Goal: Communication & Community: Participate in discussion

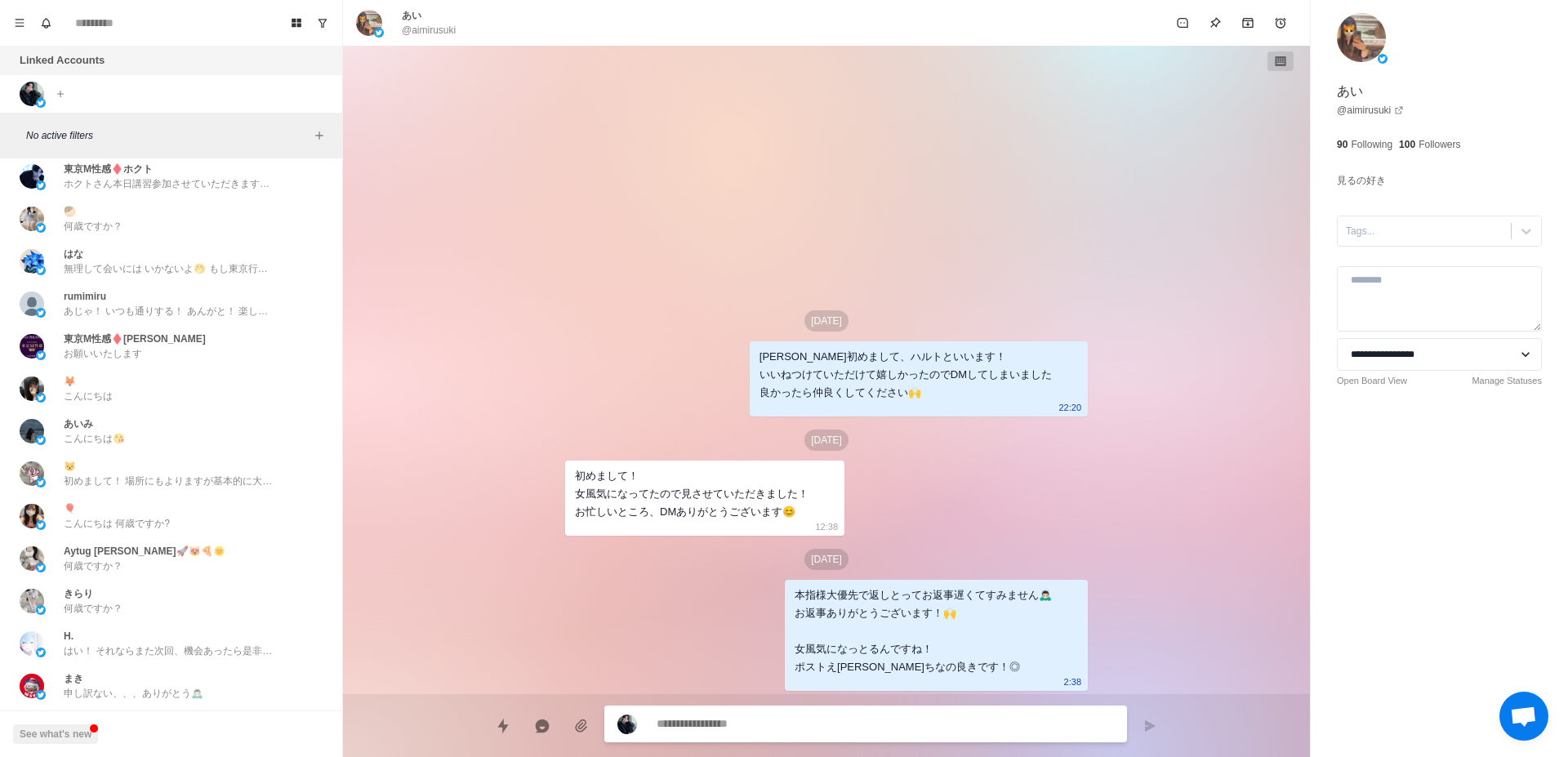
scroll to position [5003, 0]
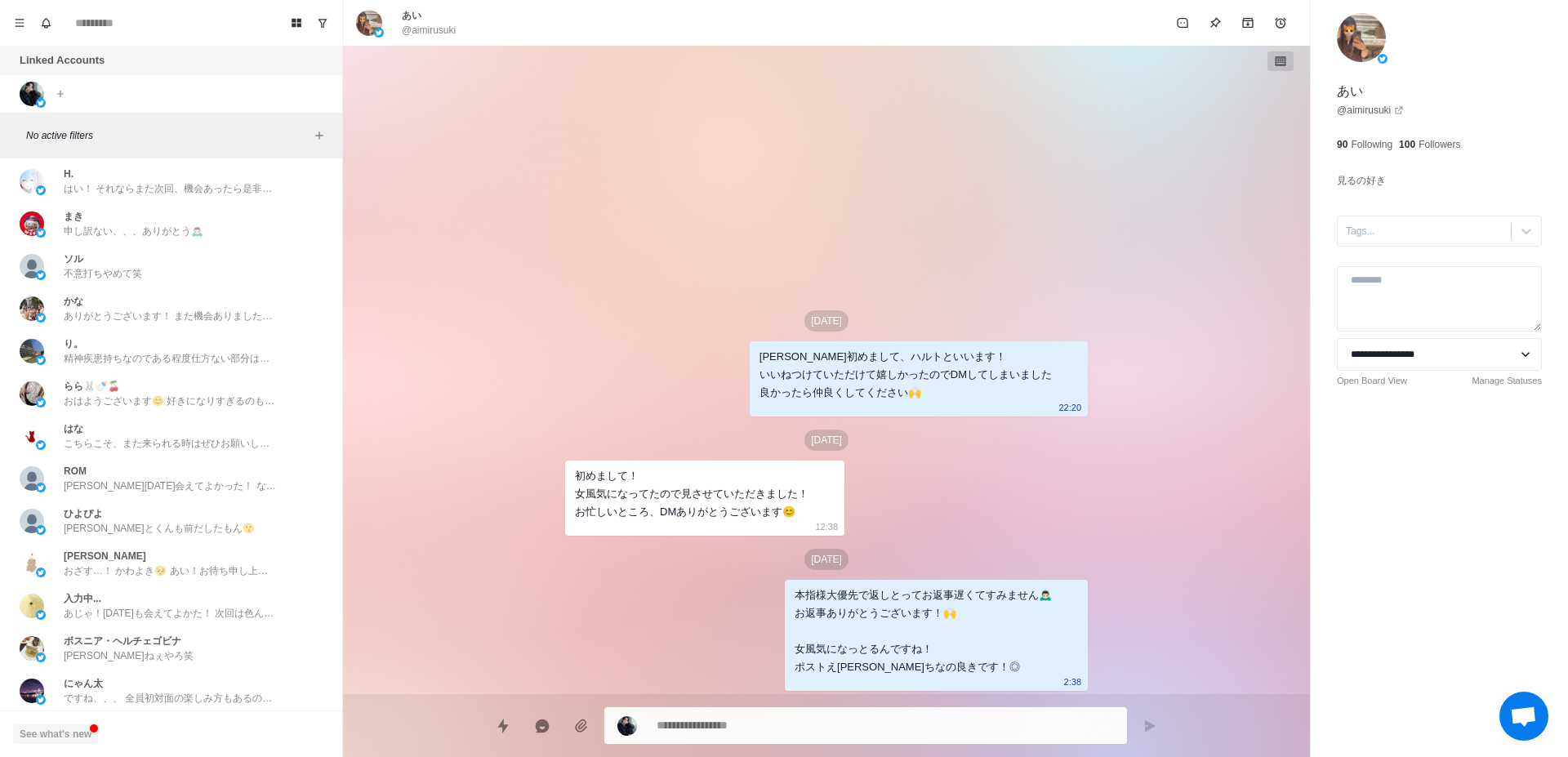
click at [72, 733] on button "See what's new" at bounding box center [55, 734] width 85 height 20
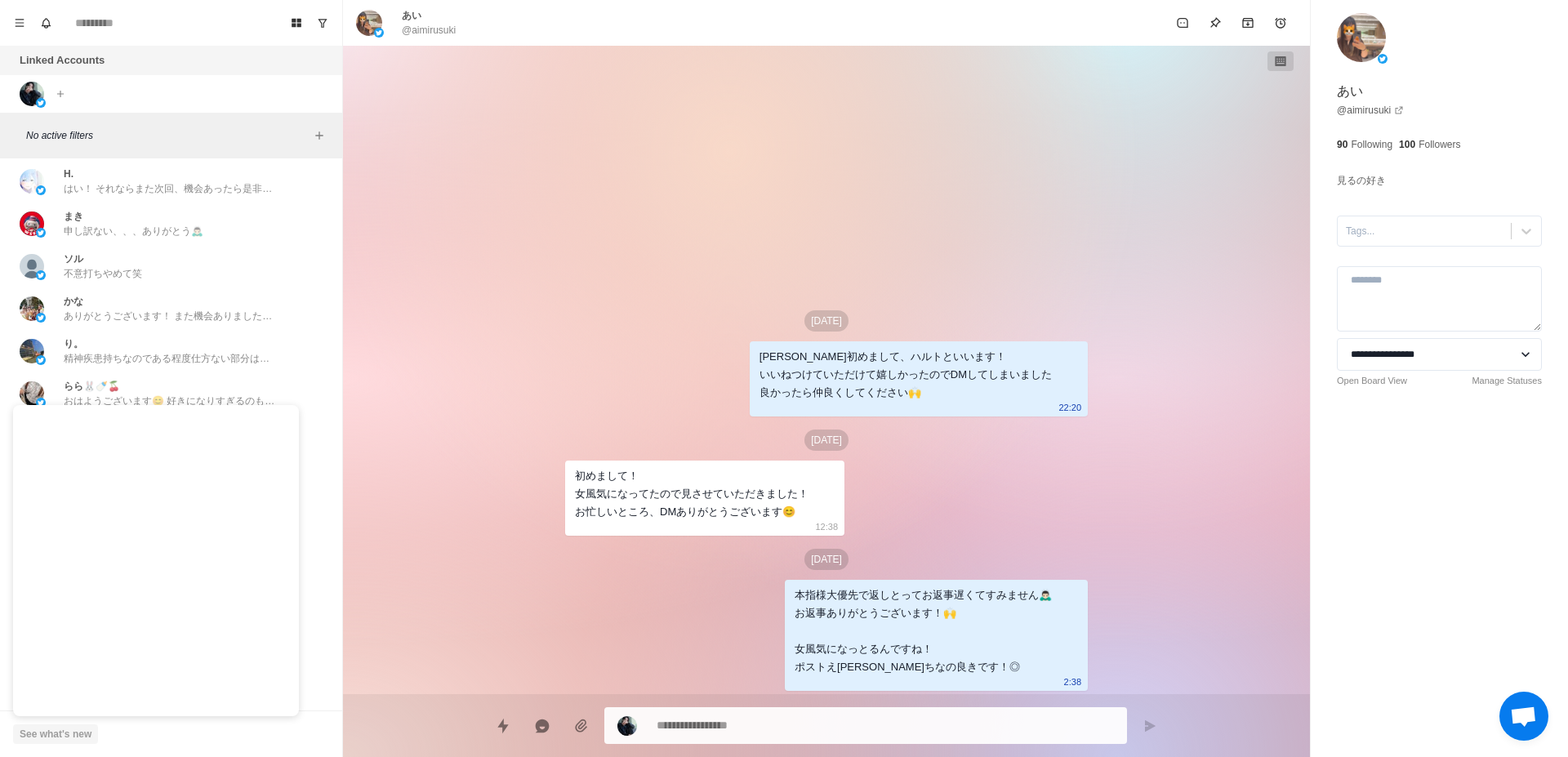
click at [72, 733] on button "See what's new" at bounding box center [55, 734] width 85 height 20
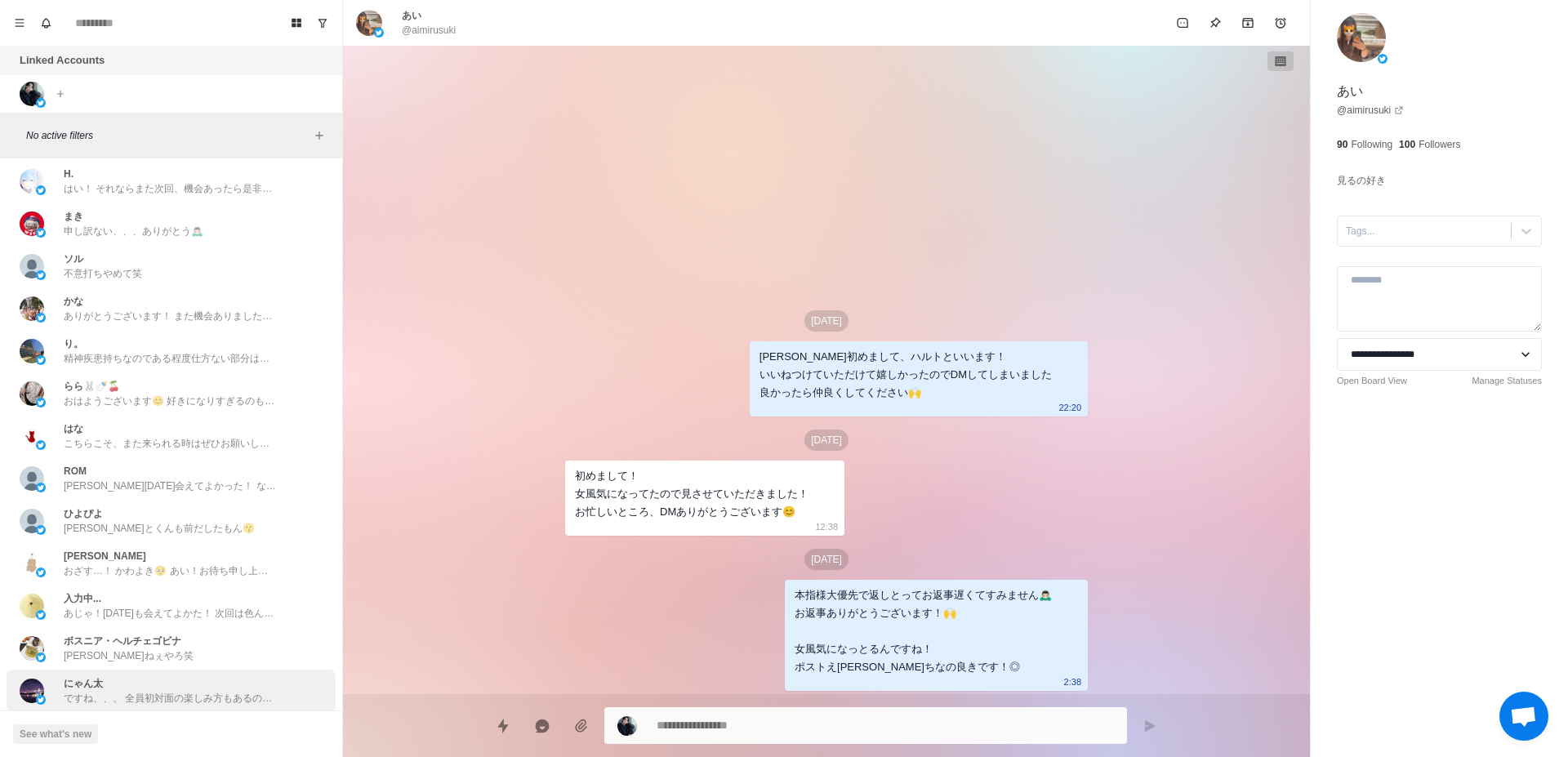
click at [226, 676] on div "にゃん太 ですね、、、 全員初対面の楽しみ方もあるので何とも言えないんですけど、、" at bounding box center [169, 691] width 212 height 29
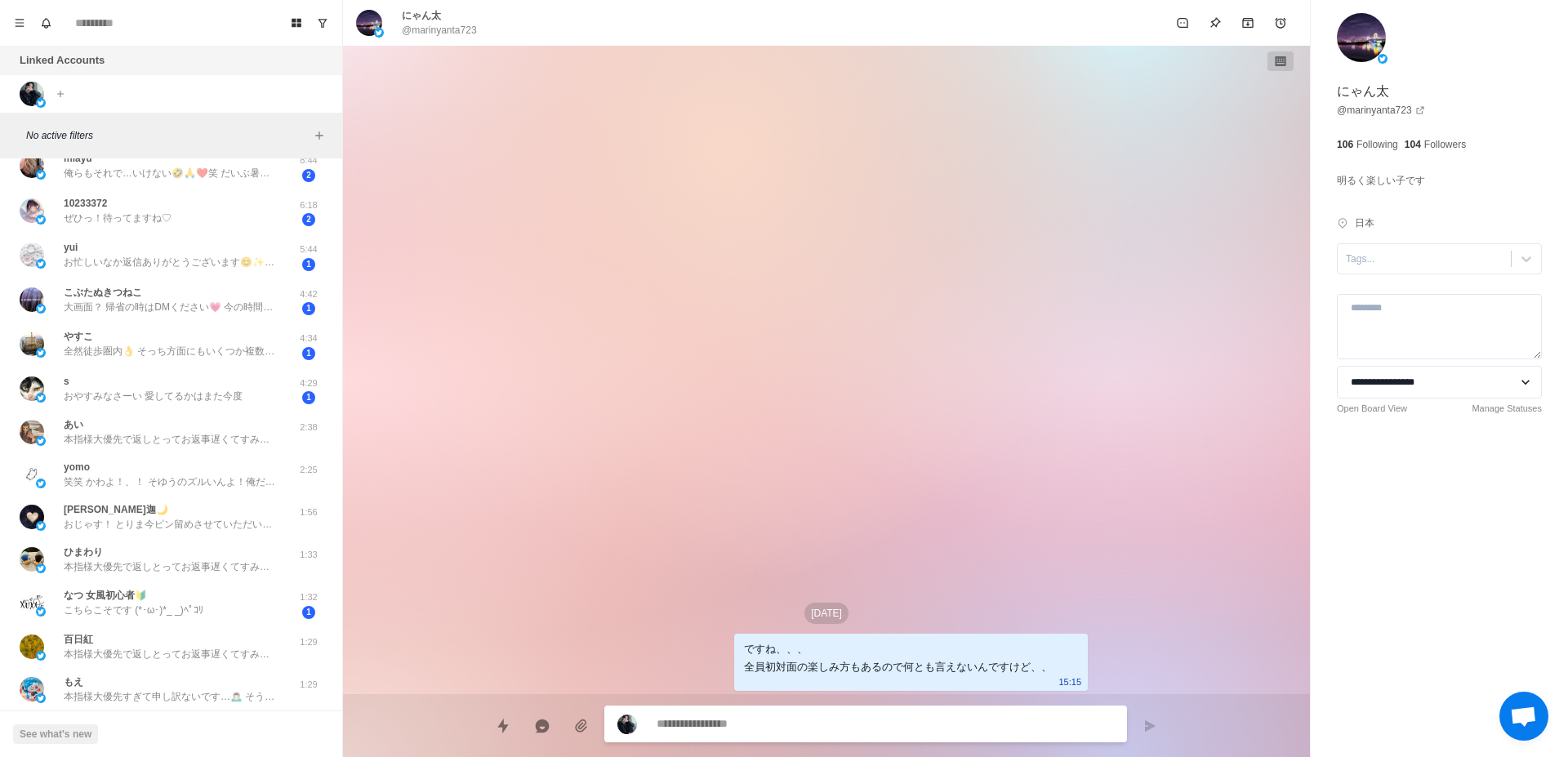
scroll to position [0, 0]
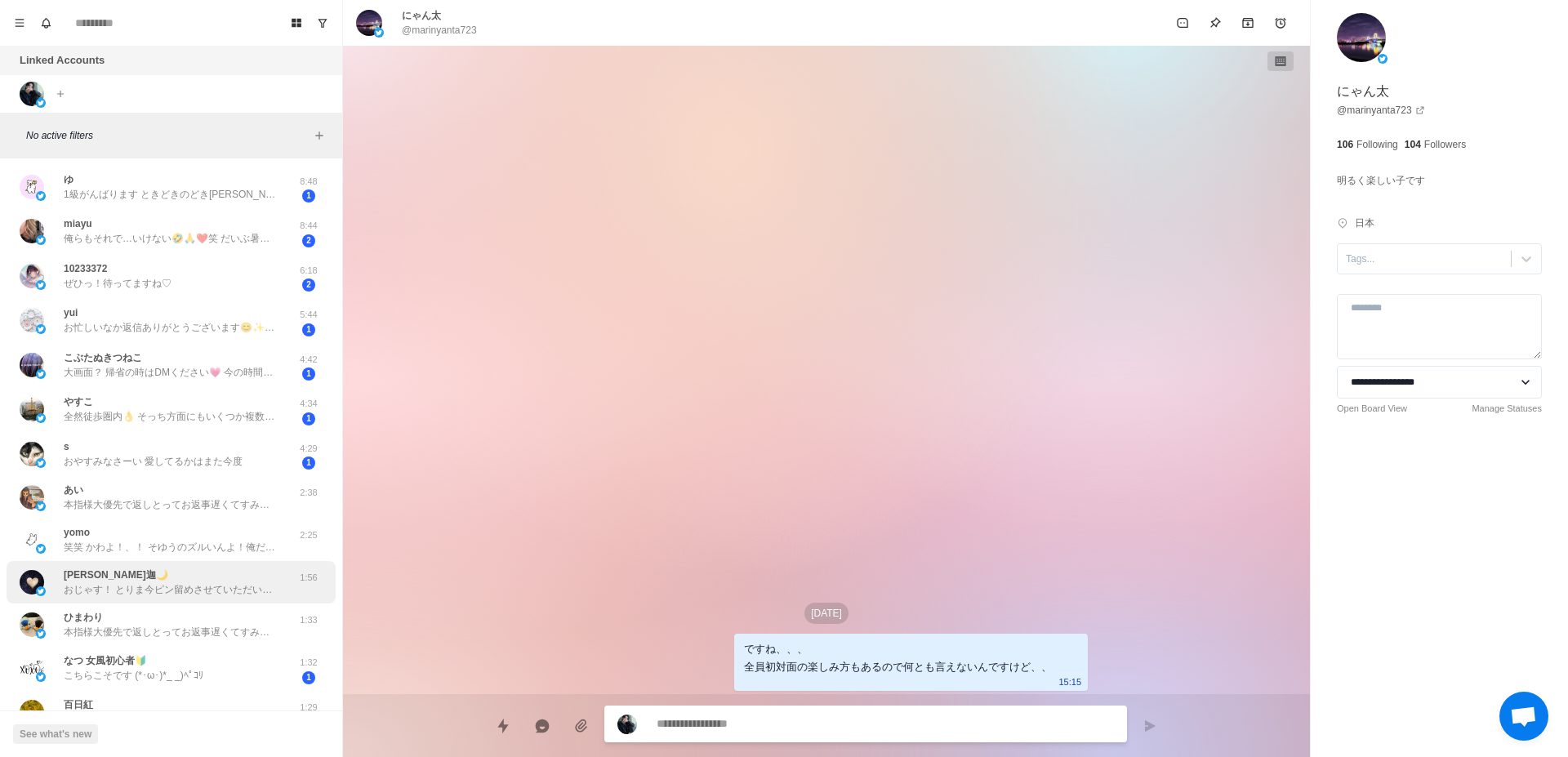
click at [173, 592] on p "おじゃす！ とりま今ピン留めさせていただいた！🙌 熊本！？ はよ言ってくれんと！ どこです！？ 場所は当日でもいいし、ここって場所あったらそこで！ アートアク…" at bounding box center [169, 589] width 212 height 15
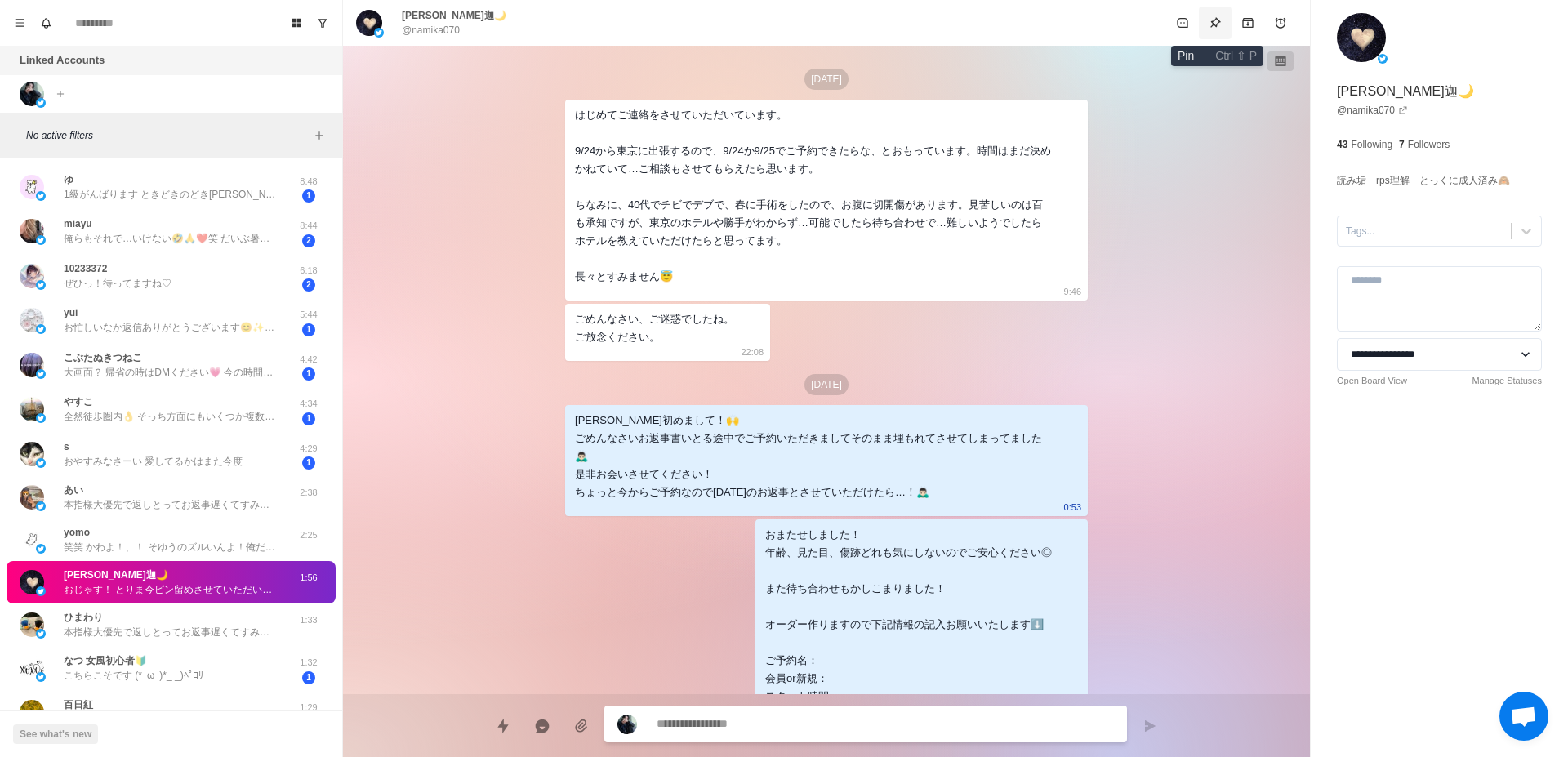
click at [1214, 25] on icon "Pin" at bounding box center [1216, 22] width 10 height 10
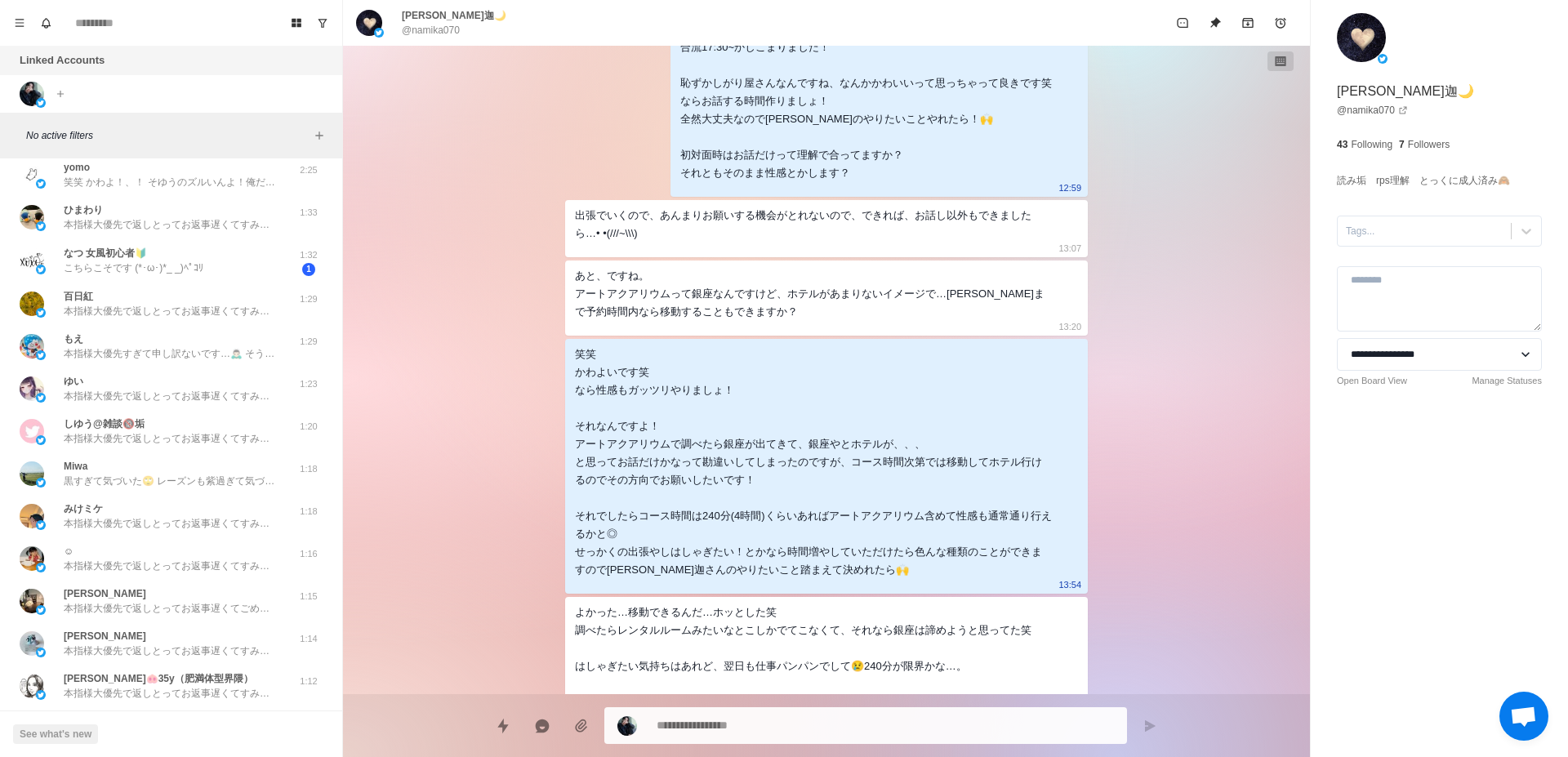
scroll to position [1028, 0]
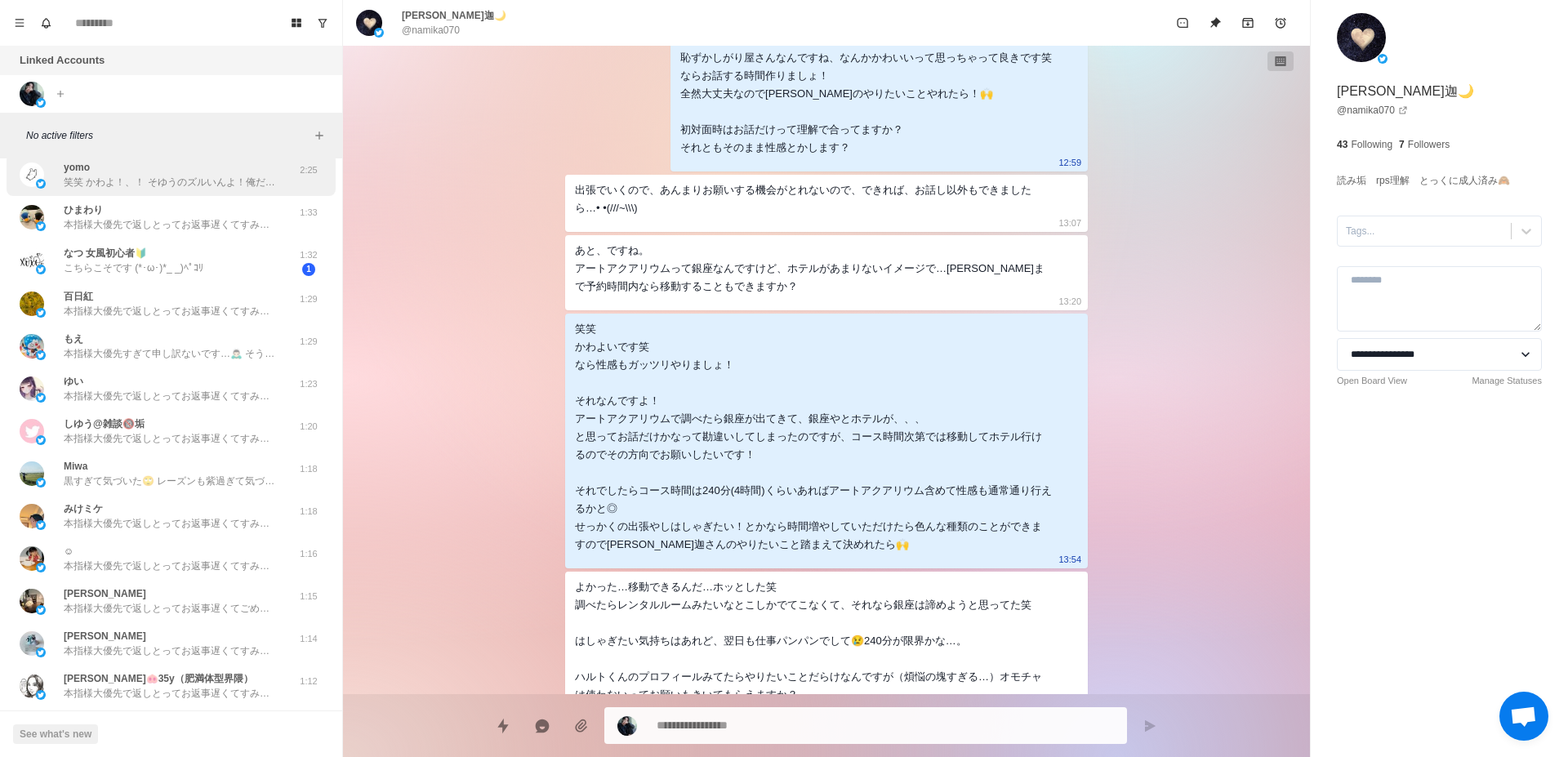
click at [100, 191] on div "yomo 笑笑 かわよ！、！ そゆうのズルいんよ！俺だけ会いたくなるやつやん！ 2:25" at bounding box center [171, 174] width 329 height 42
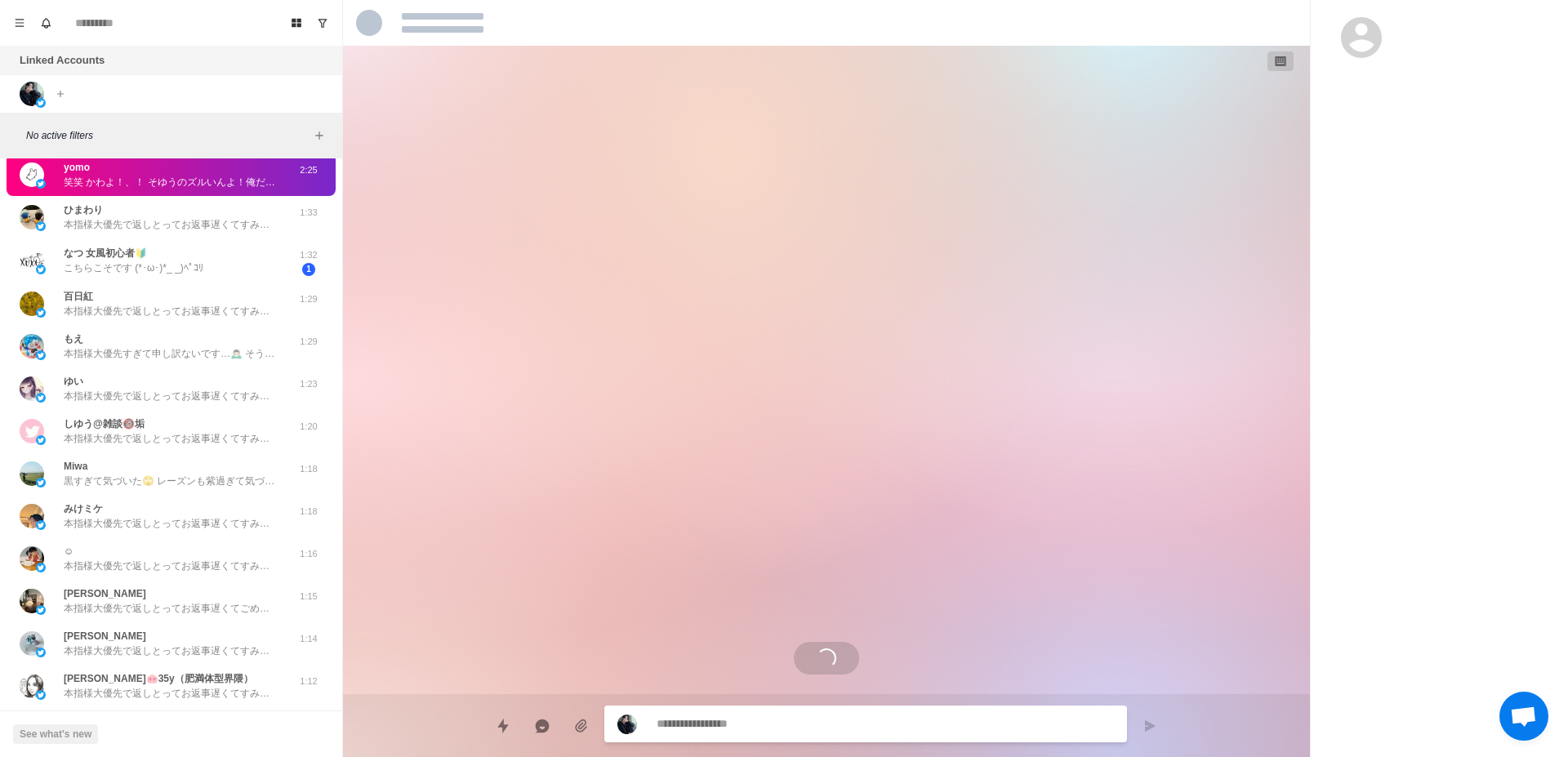
scroll to position [2577, 0]
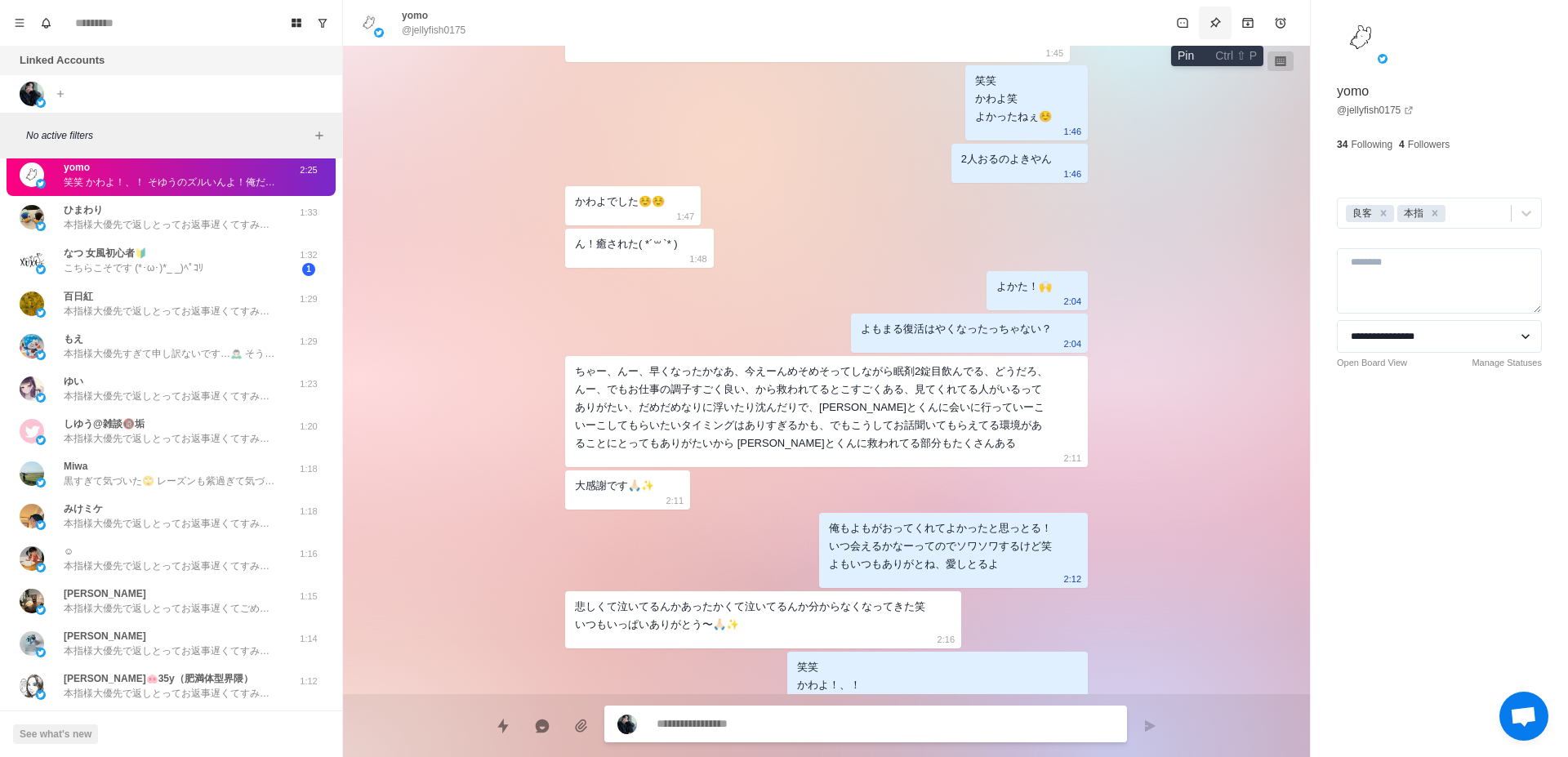
click at [1208, 21] on button "Pin" at bounding box center [1215, 23] width 33 height 33
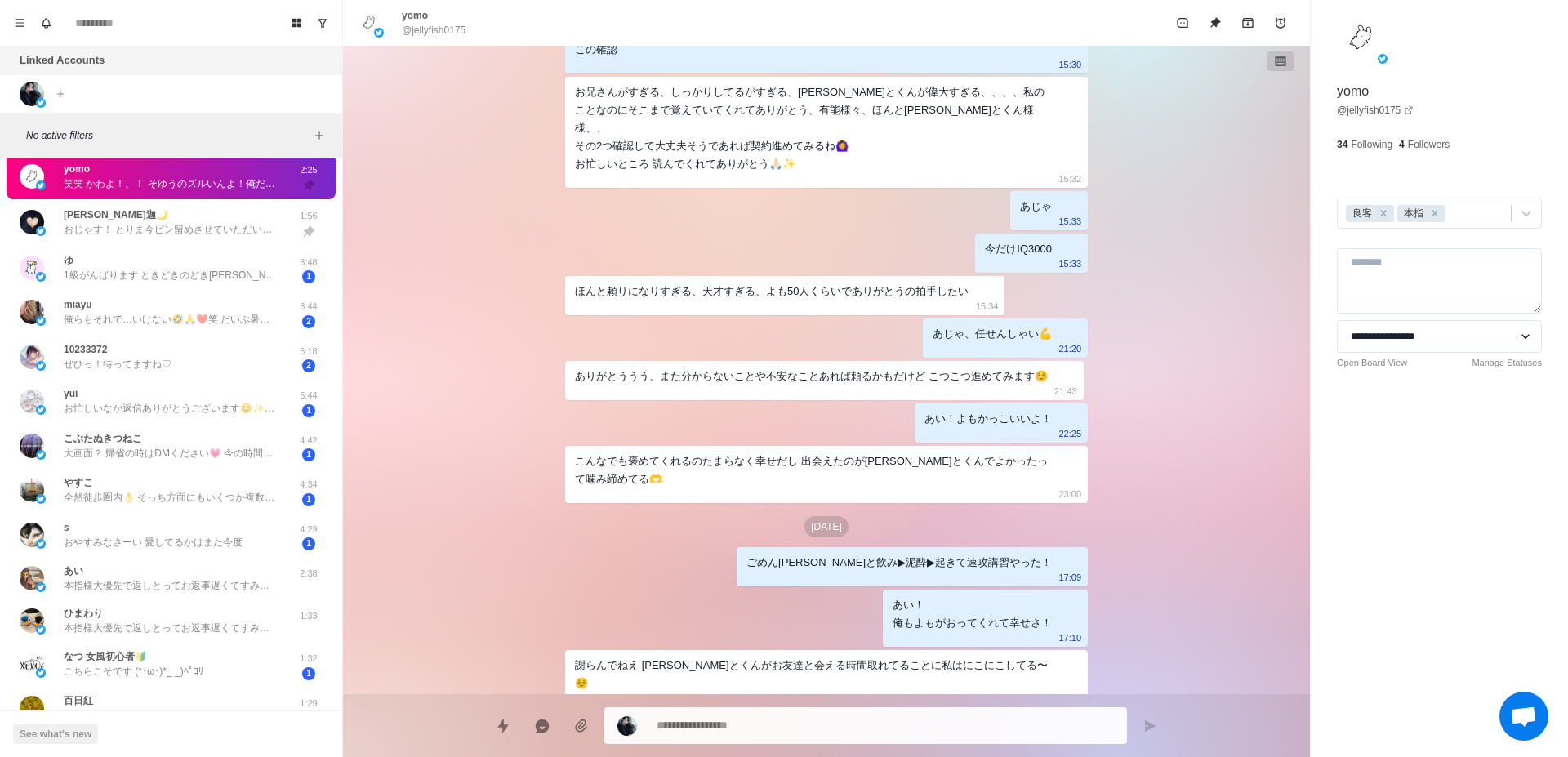
scroll to position [0, 0]
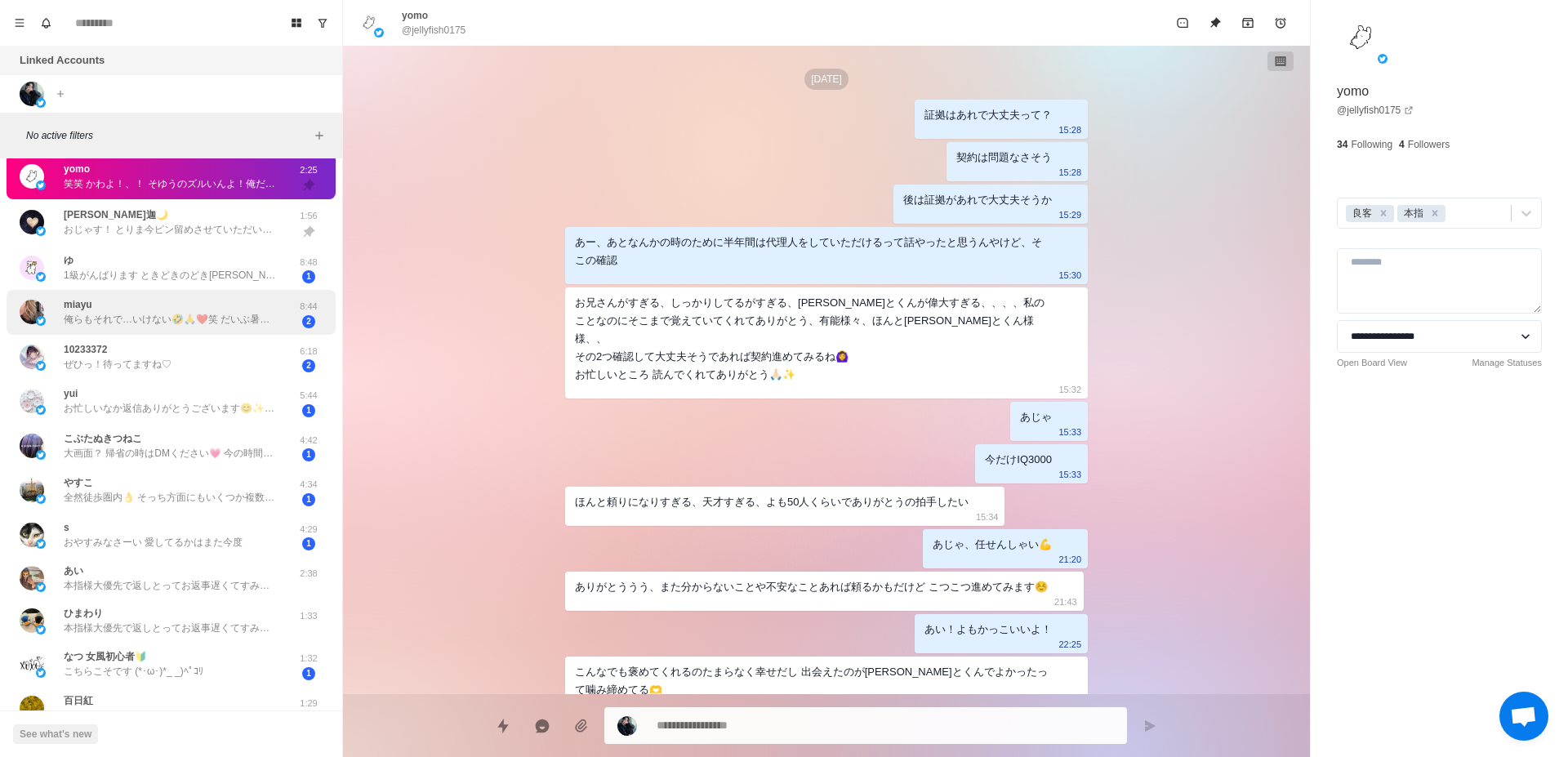
click at [203, 331] on div "miayu 俺らもそれで…いけない🤣🙏❤️笑 だいぶ暑そうだなぁ🥹❤️笑 8:44 2" at bounding box center [171, 312] width 329 height 45
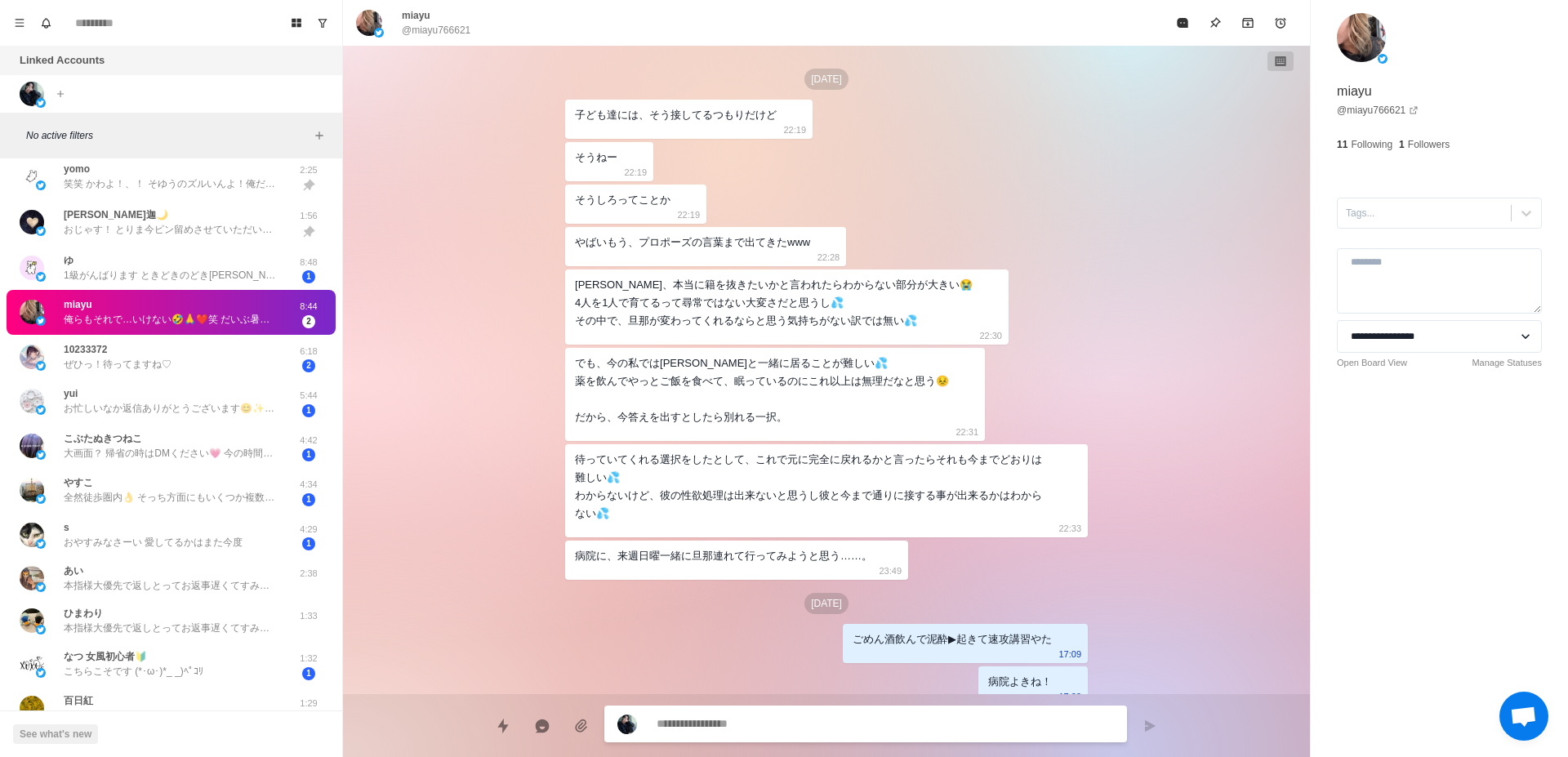
scroll to position [2504, 0]
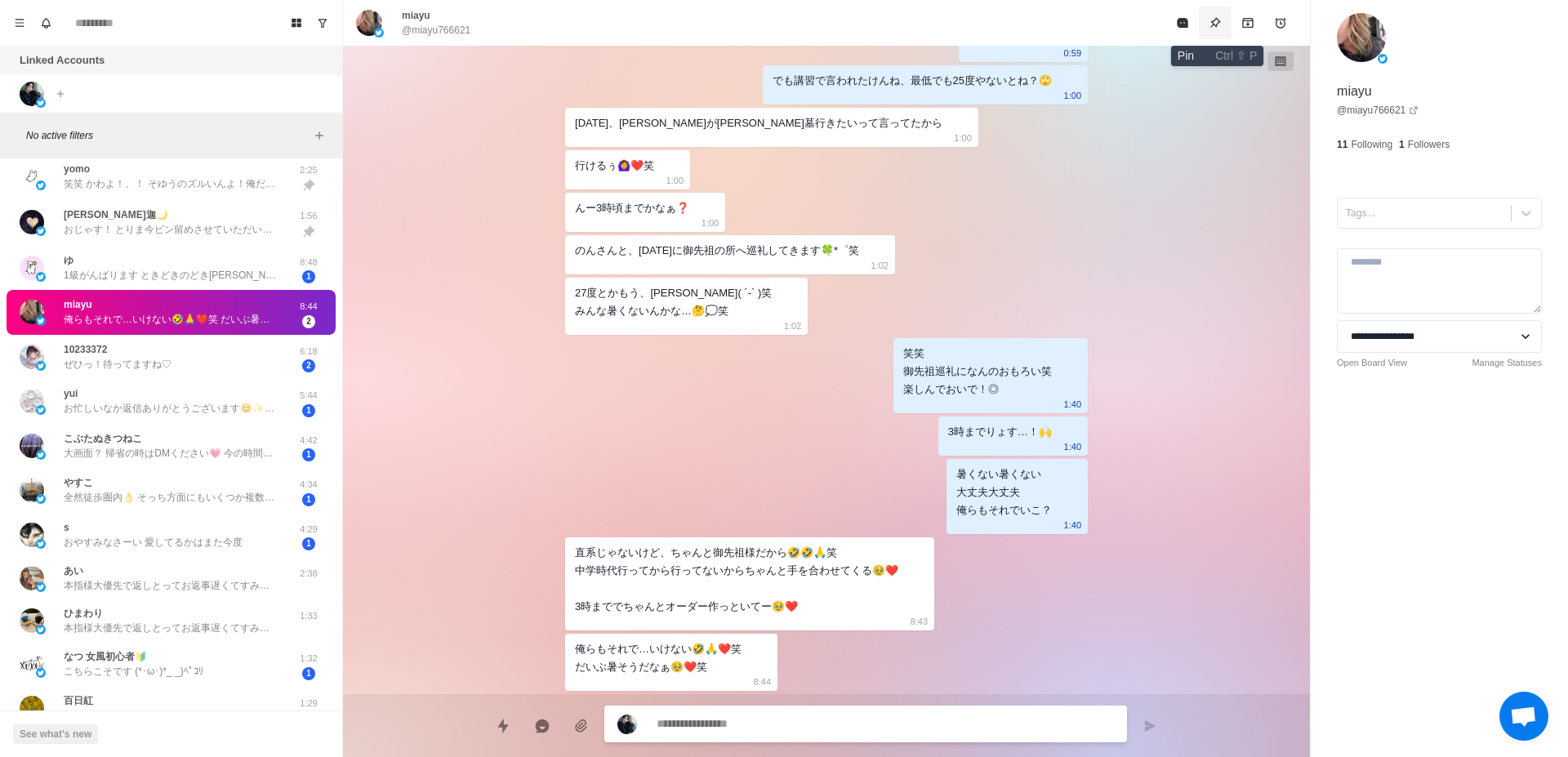
click at [1215, 32] on button "Pin" at bounding box center [1215, 23] width 33 height 33
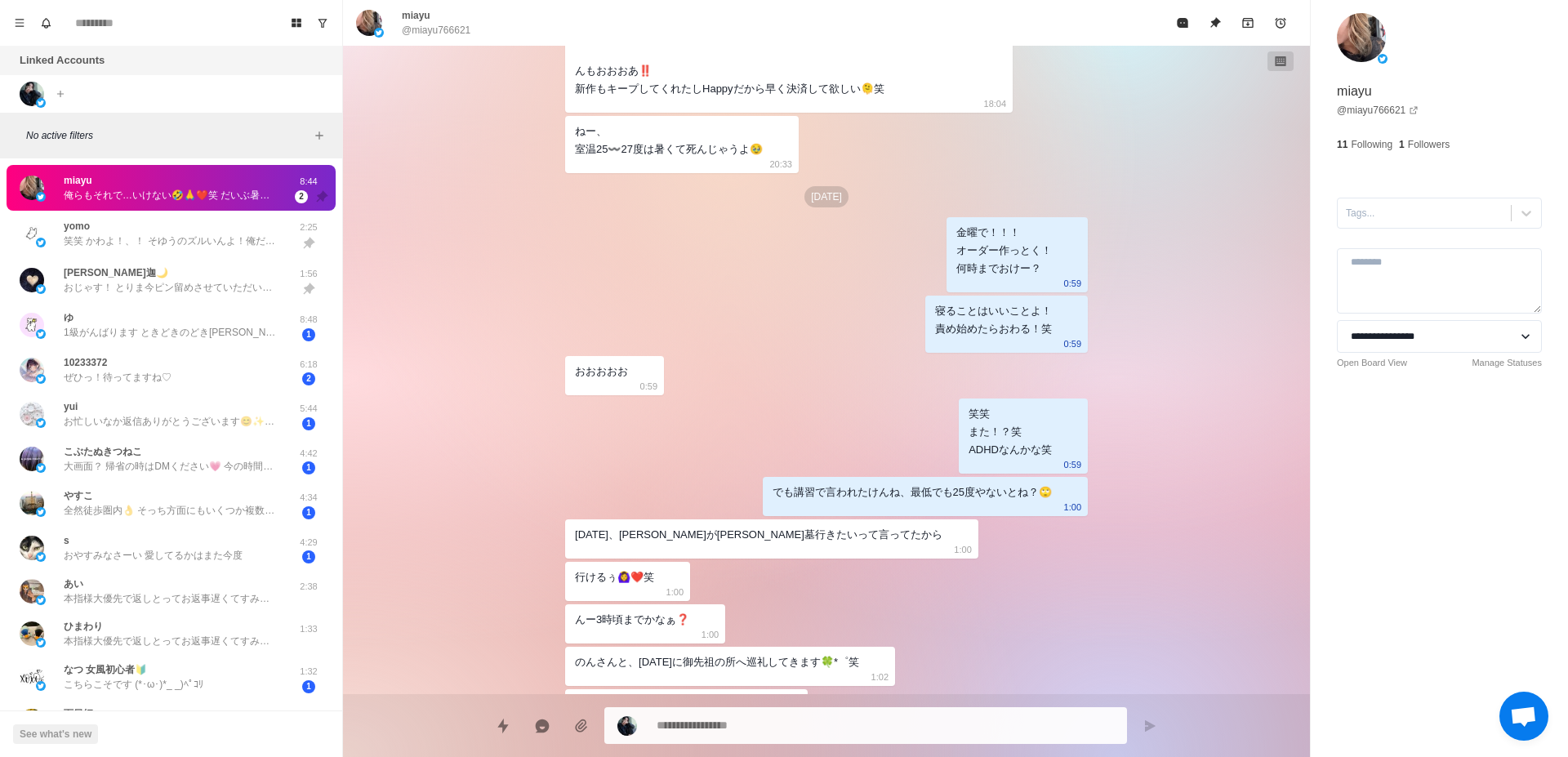
scroll to position [1887, 0]
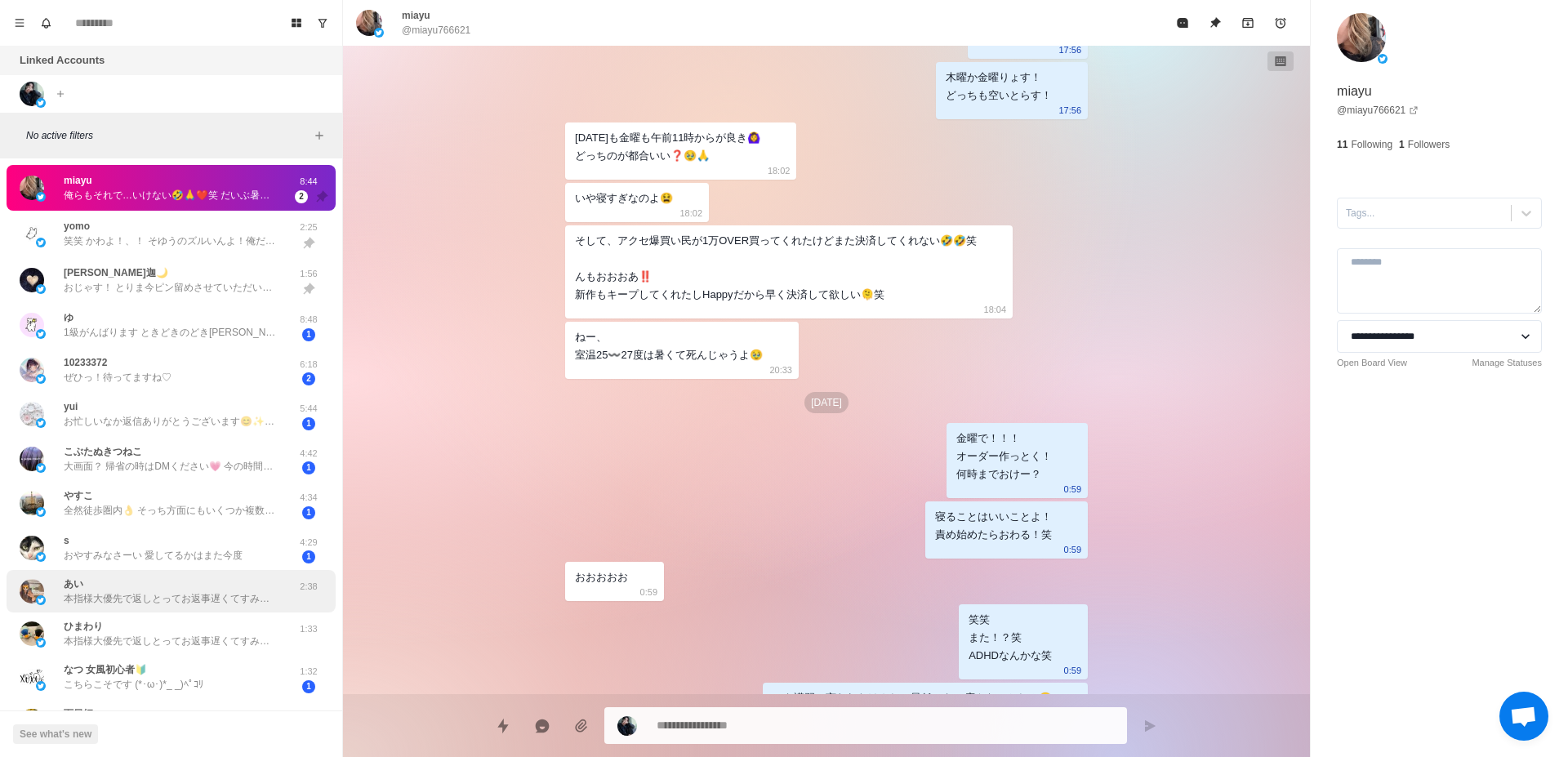
click at [108, 599] on p "本指様大優先で返しとってお返事遅くてすみません🙇🏻‍♂️ お返事ありがとうございます！🙌 女風気になっとるんですね！ ポストえ[PERSON_NAME]ちなの…" at bounding box center [169, 598] width 212 height 15
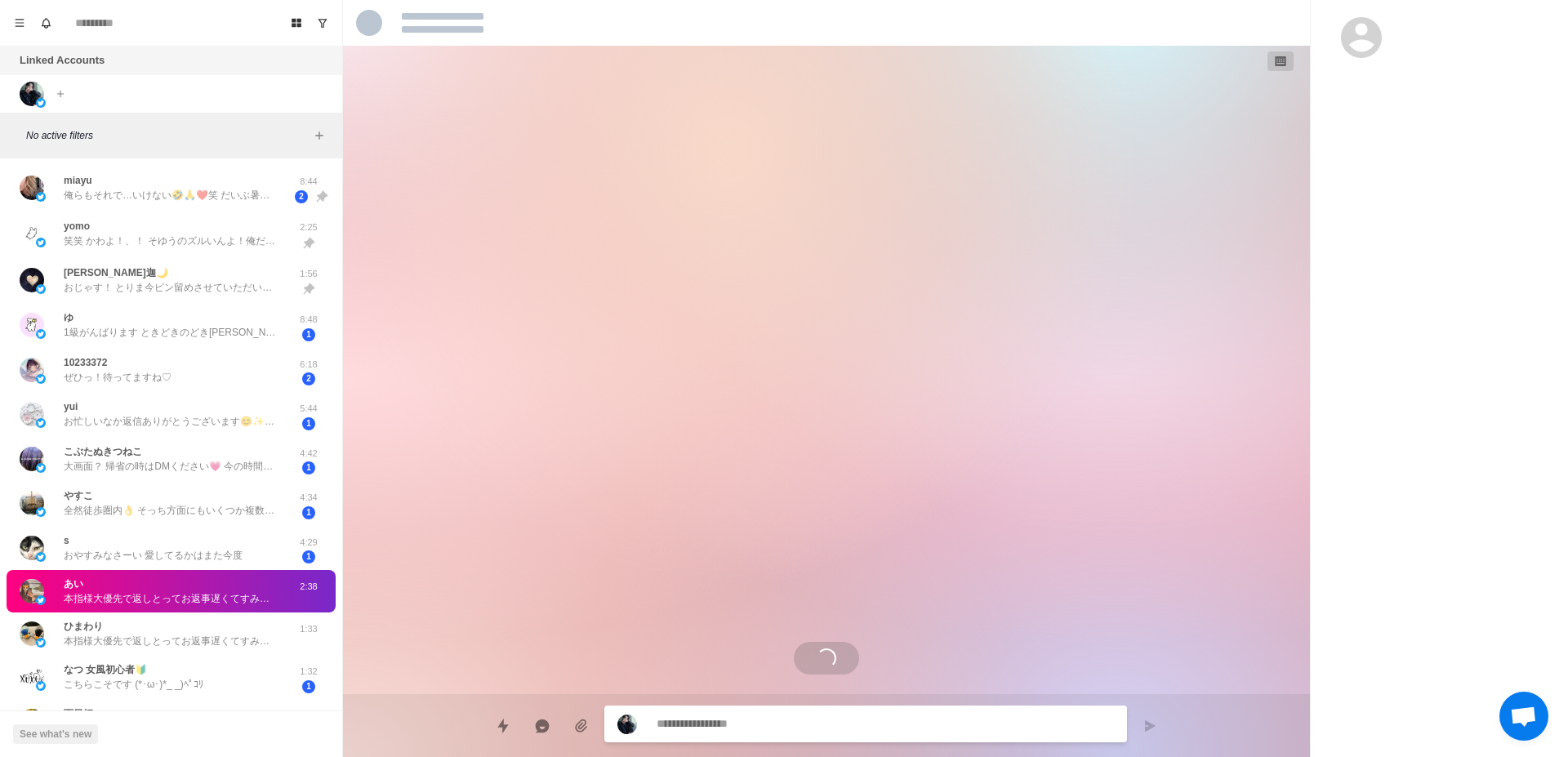
scroll to position [0, 0]
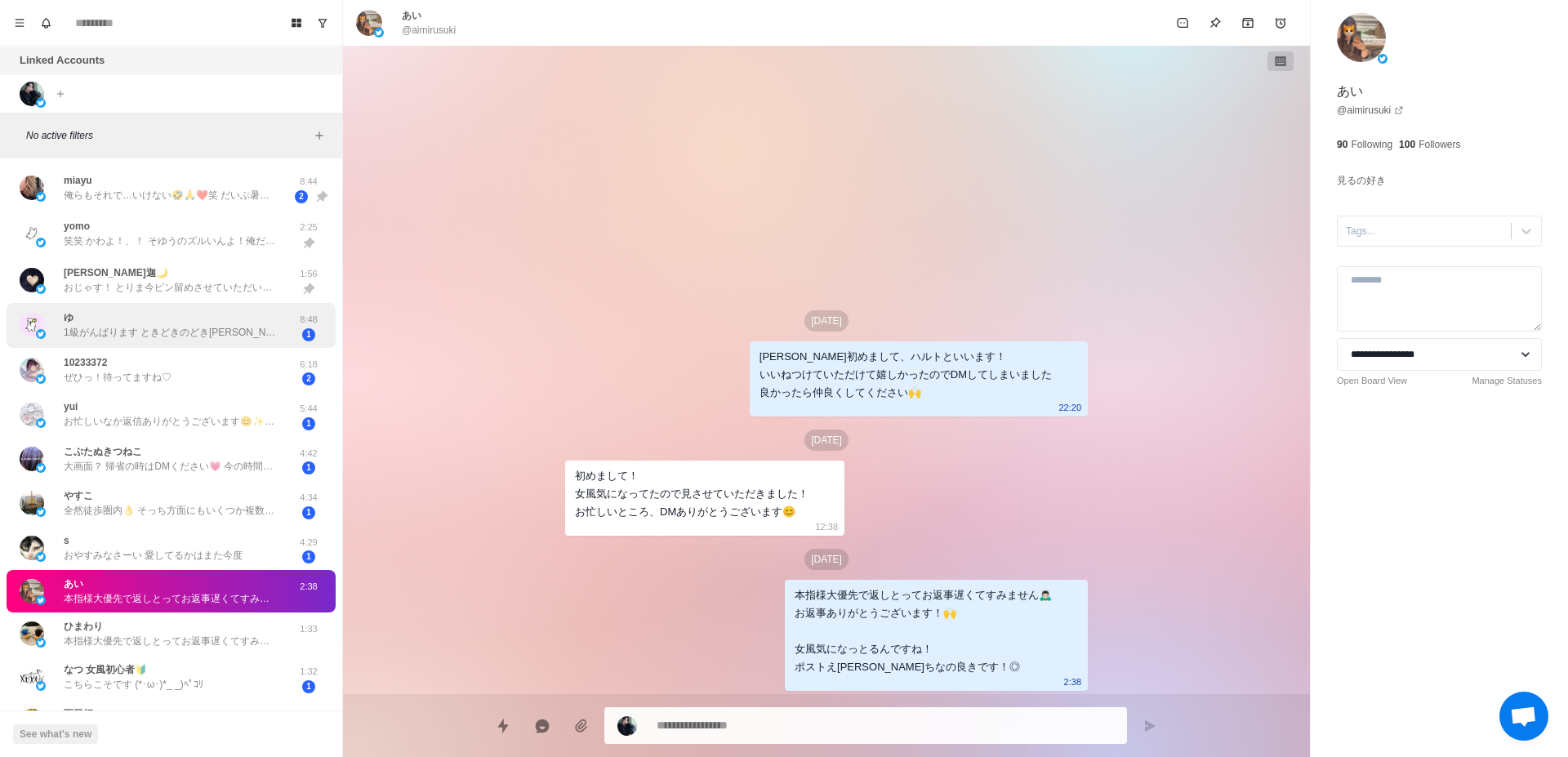
click at [180, 334] on p "1級がんばります ときどきのどき[PERSON_NAME]もこんな短期間で当てたことないよ笑" at bounding box center [169, 332] width 212 height 15
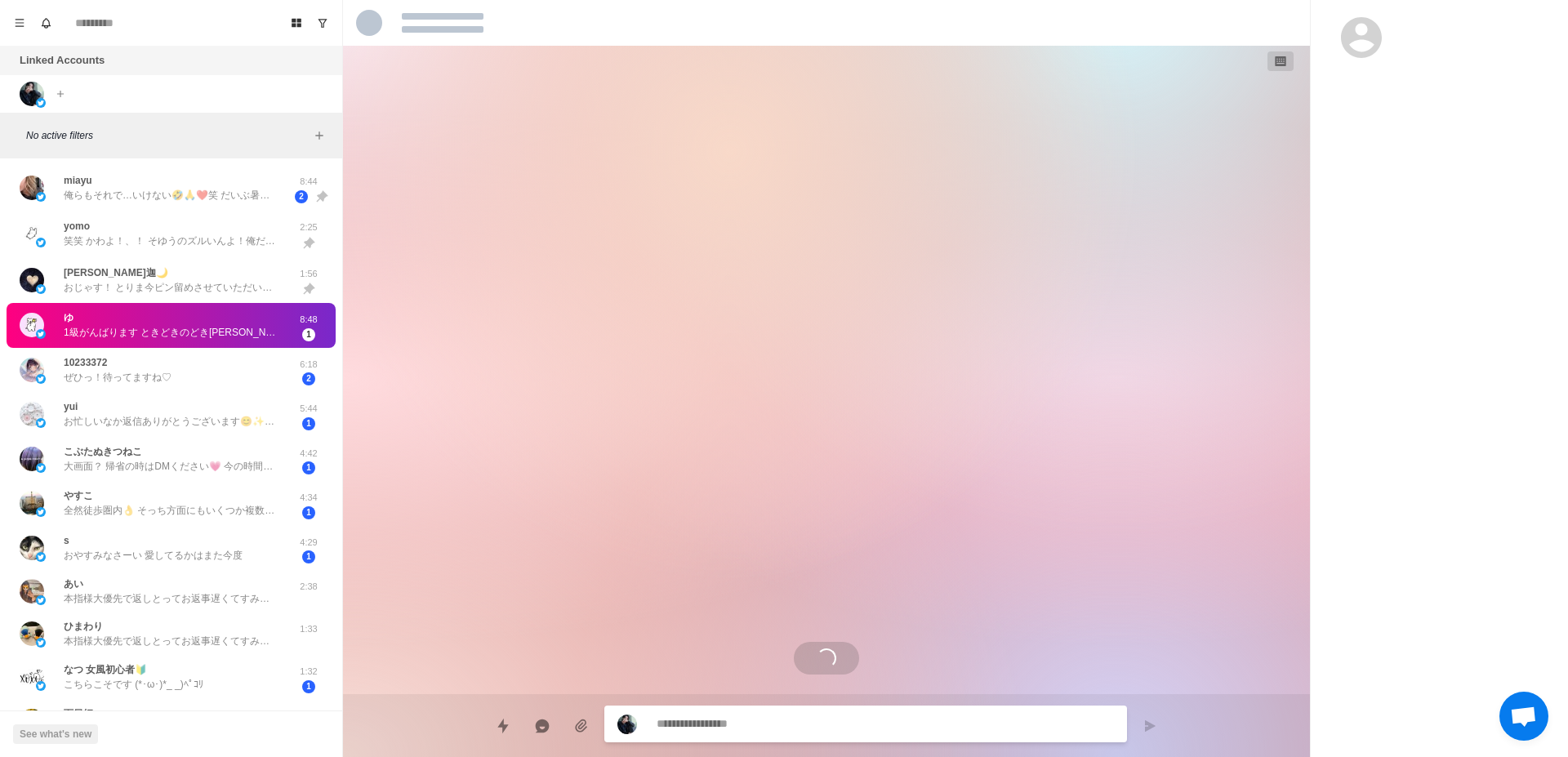
scroll to position [1708, 0]
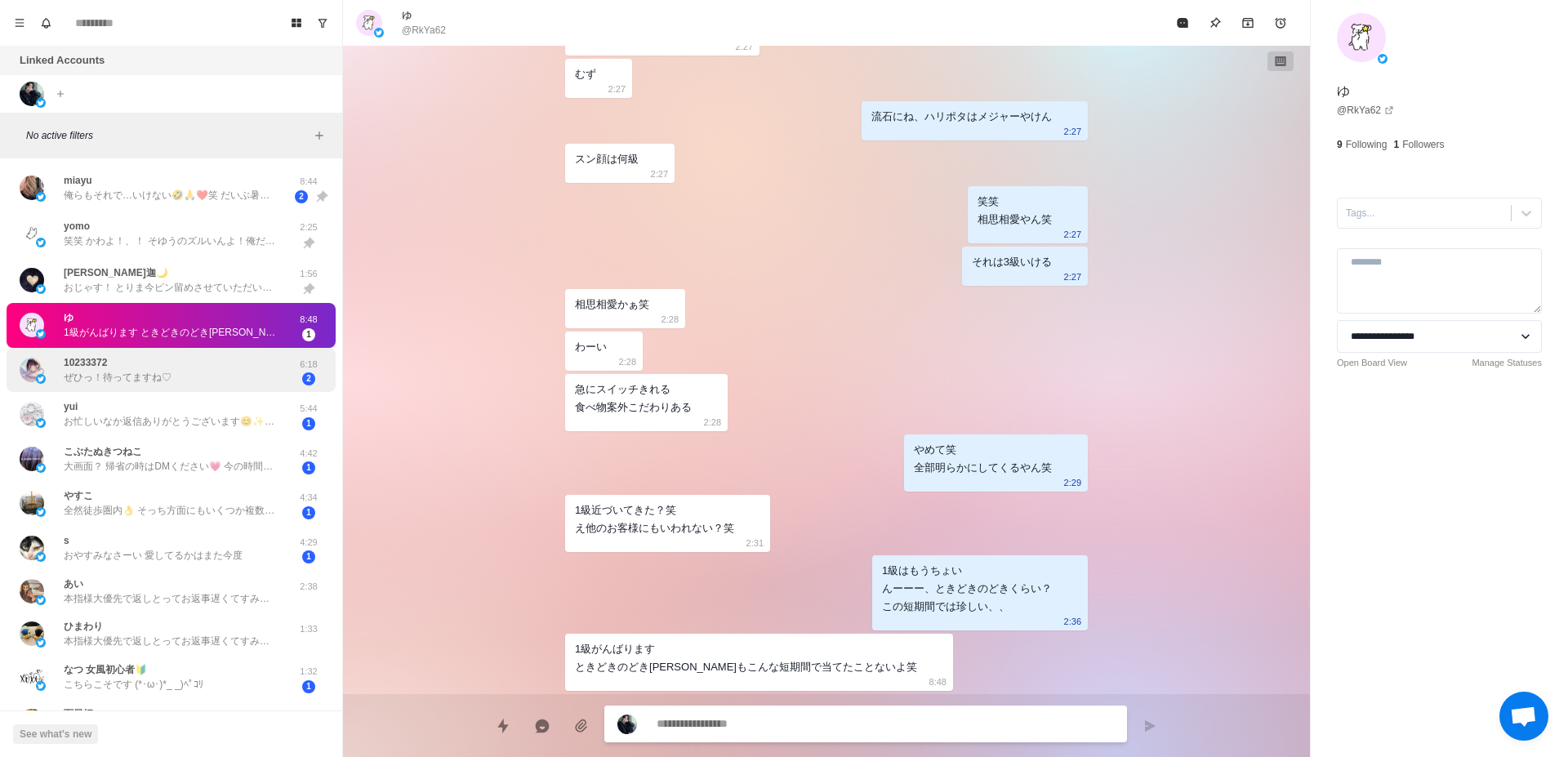
click at [195, 365] on div "10233372 ぜひっ！待ってますね♡" at bounding box center [154, 370] width 269 height 32
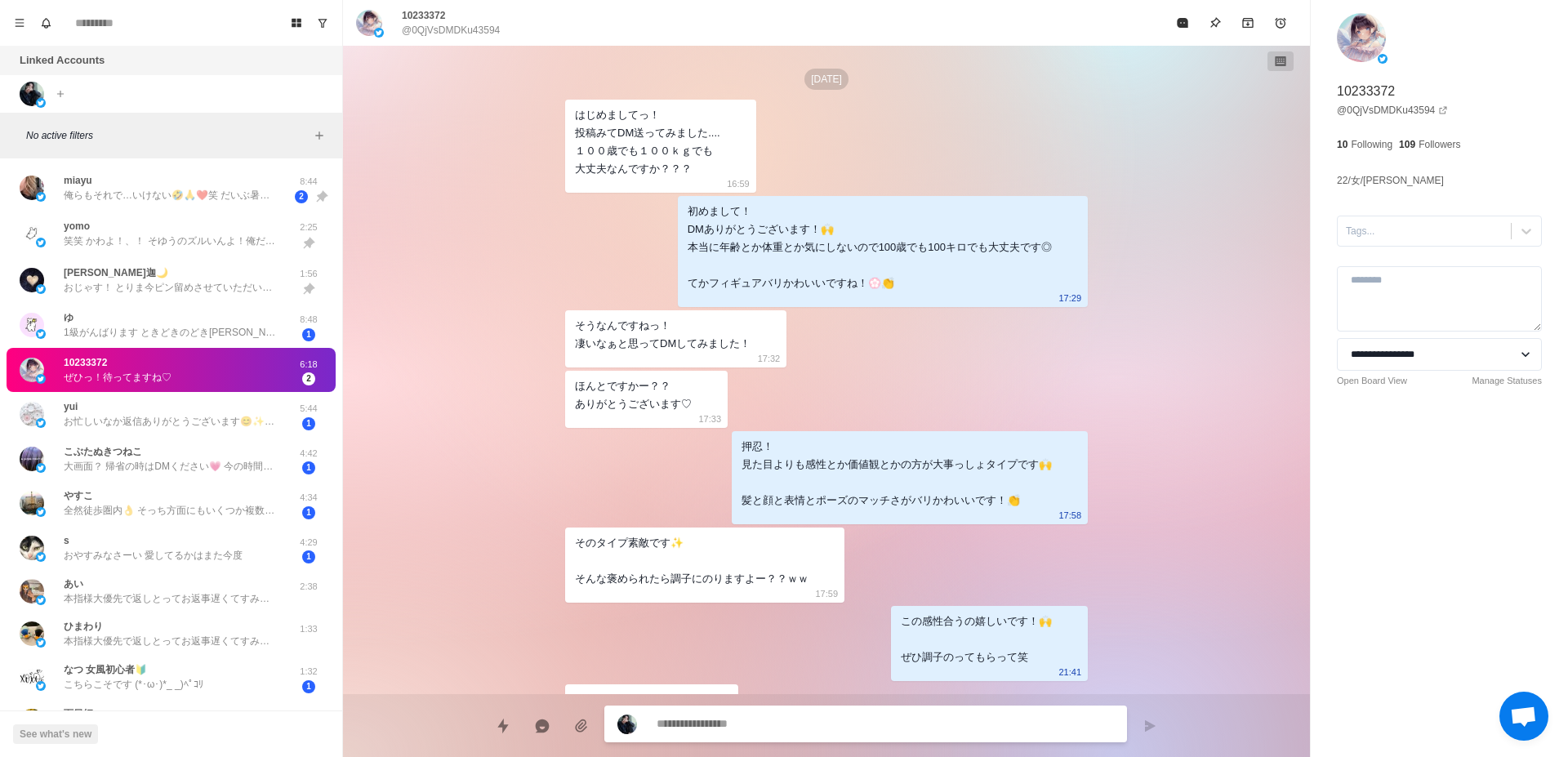
scroll to position [1391, 0]
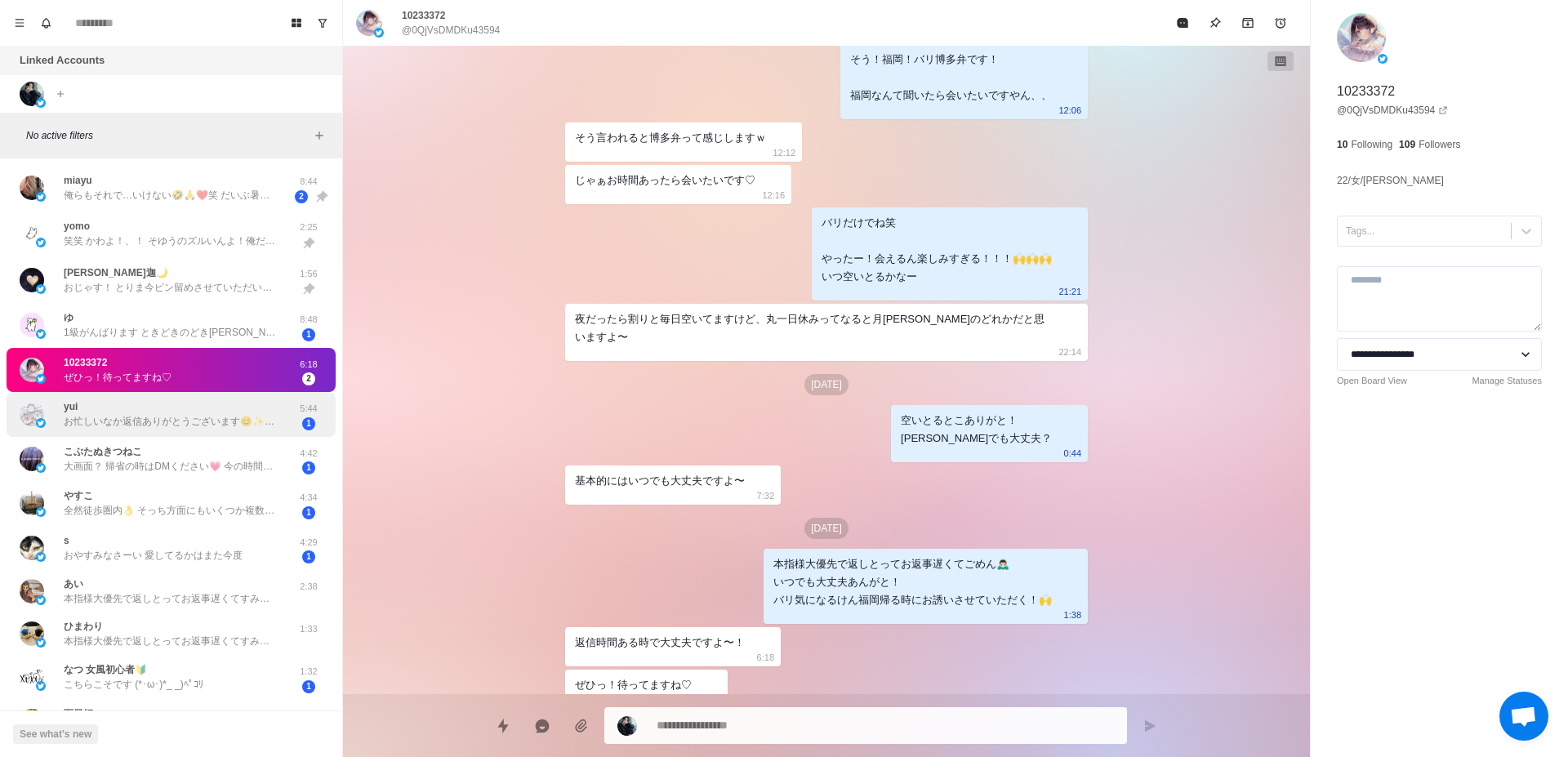
click at [199, 404] on div "yui お忙しいなか返信ありがとうございます😊✨️ ポスト内容です(｡˃ ᵕ ˂ )⸝♡ 全部ツボすぎて遡ってめっちゃ見ちゃいました🫣私大阪なので、大阪に来ら…" at bounding box center [169, 414] width 212 height 29
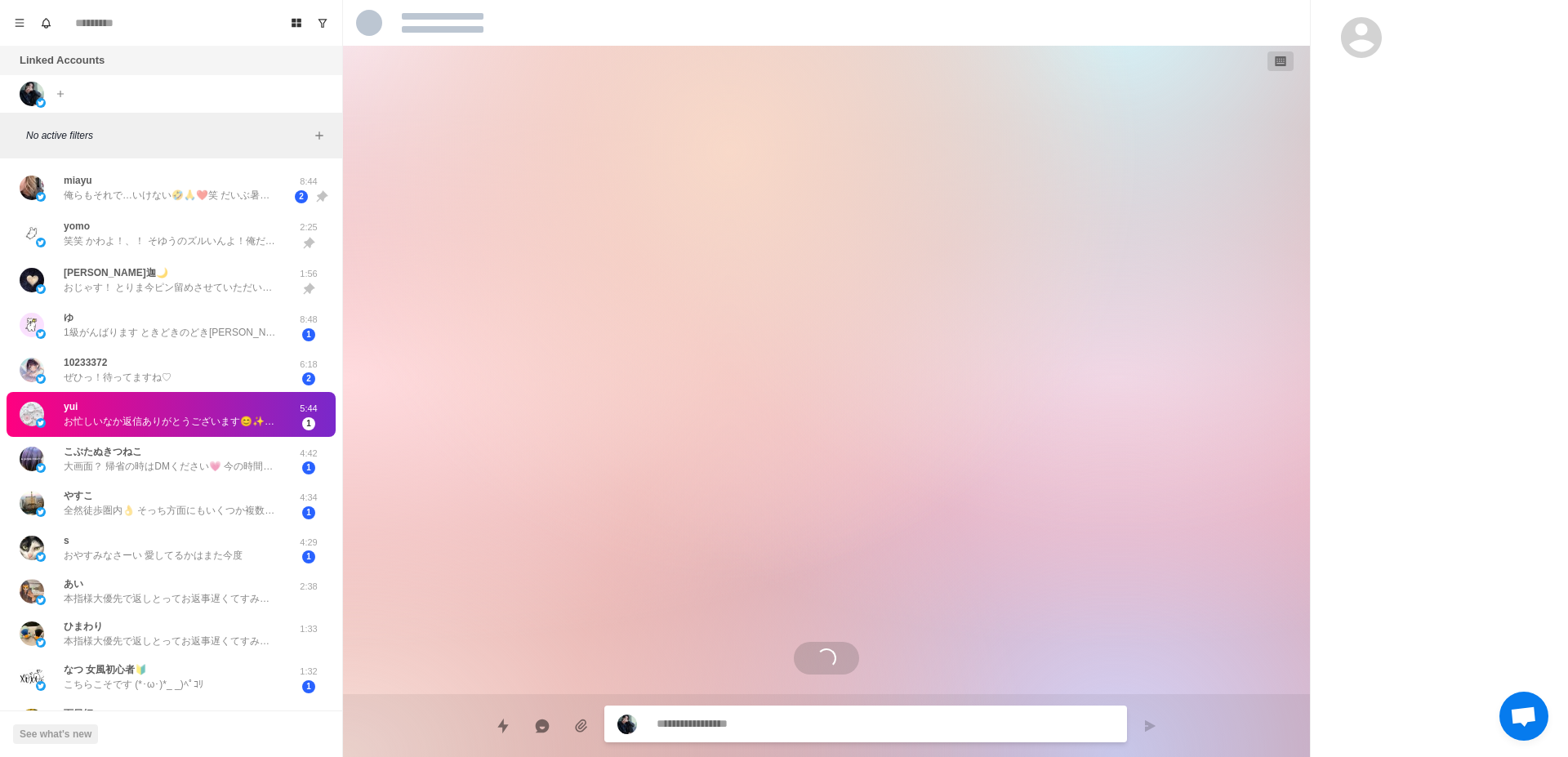
scroll to position [0, 0]
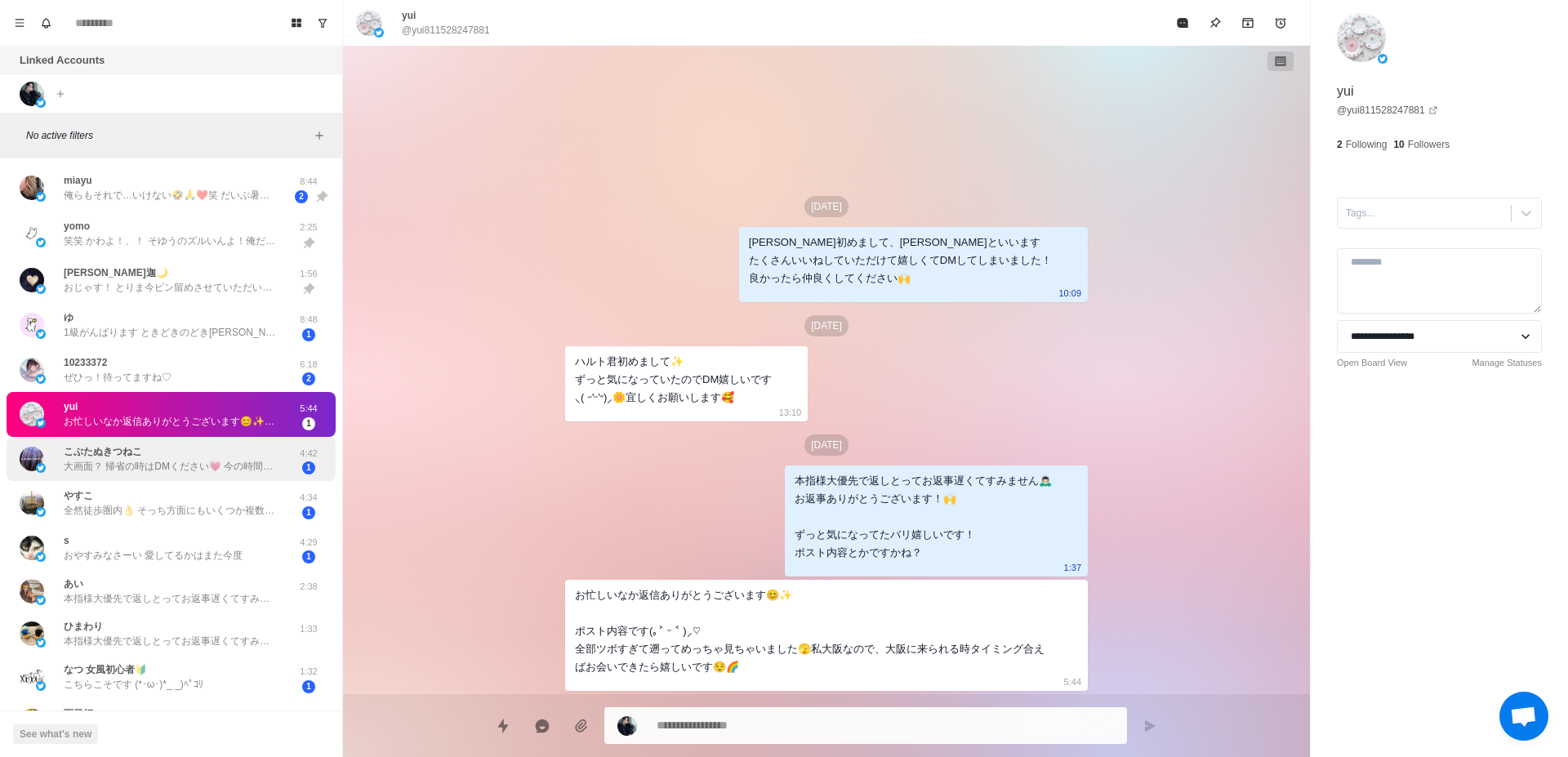
click at [192, 475] on div "こぶたぬきつねこ 大画面？ 帰省の時はDMください💗 今の時間起きてるのは、まだ待機中ってことですか？ 4:42 1" at bounding box center [171, 459] width 329 height 45
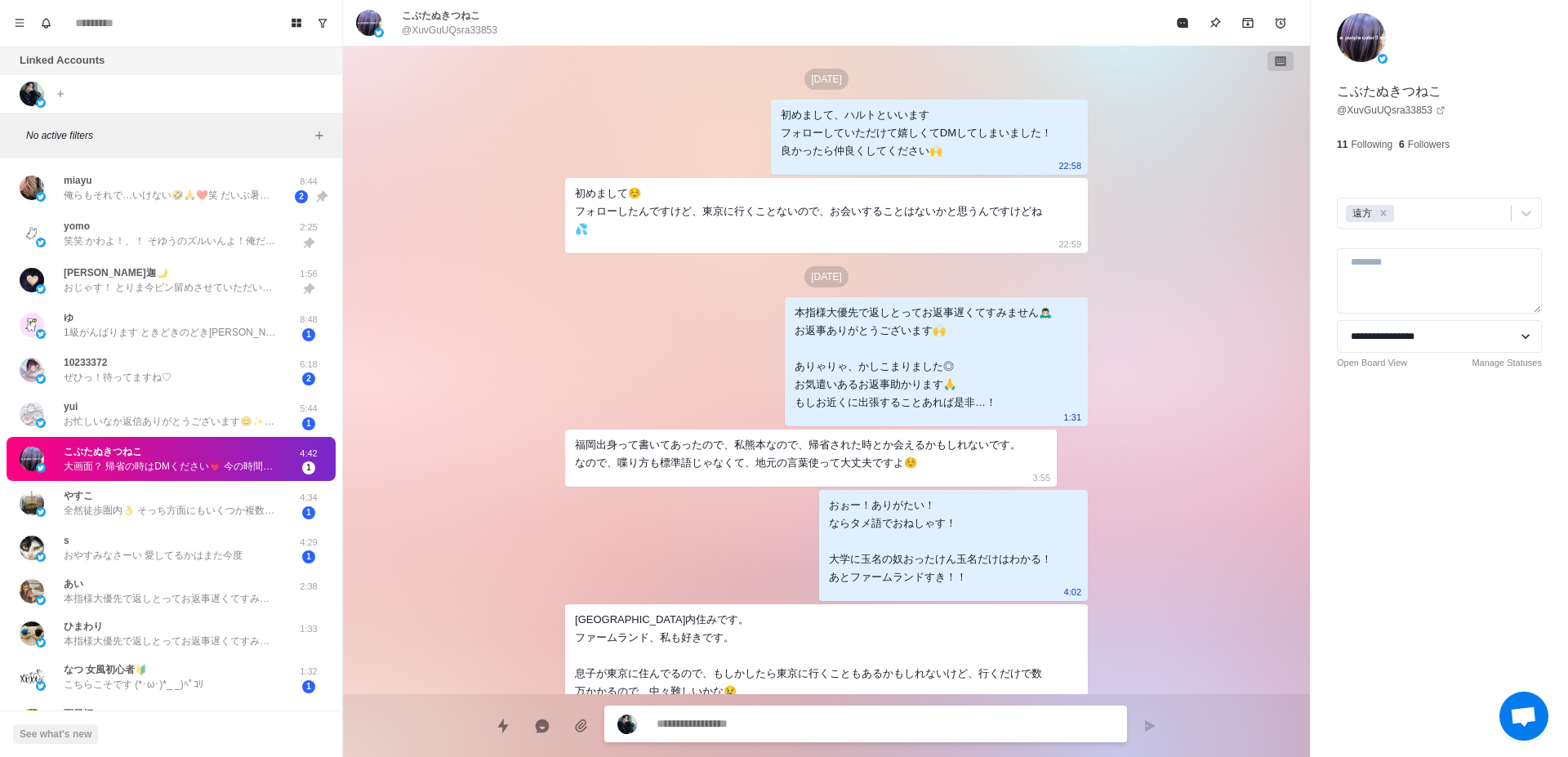
scroll to position [235, 0]
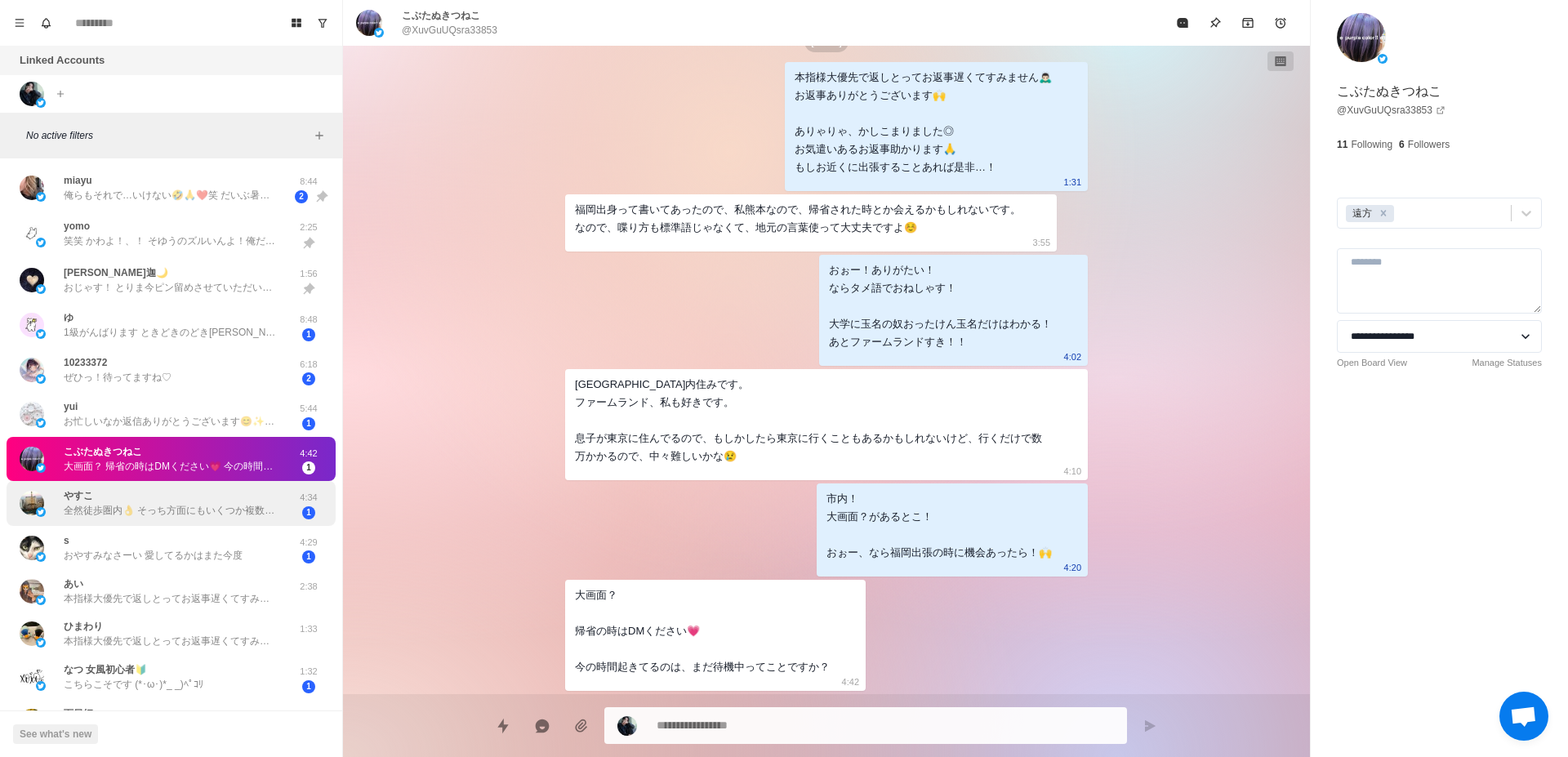
click at [189, 504] on p "全然徒歩圏内👌 そっち方面にもいくつか複数人入れるホテルあるよ🏩 そうだね🫶 プリンセスⅡから👸 前回の部屋が良すぎた🤦" at bounding box center [169, 510] width 212 height 15
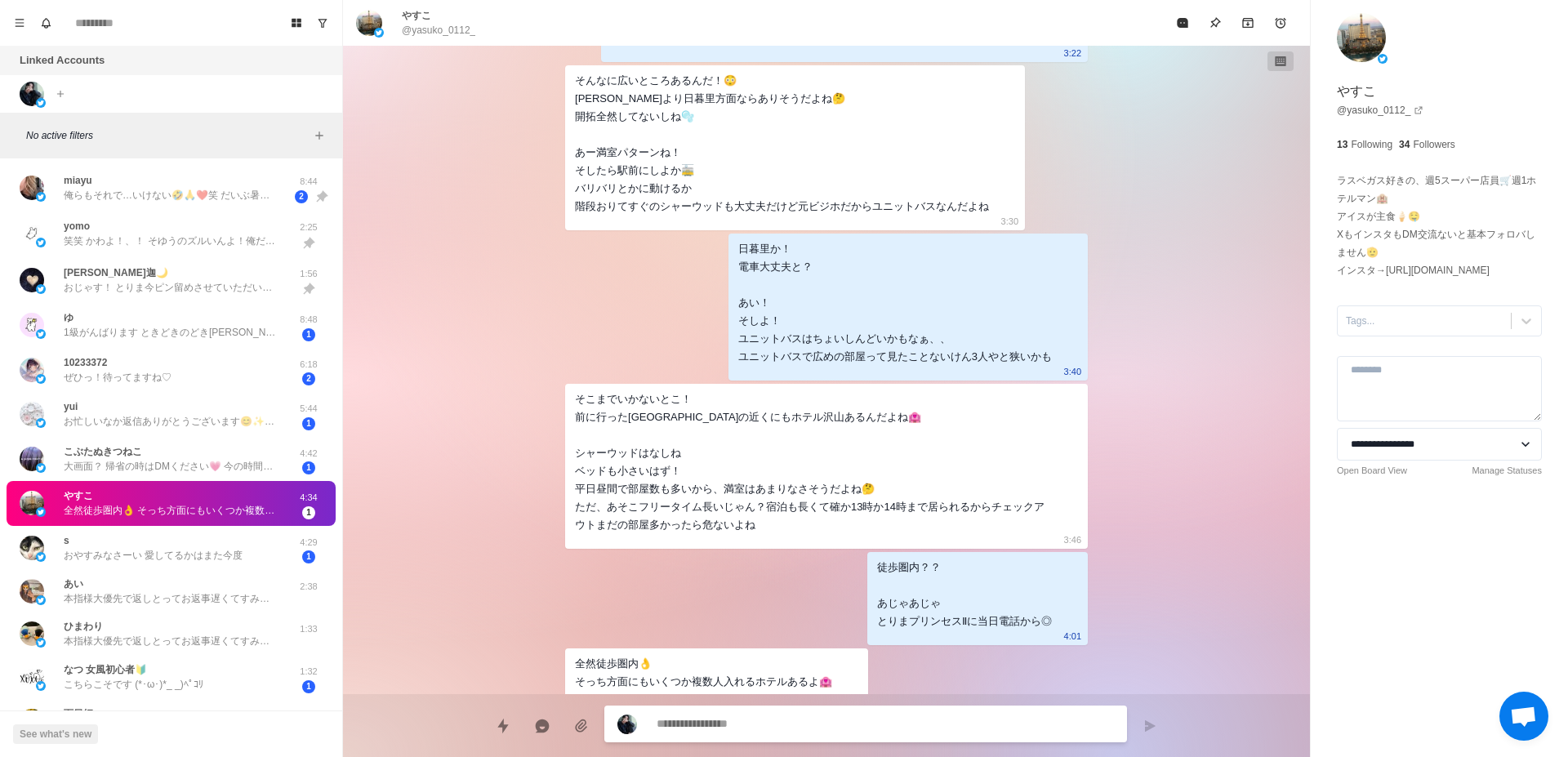
scroll to position [4751, 0]
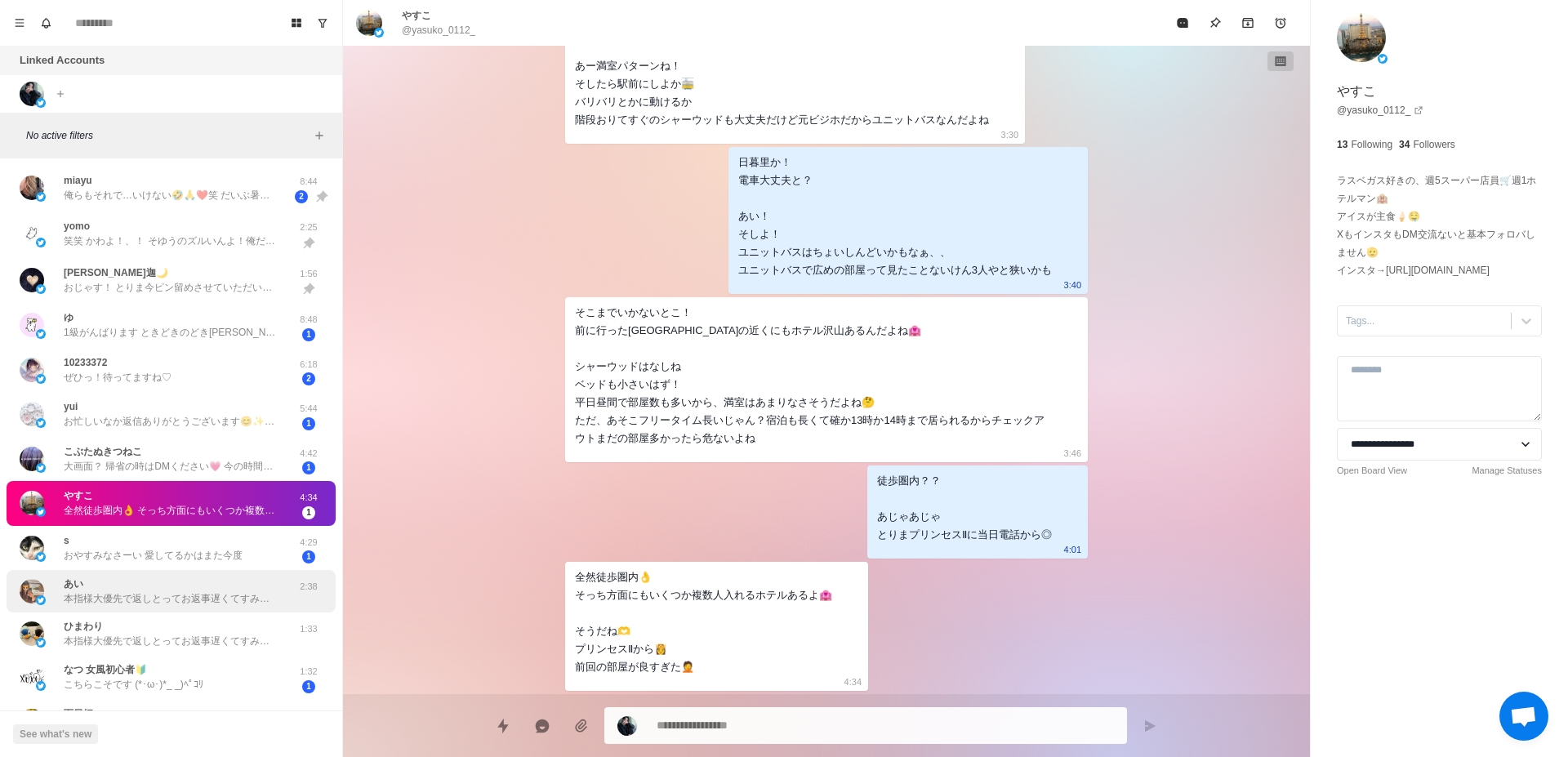
click at [234, 588] on div "あい 本指様大優先で返しとってお返事遅くてすみません🙇🏻‍♂️ お返事ありがとうございます！🙌 女風気になっとるんですね！ ポストえ[PERSON_NAME]…" at bounding box center [169, 591] width 212 height 29
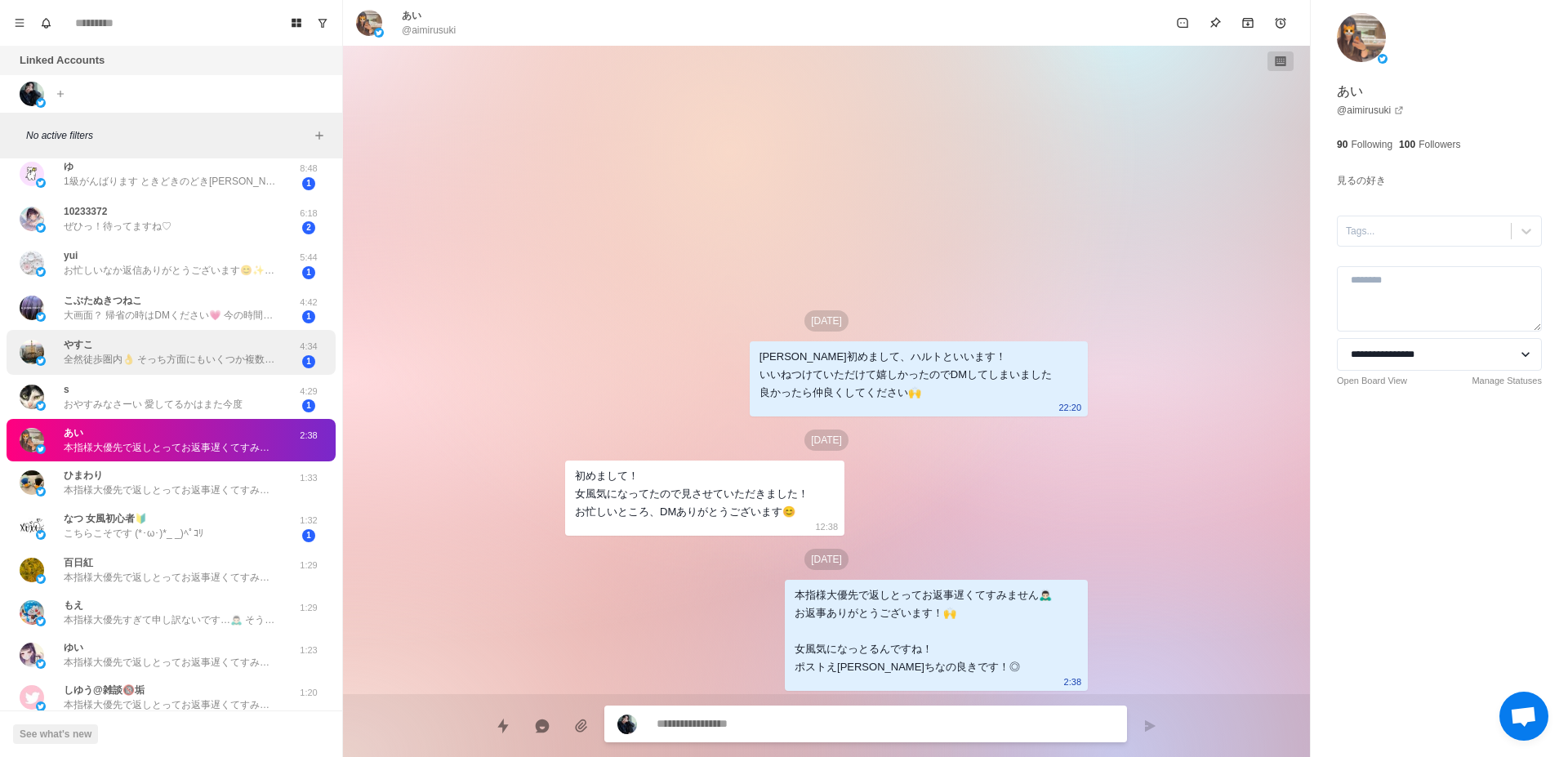
scroll to position [103, 0]
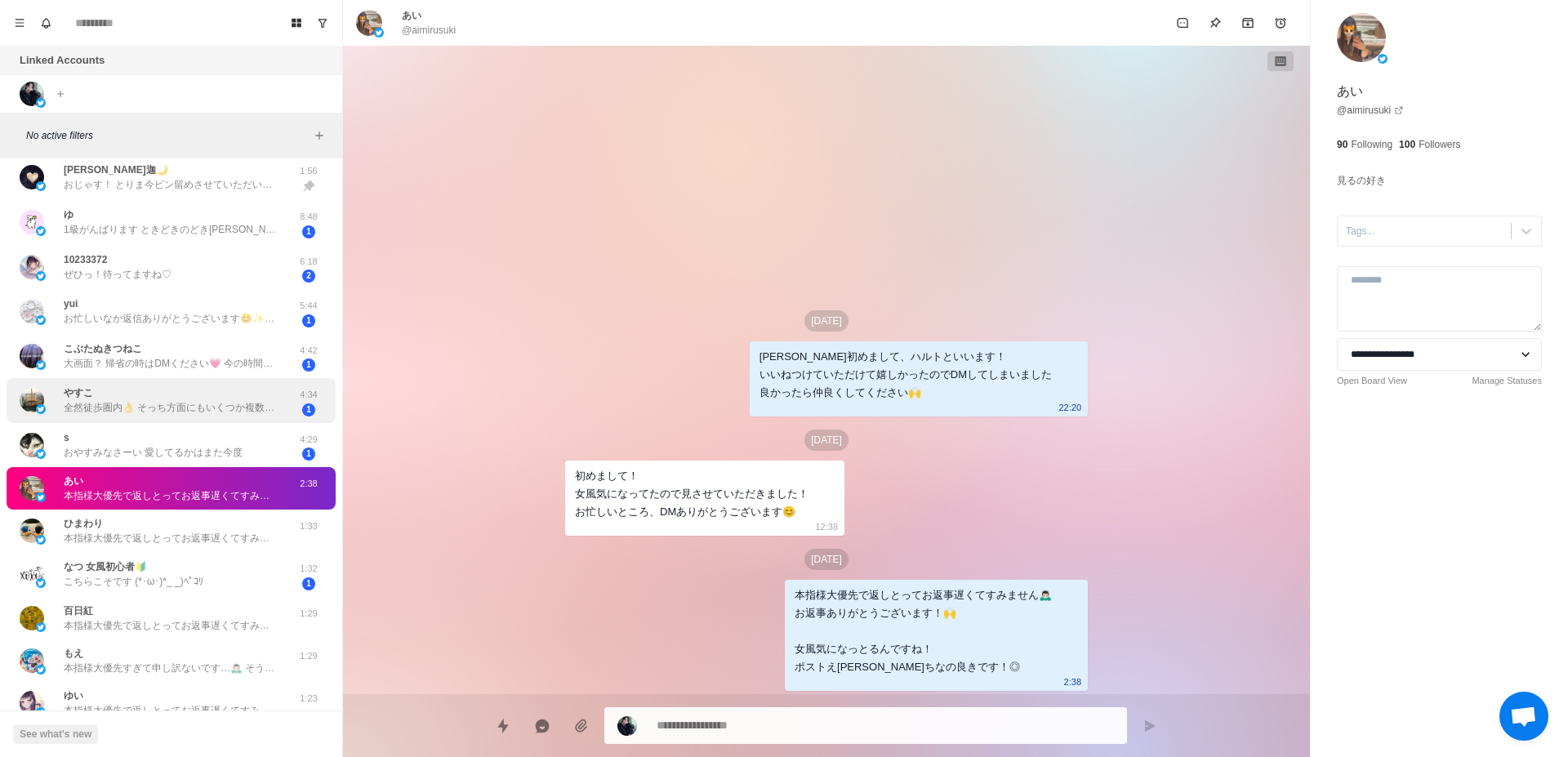
click at [245, 415] on p "全然徒歩圏内👌 そっち方面にもいくつか複数人入れるホテルあるよ🏩 そうだね🫶 プリンセスⅡから👸 前回の部屋が良すぎた🤦" at bounding box center [169, 407] width 212 height 15
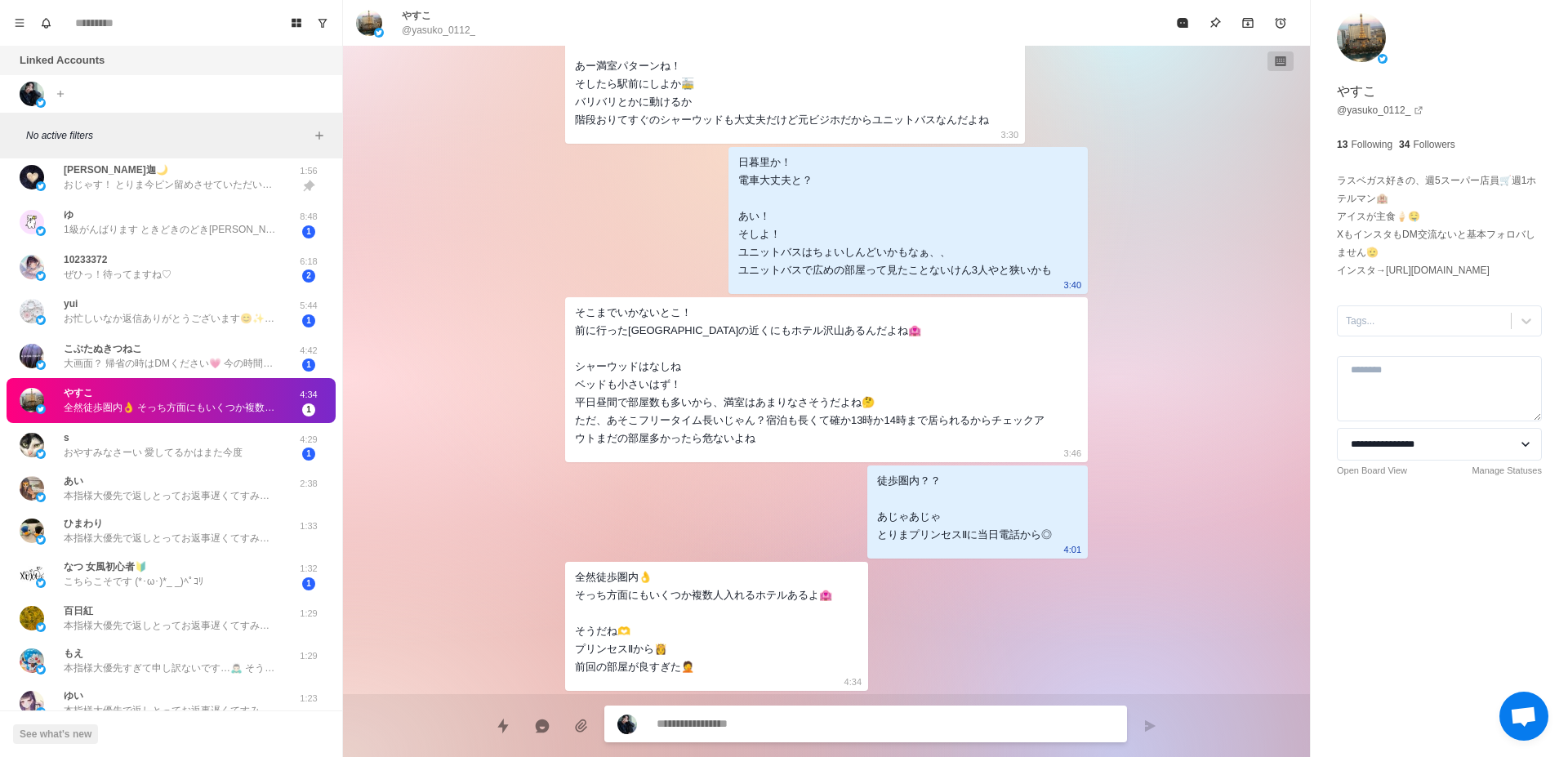
scroll to position [4751, 0]
click at [229, 487] on div "あい 本指様大優先で返しとってお返事遅くてすみません🙇🏻‍♂️ お返事ありがとうございます！🙌 女風気になっとるんですね！ ポストえ[PERSON_NAME]…" at bounding box center [169, 488] width 212 height 29
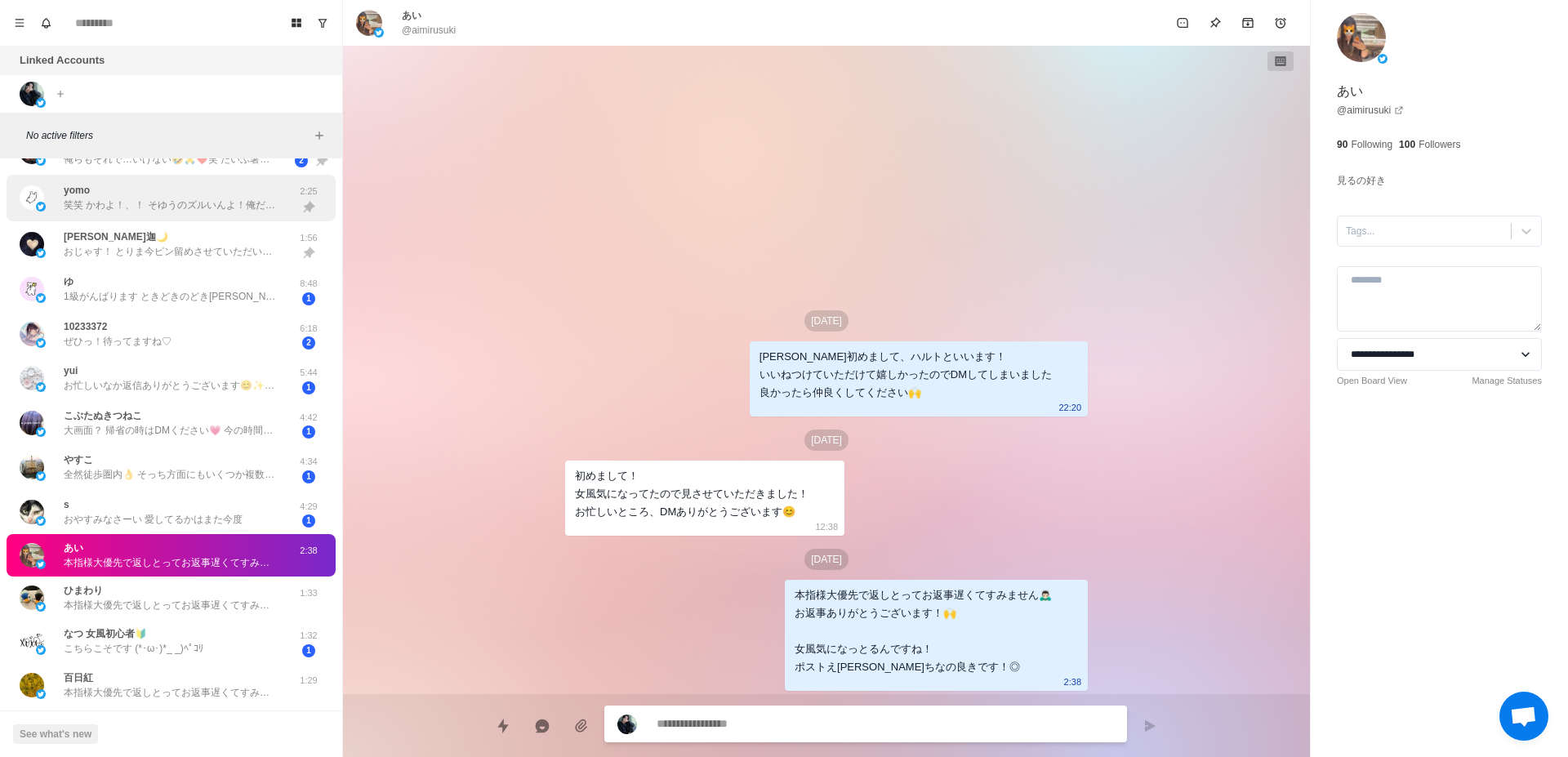
scroll to position [0, 0]
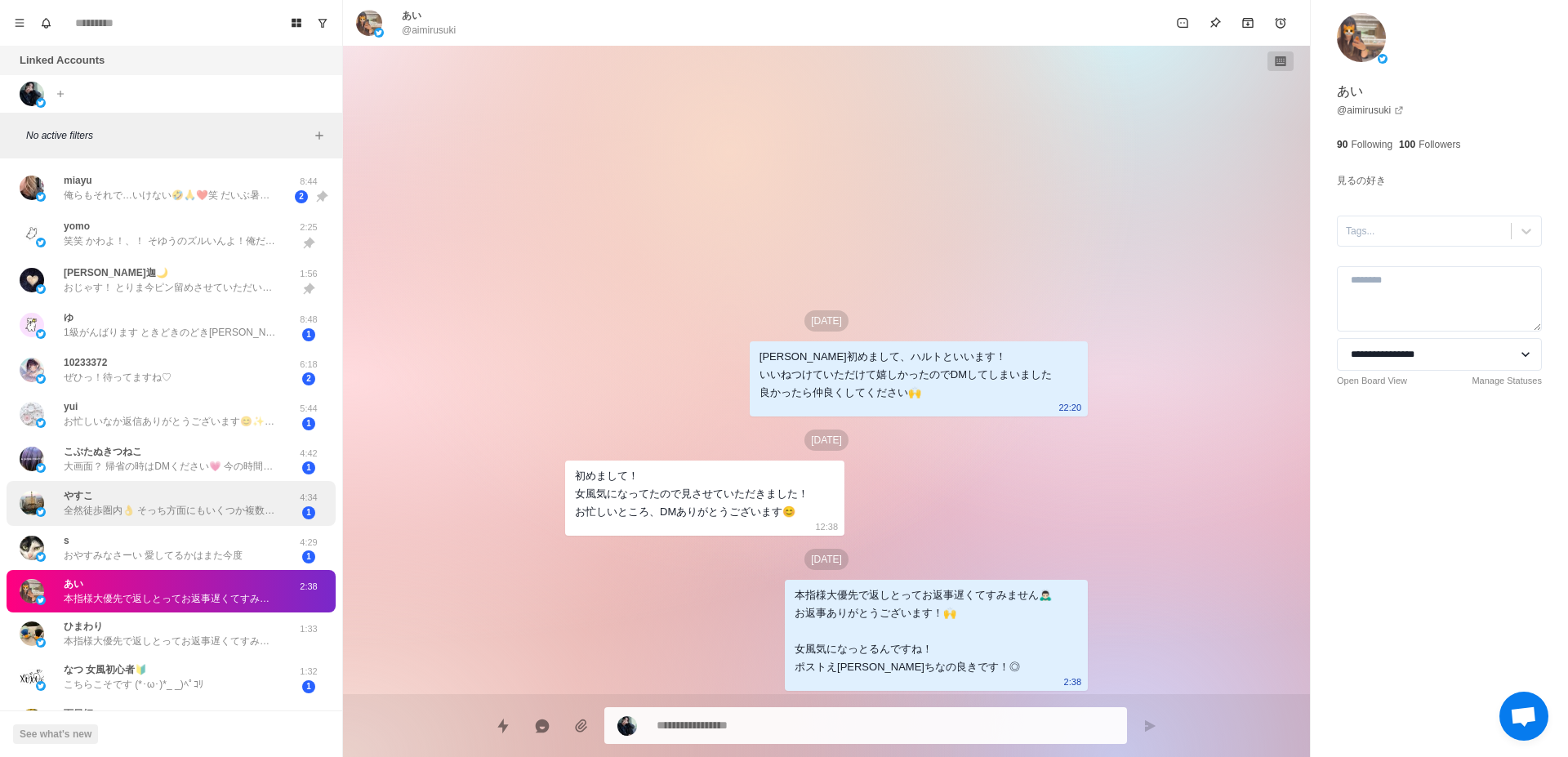
click at [161, 500] on div "やすこ 全然徒歩圏内👌 そっち方面にもいくつか複数人入れるホテルあるよ🏩 そうだね🫶 プリンセスⅡから👸 前回の部屋が良すぎた🤦" at bounding box center [169, 503] width 212 height 29
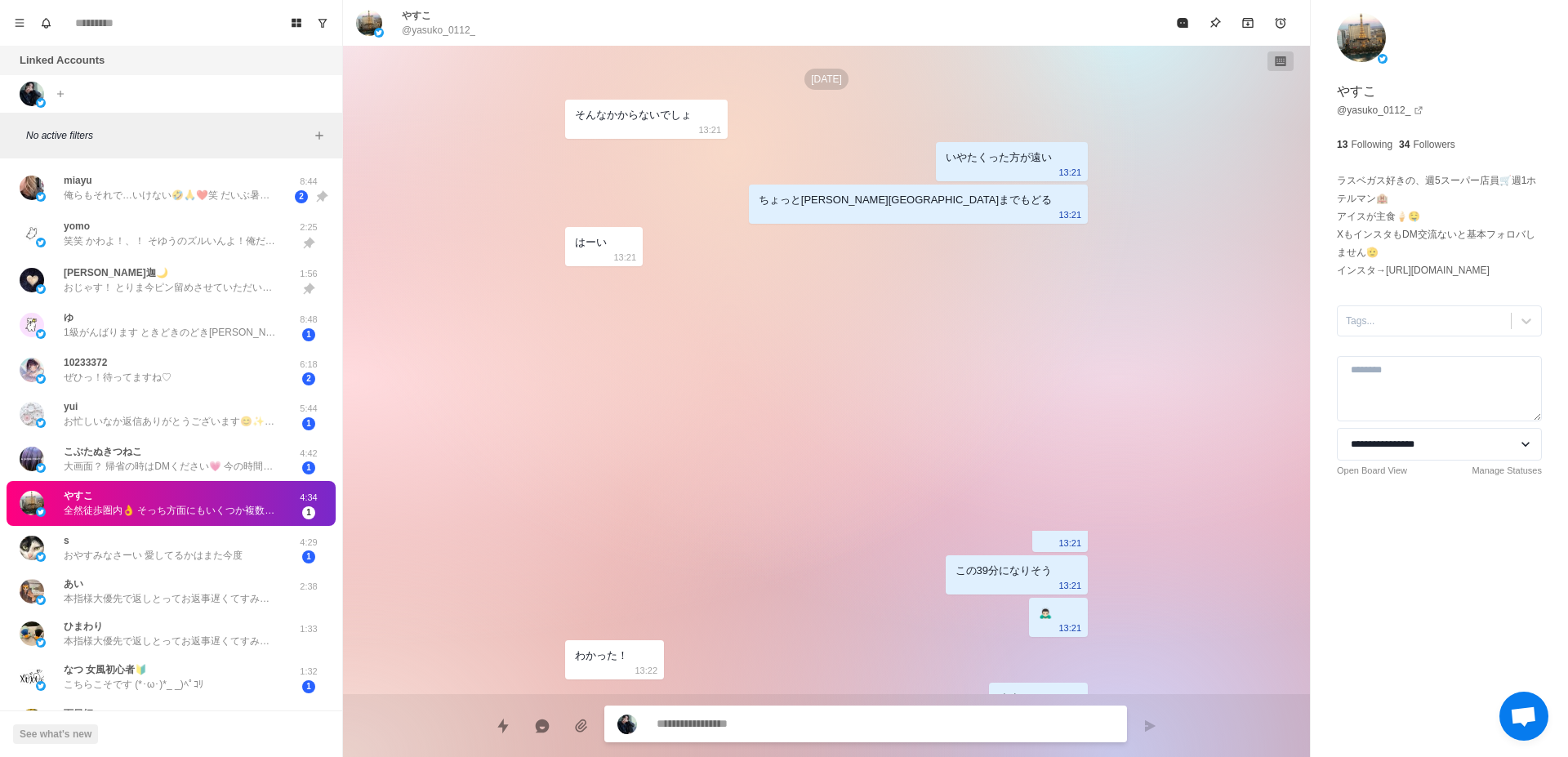
scroll to position [4751, 0]
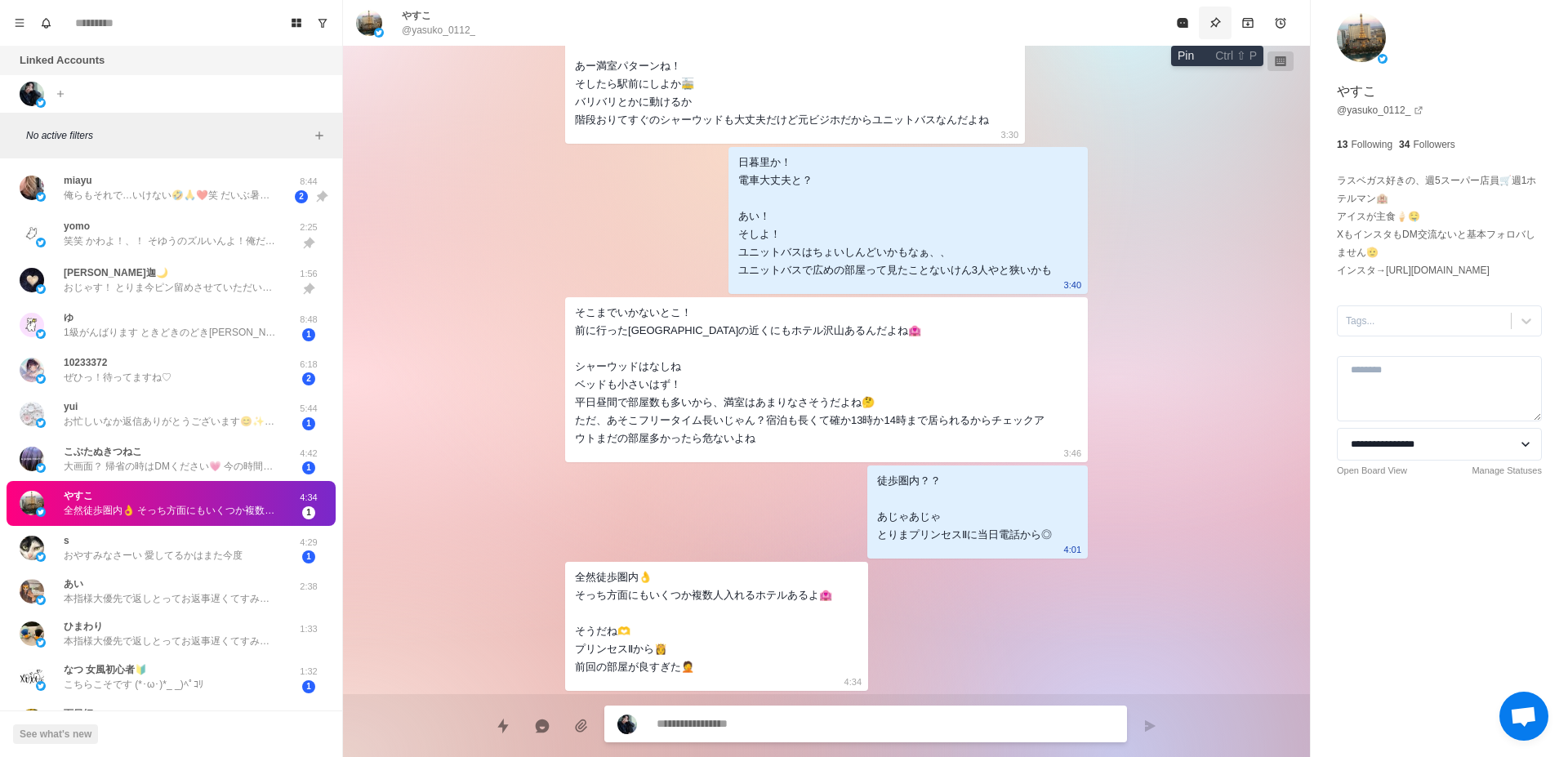
click at [1211, 22] on icon "Pin" at bounding box center [1215, 22] width 13 height 13
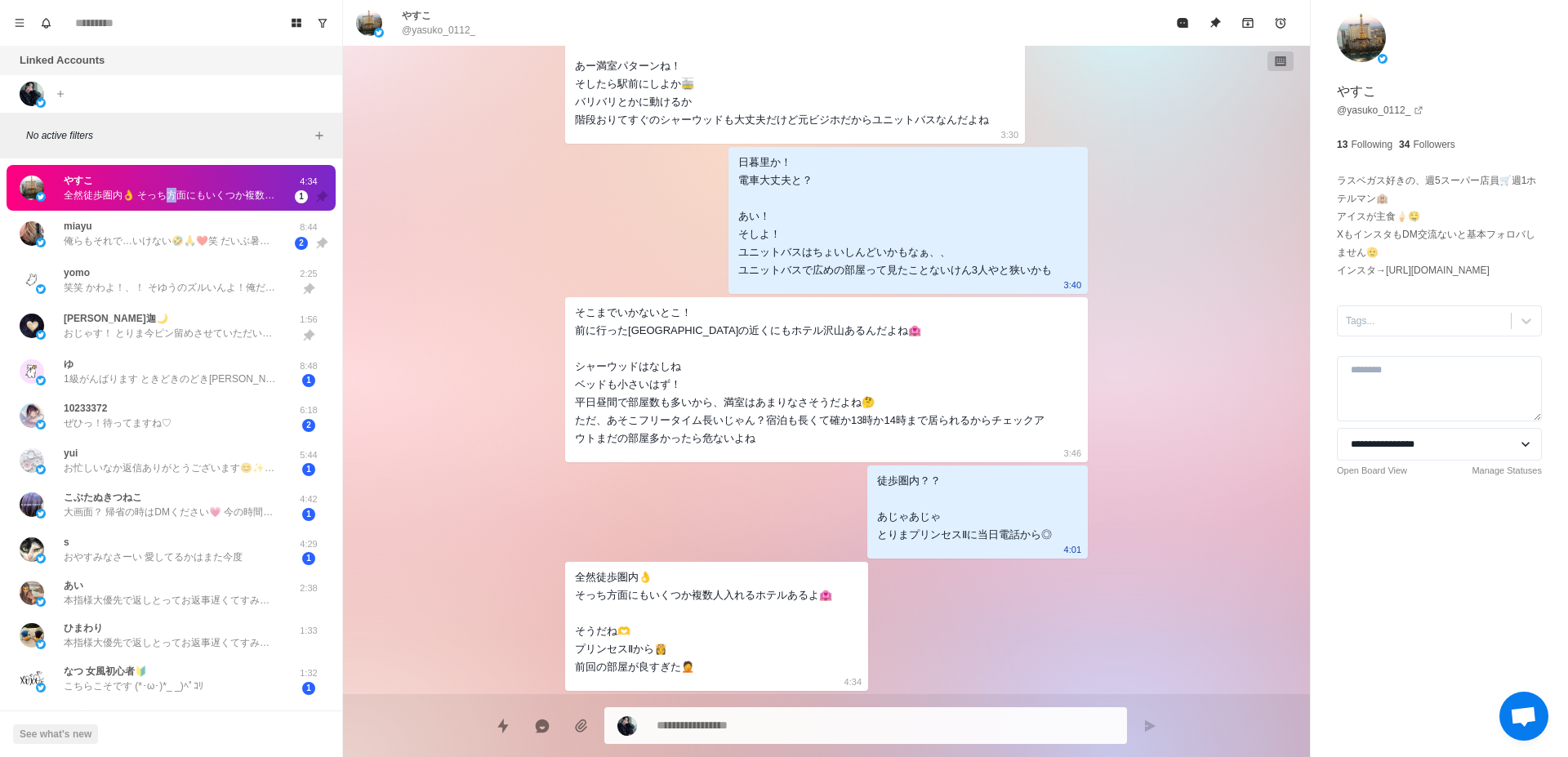
drag, startPoint x: 169, startPoint y: 181, endPoint x: 171, endPoint y: 191, distance: 10.2
click at [171, 191] on div "やすこ 全然徒歩圏内👌 そっち方面にもいくつか複数人入れるホテルあるよ🏩 そうだね🫶 プリンセスⅡから👸 前回の部屋が良すぎた🤦" at bounding box center [169, 188] width 212 height 29
click at [1225, 25] on button "Unpin" at bounding box center [1215, 23] width 33 height 33
click at [1225, 25] on button "Pin" at bounding box center [1215, 23] width 33 height 33
click at [152, 237] on p "俺らもそれで…いけない🤣🙏❤️笑 だいぶ暑そうだなぁ🥹❤️笑" at bounding box center [169, 240] width 212 height 15
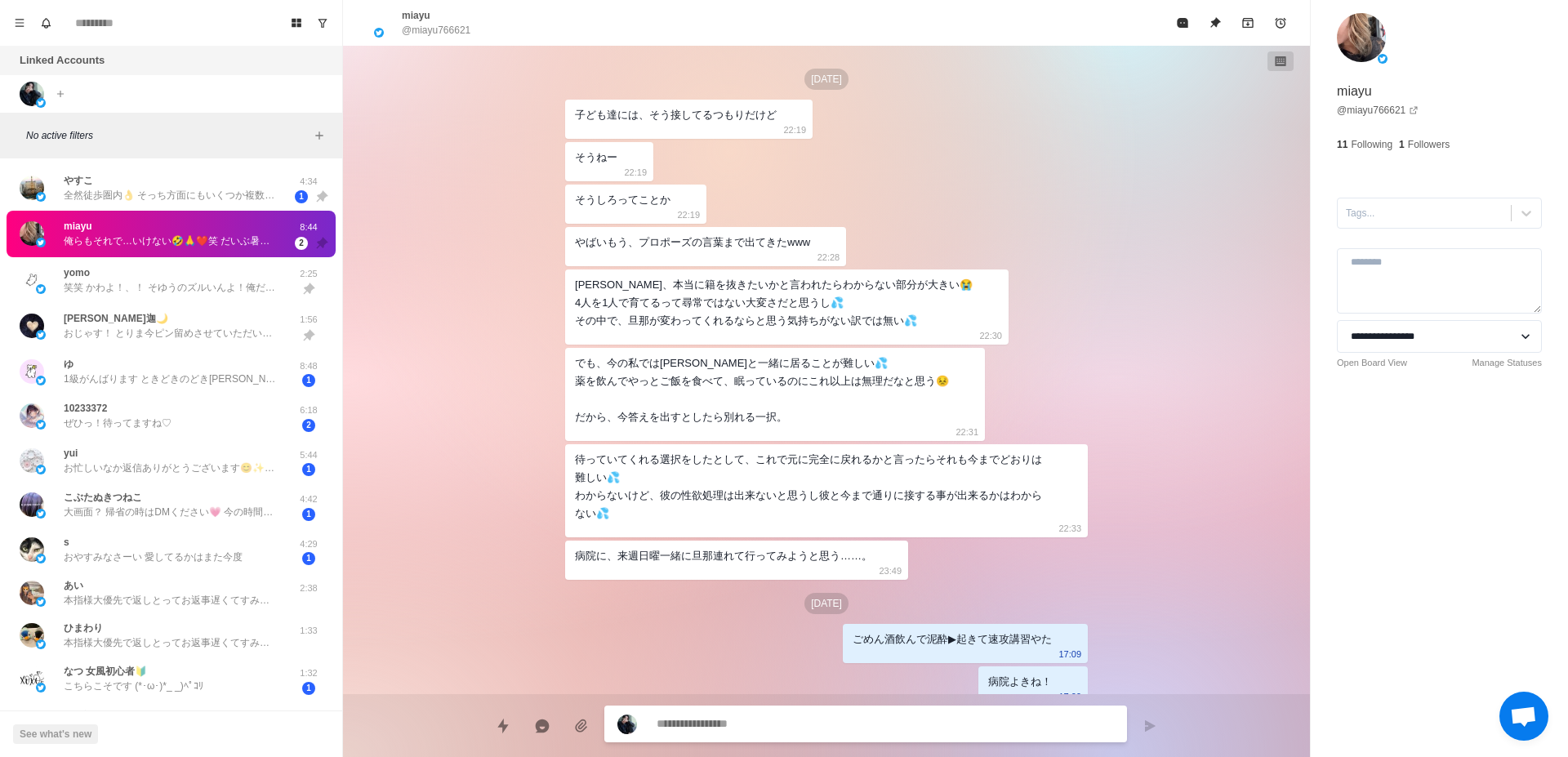
scroll to position [2504, 0]
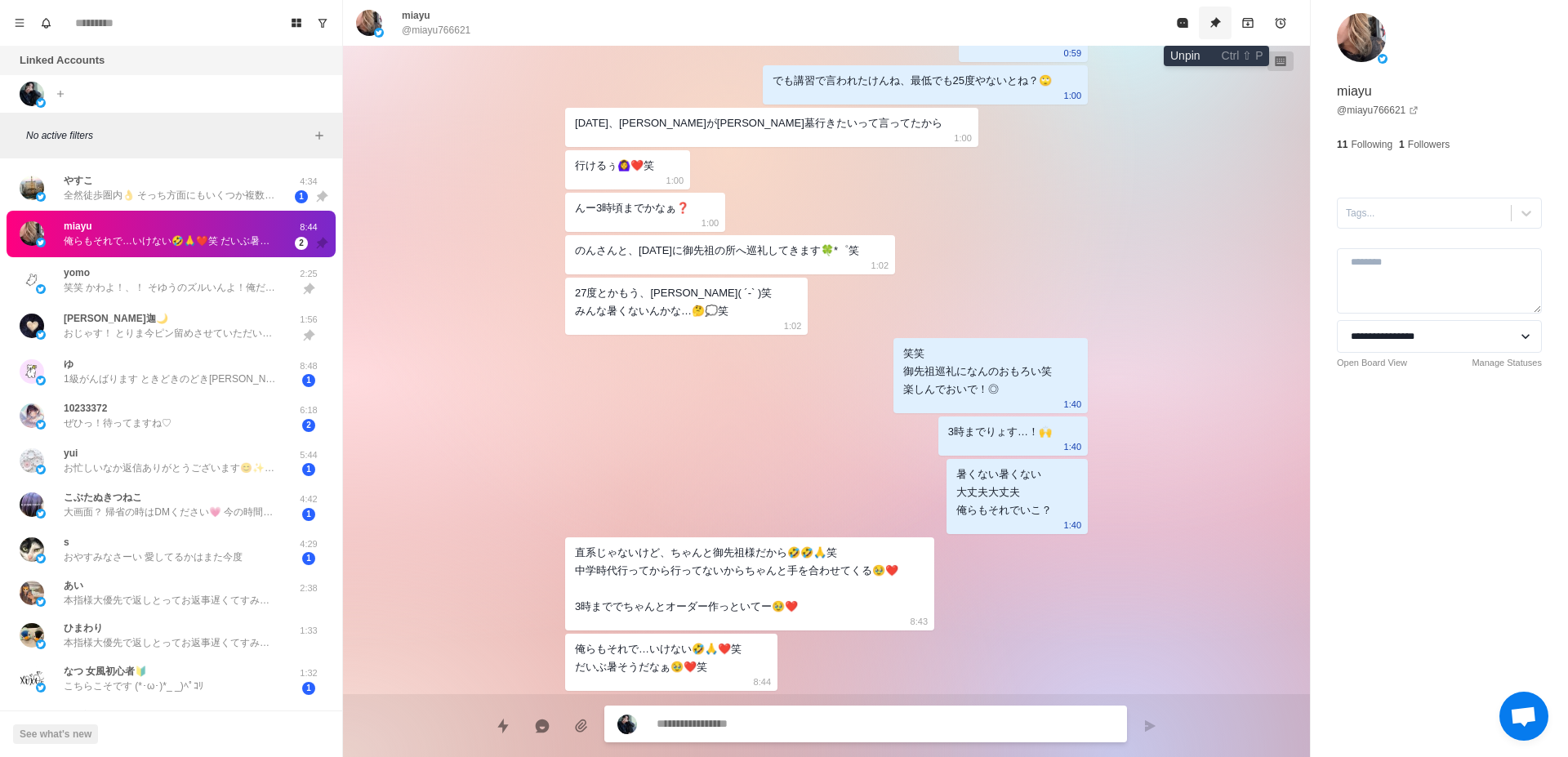
click at [1218, 23] on icon "Unpin" at bounding box center [1216, 22] width 10 height 10
click at [1218, 23] on icon "Pin" at bounding box center [1216, 22] width 10 height 10
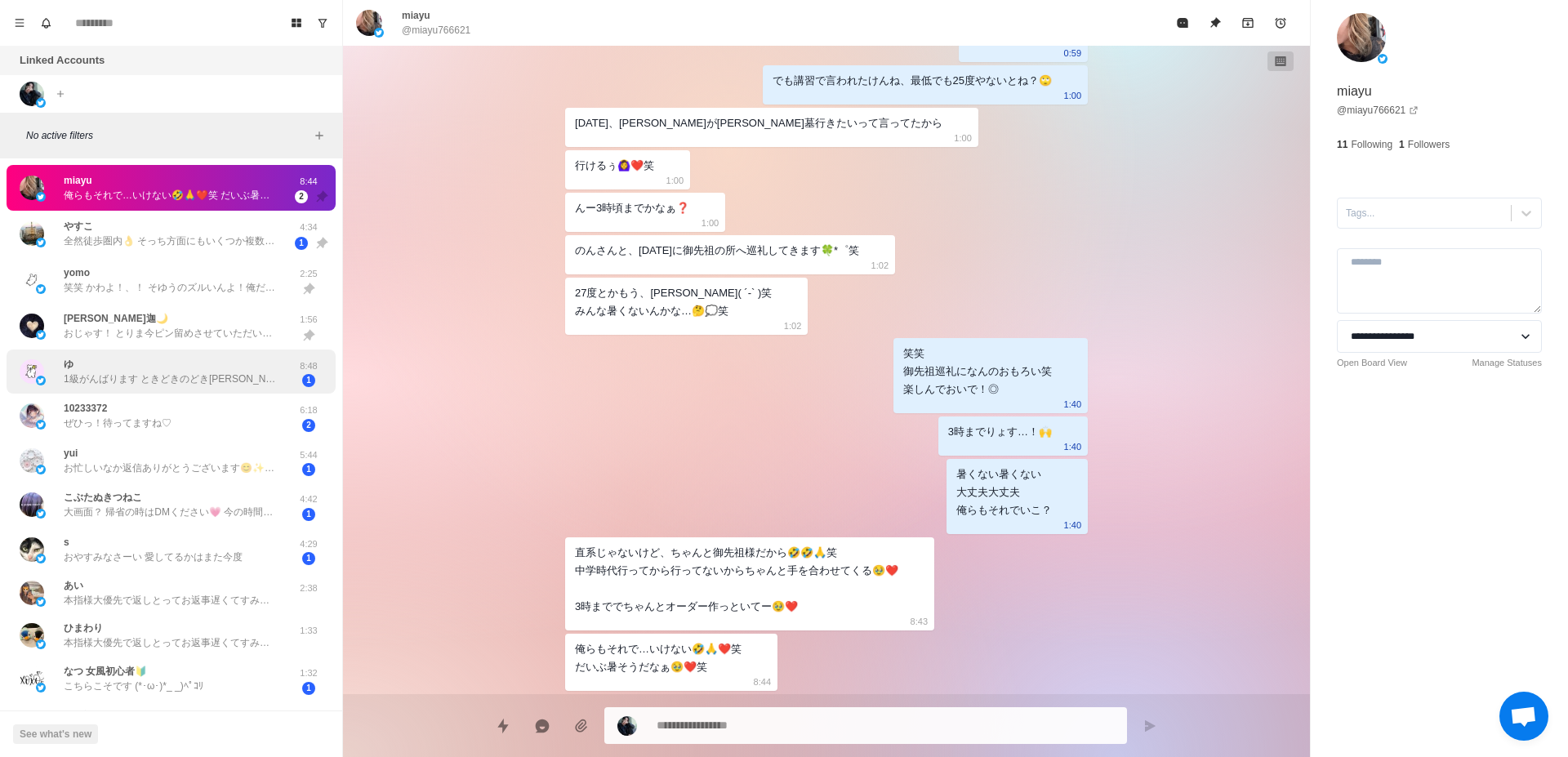
click at [225, 373] on p "1級がんばります ときどきのどき[PERSON_NAME]もこんな短期間で当てたことないよ笑" at bounding box center [169, 378] width 212 height 15
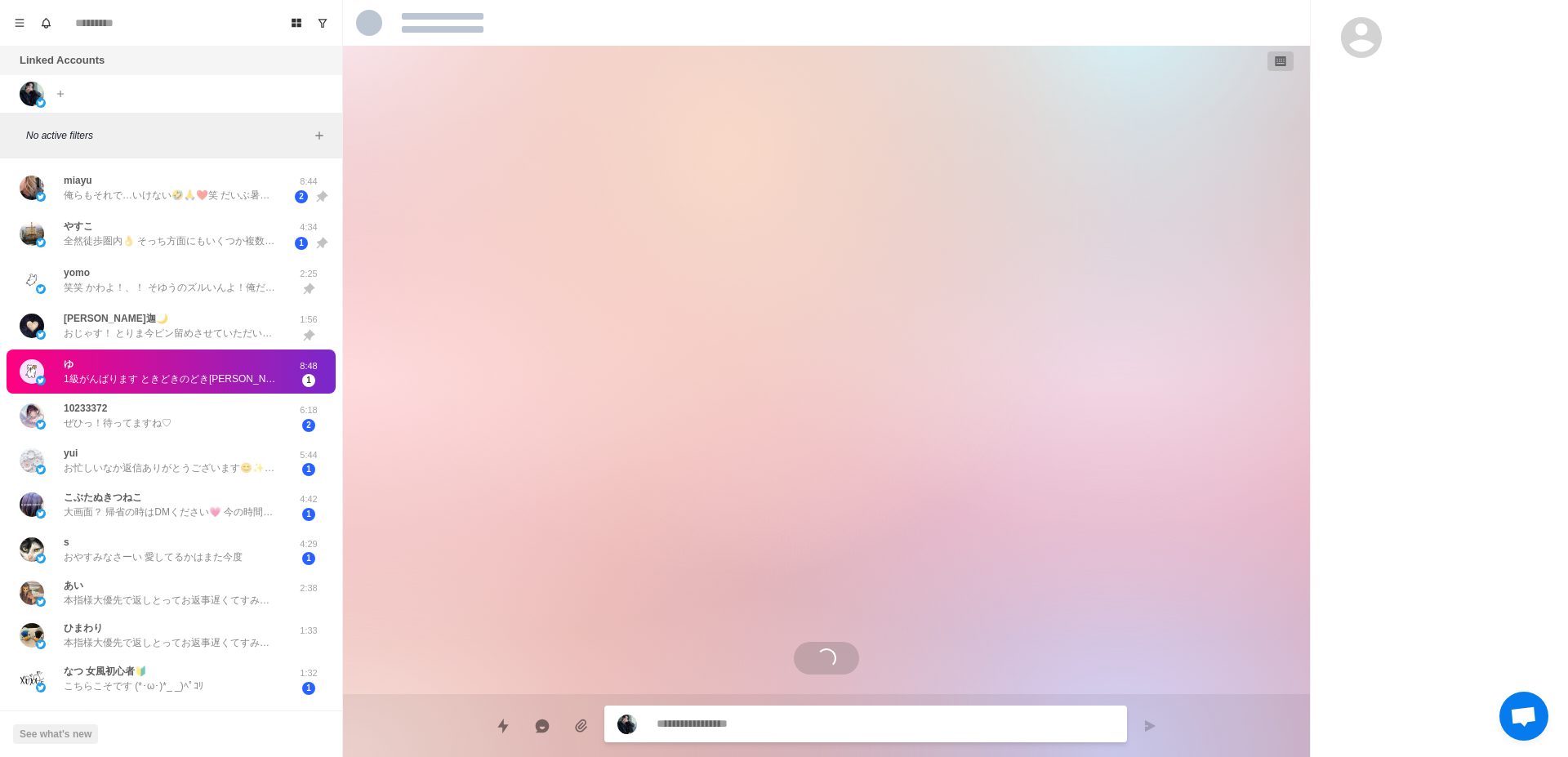
scroll to position [1708, 0]
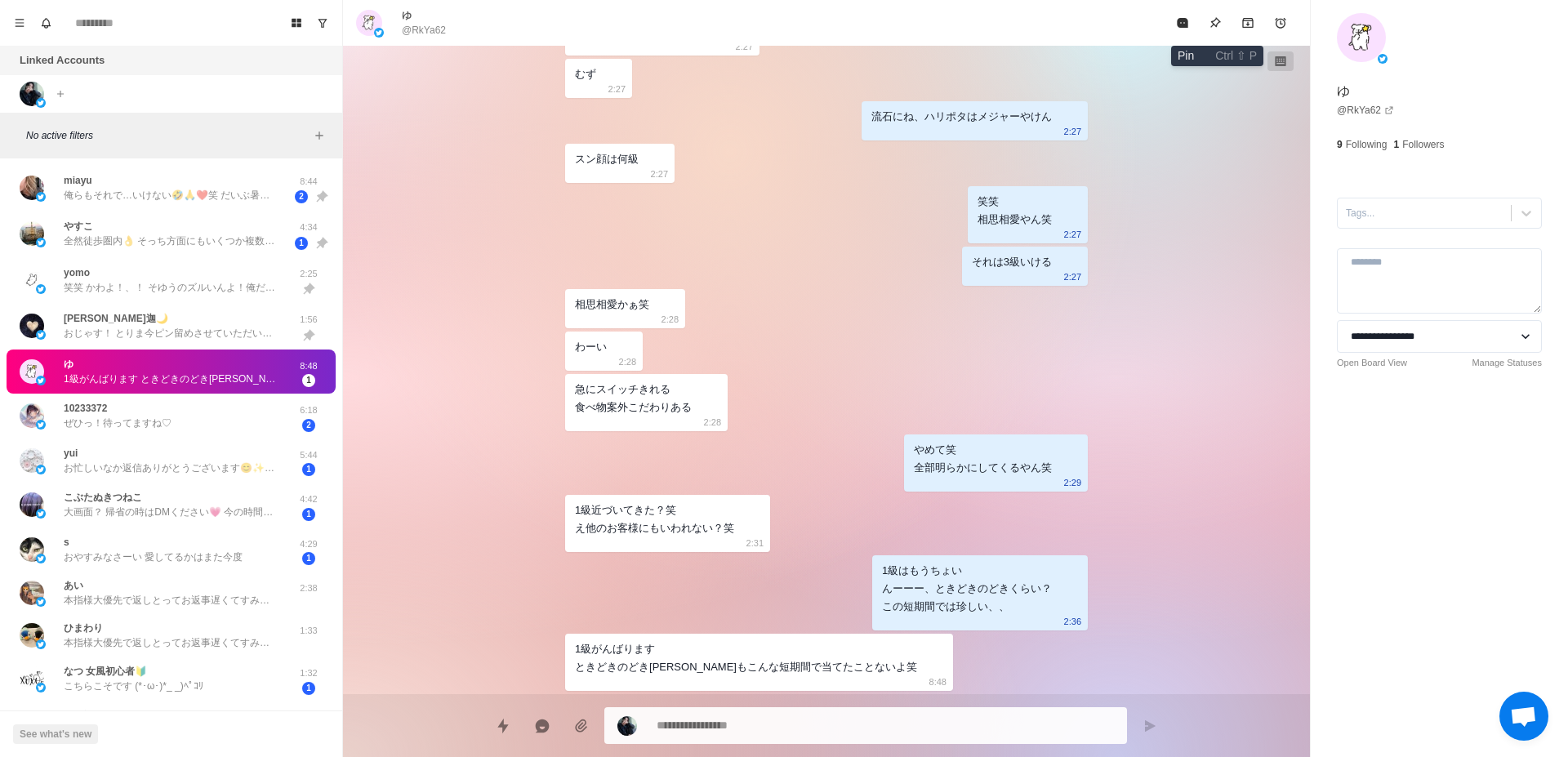
drag, startPoint x: 1219, startPoint y: 25, endPoint x: 961, endPoint y: 122, distance: 275.6
click at [1219, 24] on icon "Pin" at bounding box center [1215, 22] width 13 height 13
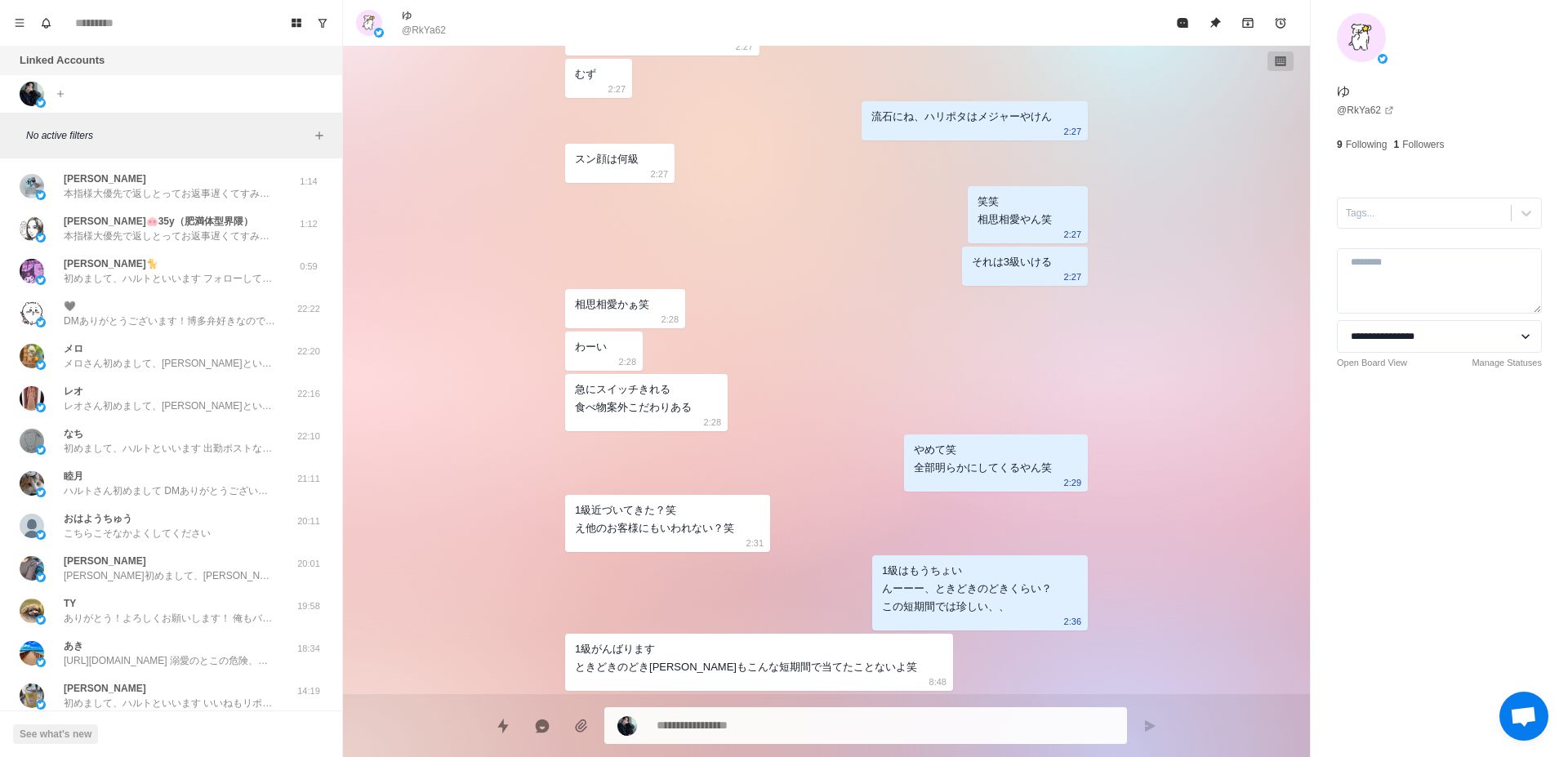
scroll to position [926, 0]
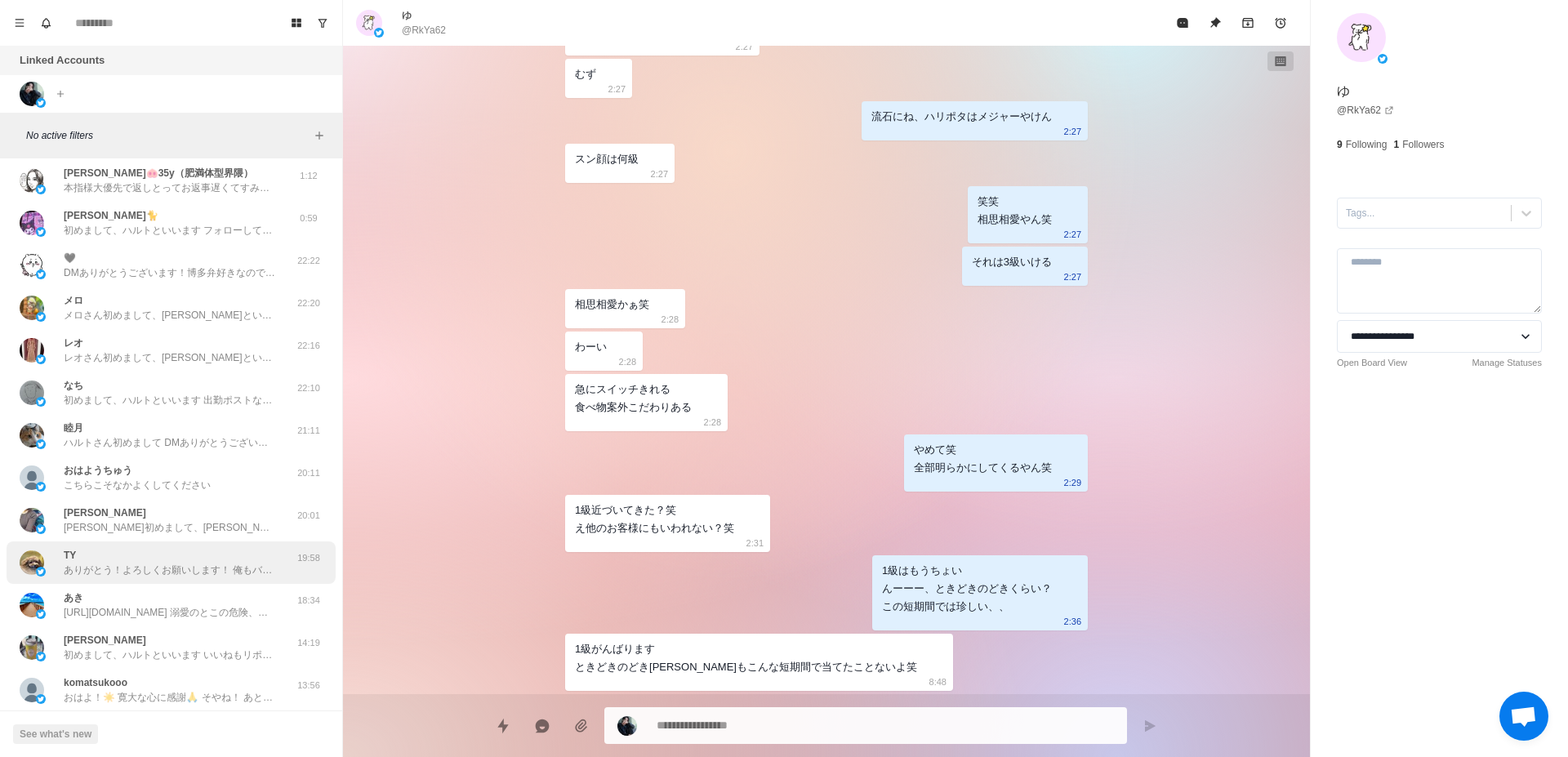
click at [173, 560] on div "TY ありがとう！よろしくお願いします！ 俺もバリ楽しみです！🙌" at bounding box center [169, 562] width 212 height 29
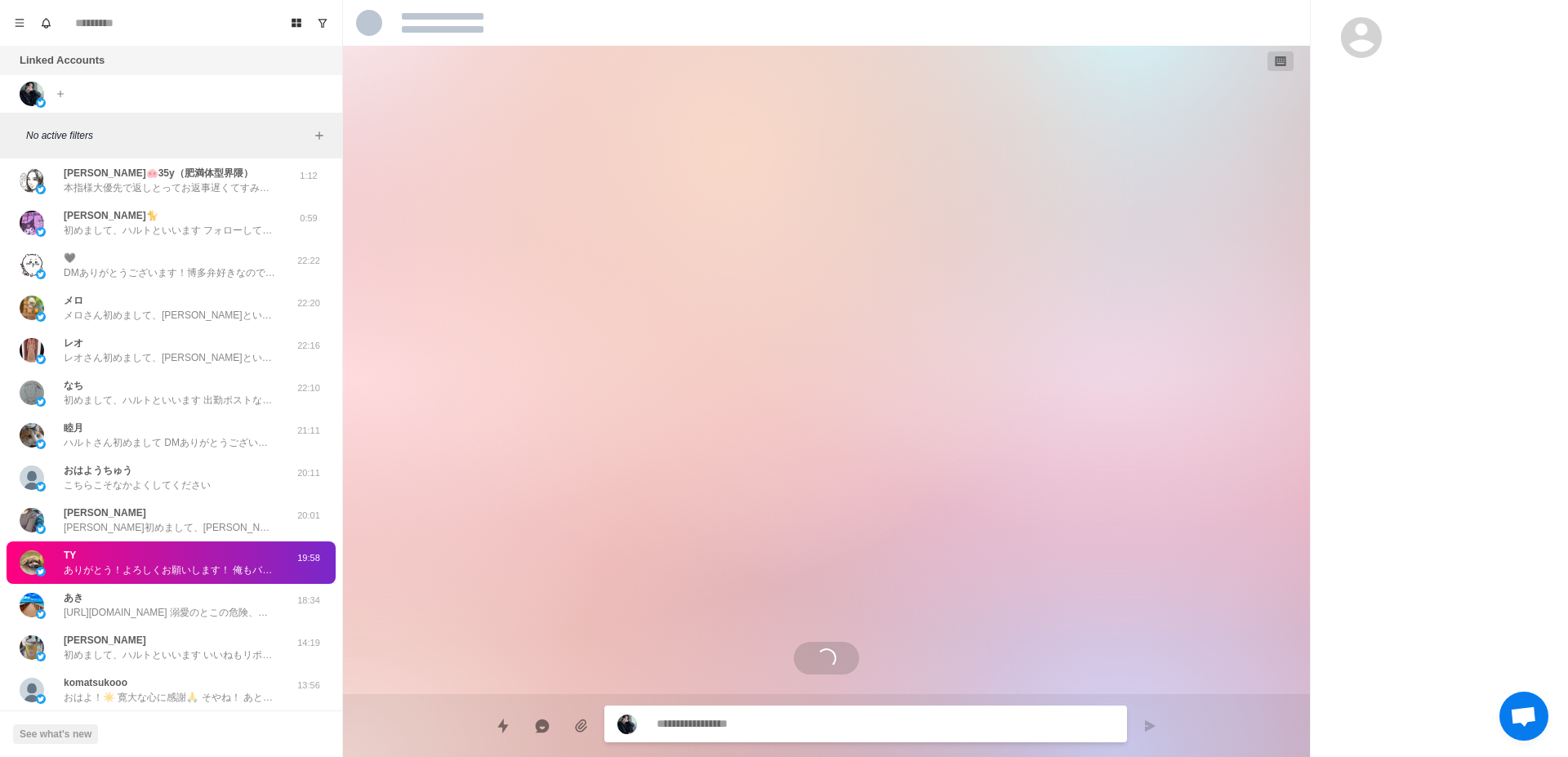
scroll to position [930, 0]
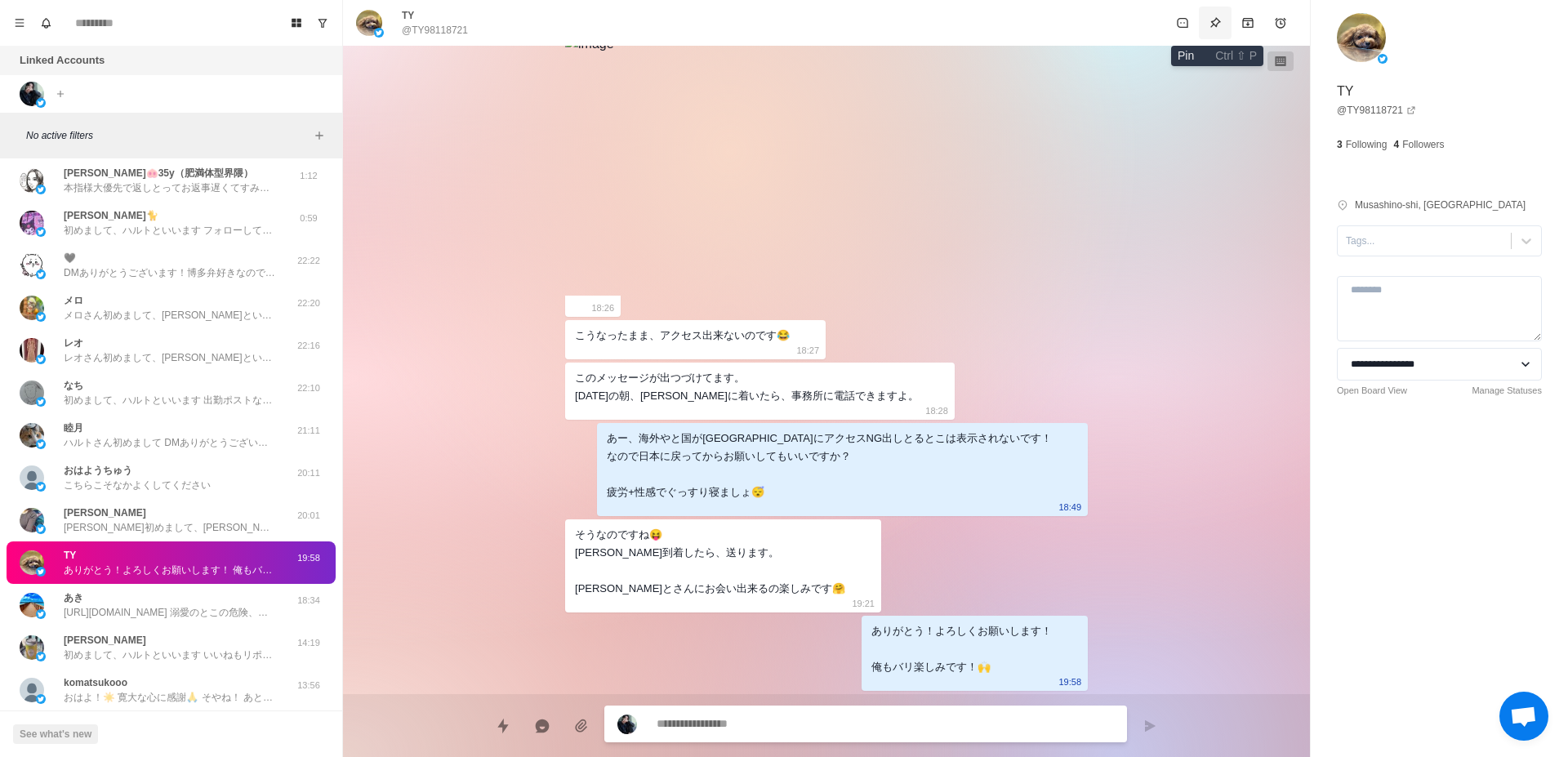
click at [1210, 21] on icon "Pin" at bounding box center [1215, 22] width 13 height 13
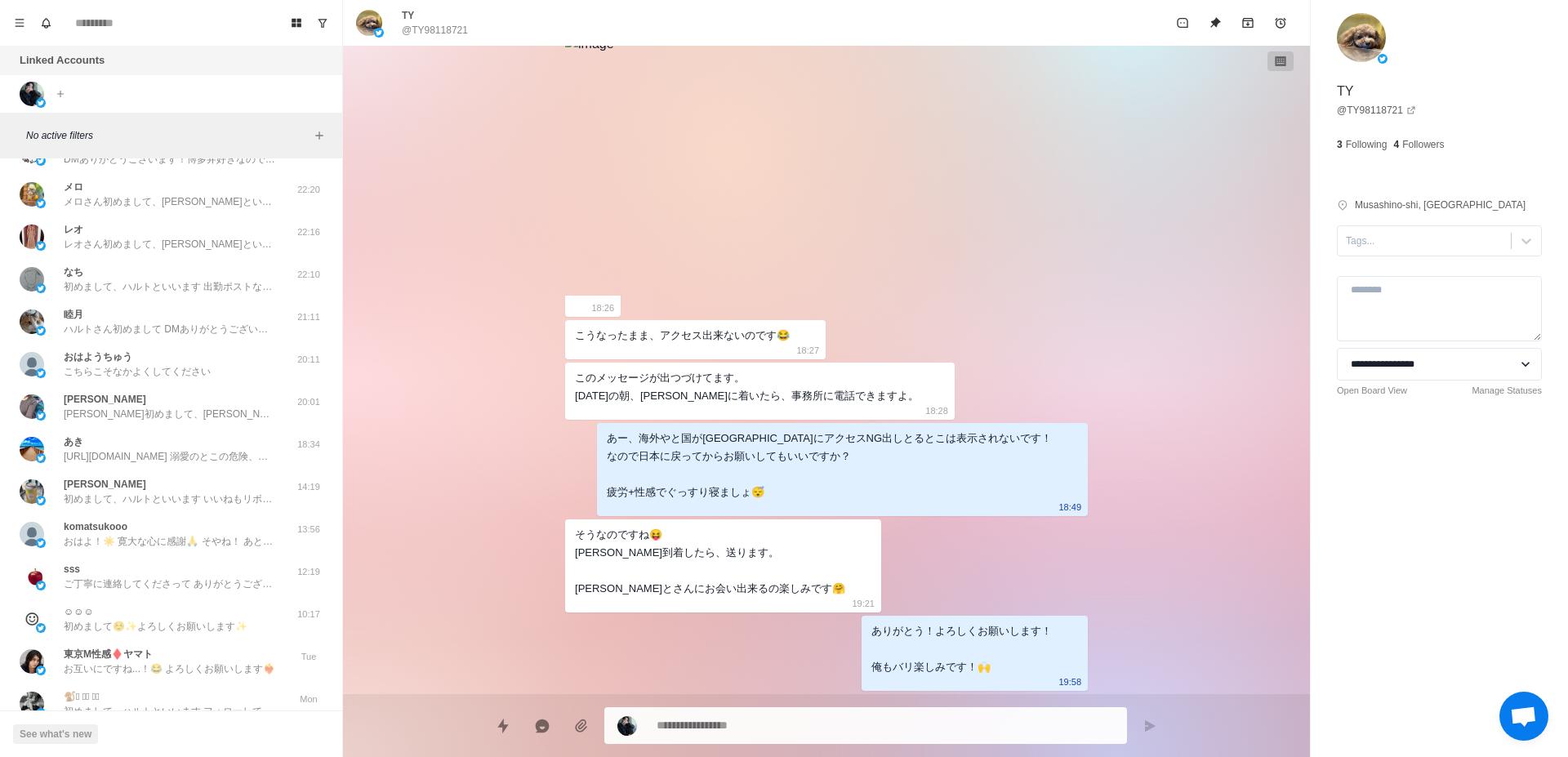
scroll to position [1131, 0]
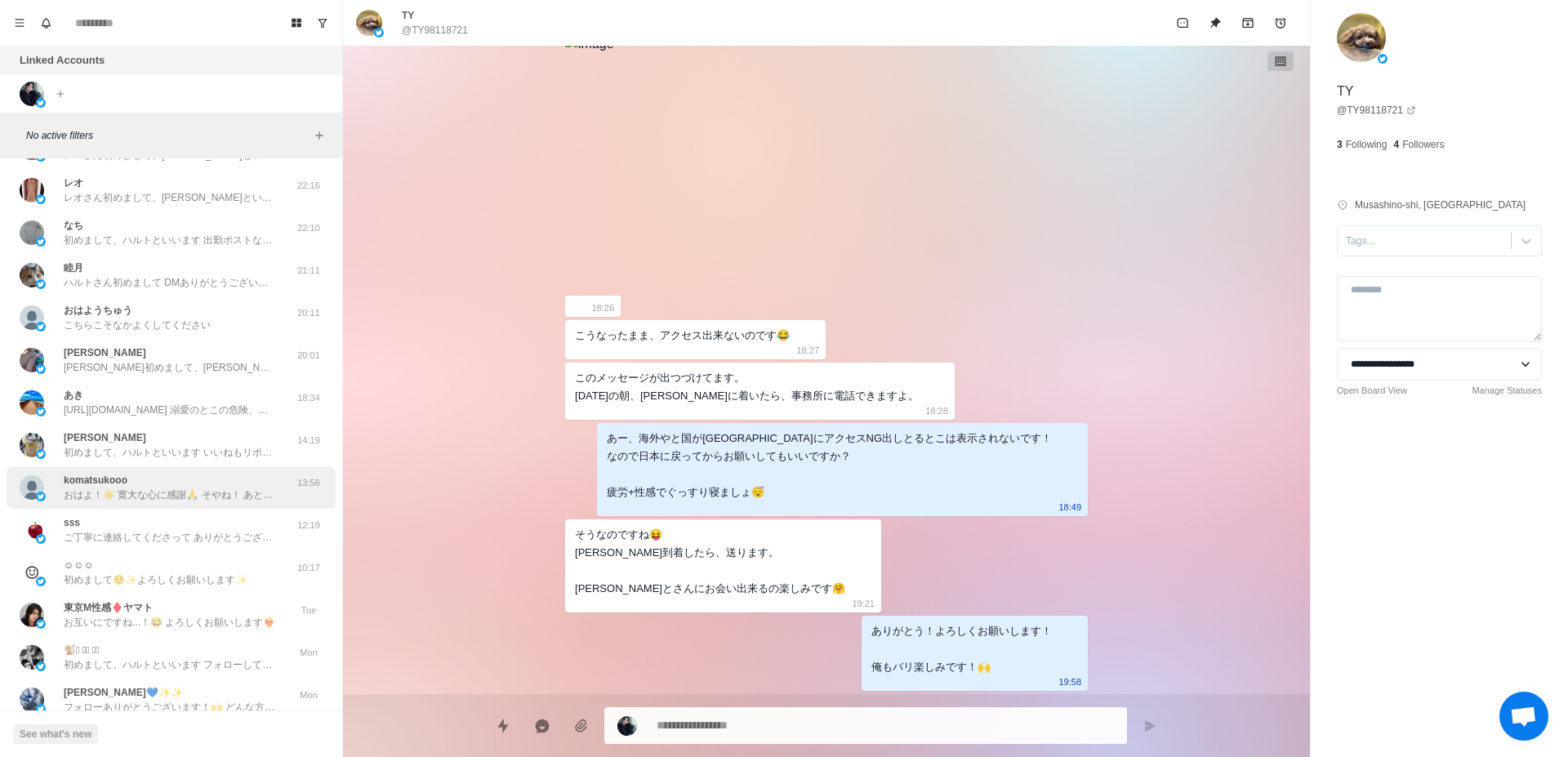
click at [183, 486] on div "komatsukooo おはよ！☀️ 寛大な心に感謝🙏 そやね！ あとは当日のカウンセリングでどんなことするー？とか決めれたら◎" at bounding box center [169, 488] width 212 height 29
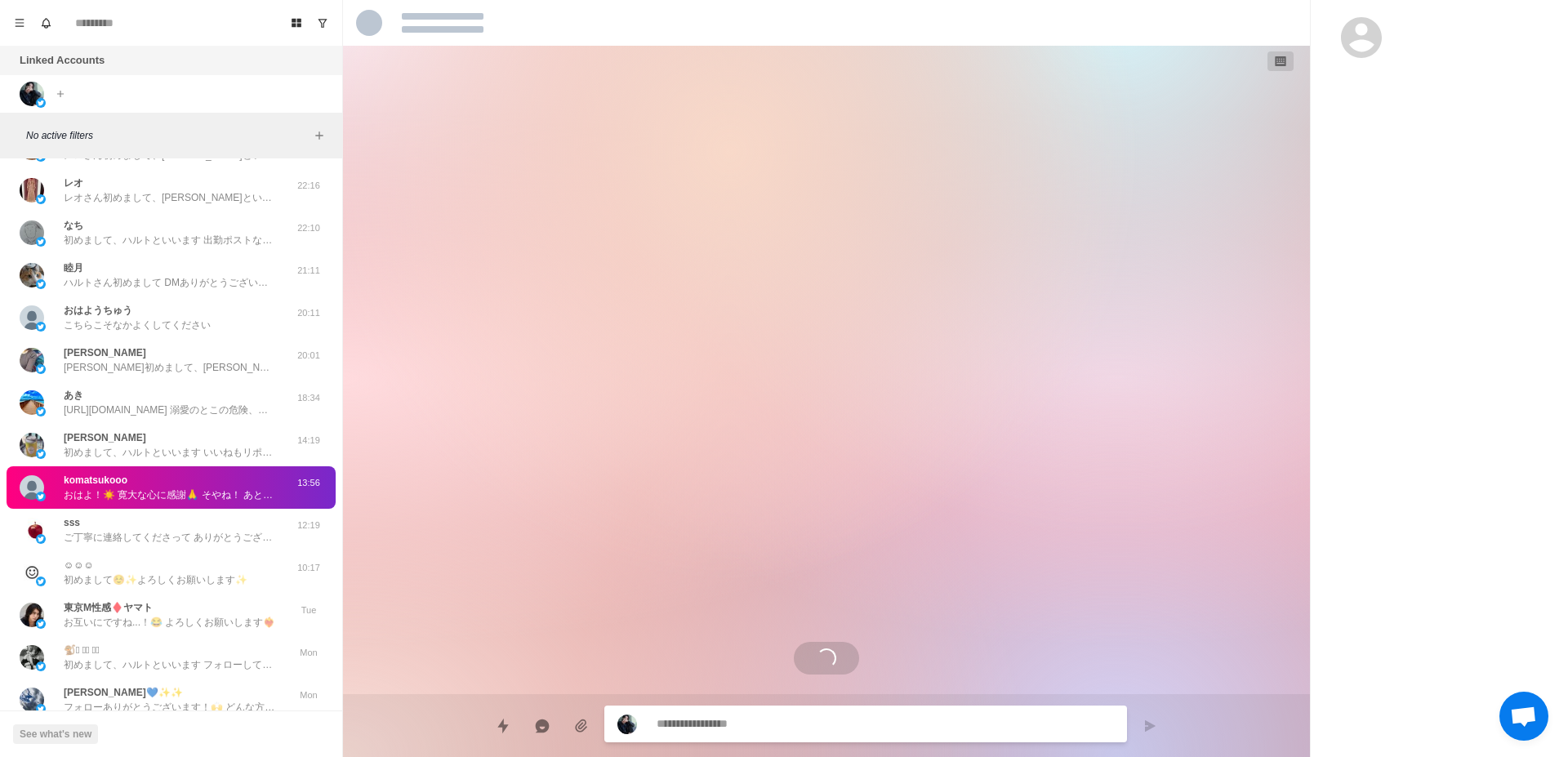
scroll to position [2656, 0]
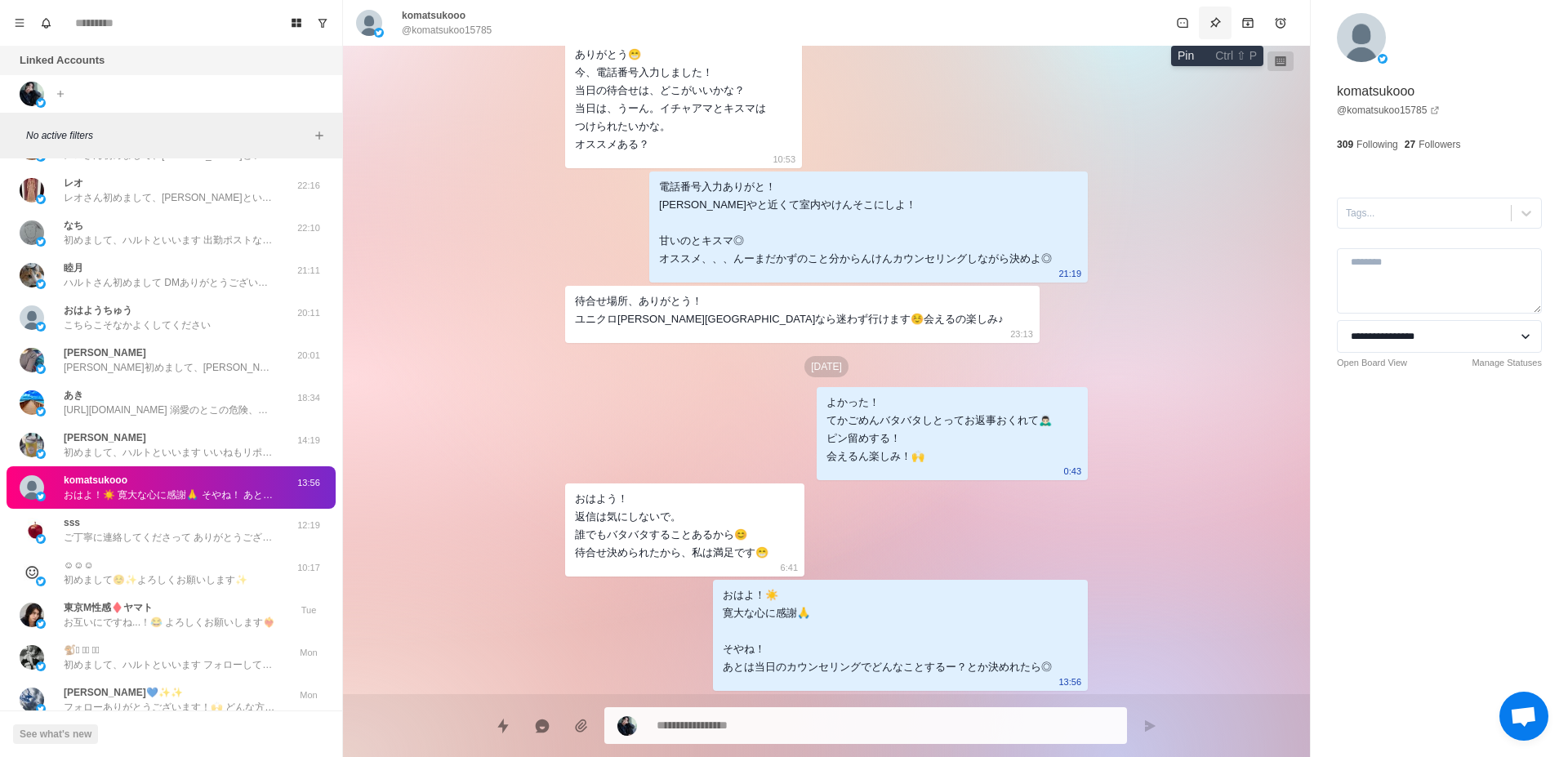
click at [1219, 21] on icon "Pin" at bounding box center [1215, 22] width 13 height 13
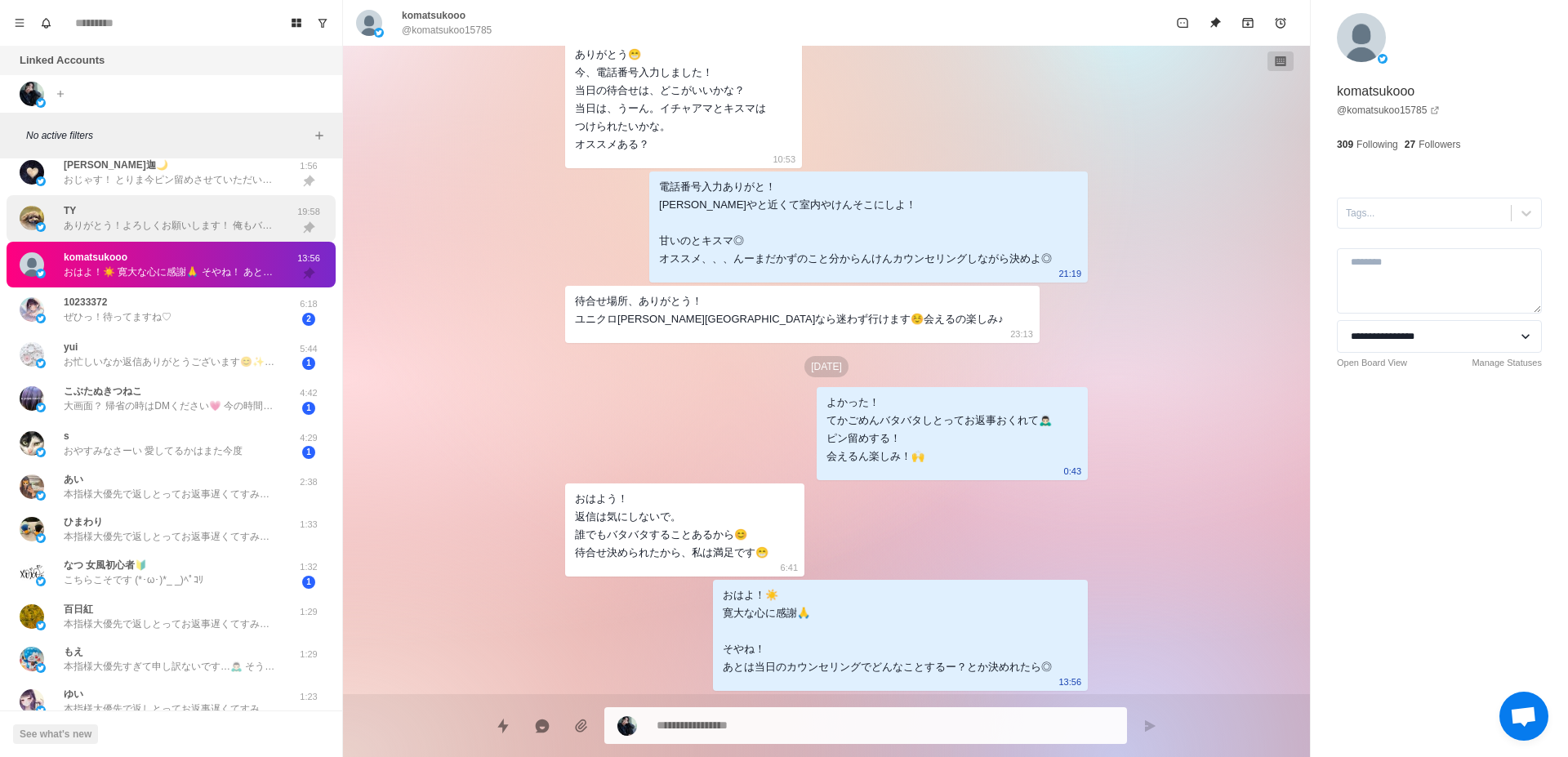
scroll to position [206, 0]
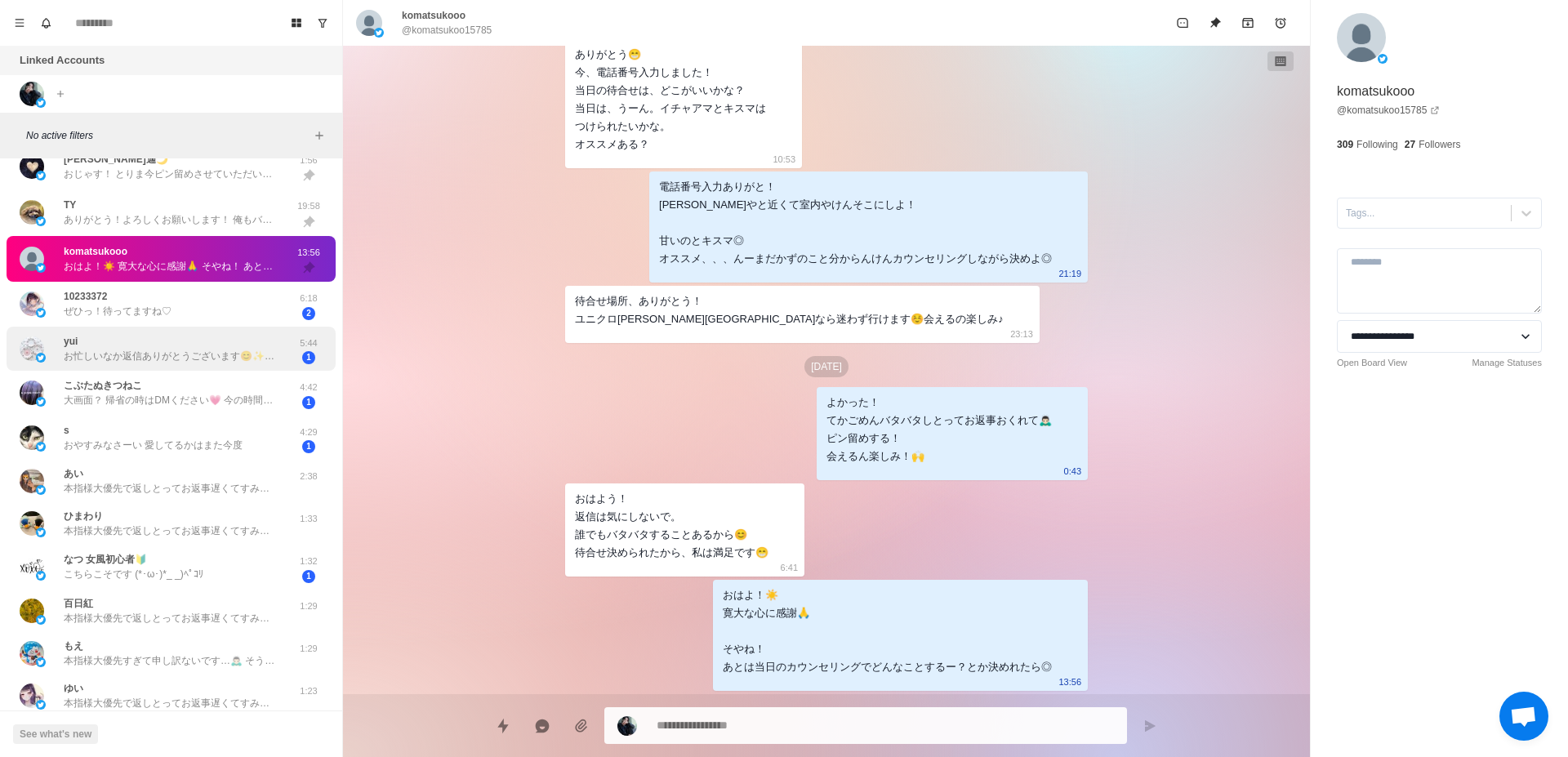
click at [130, 353] on p "お忙しいなか返信ありがとうございます😊✨️ ポスト内容です(｡˃ ᵕ ˂ )⸝♡ 全部ツボすぎて遡ってめっちゃ見ちゃいました🫣私大阪なので、大阪に来られる時タ…" at bounding box center [169, 355] width 212 height 15
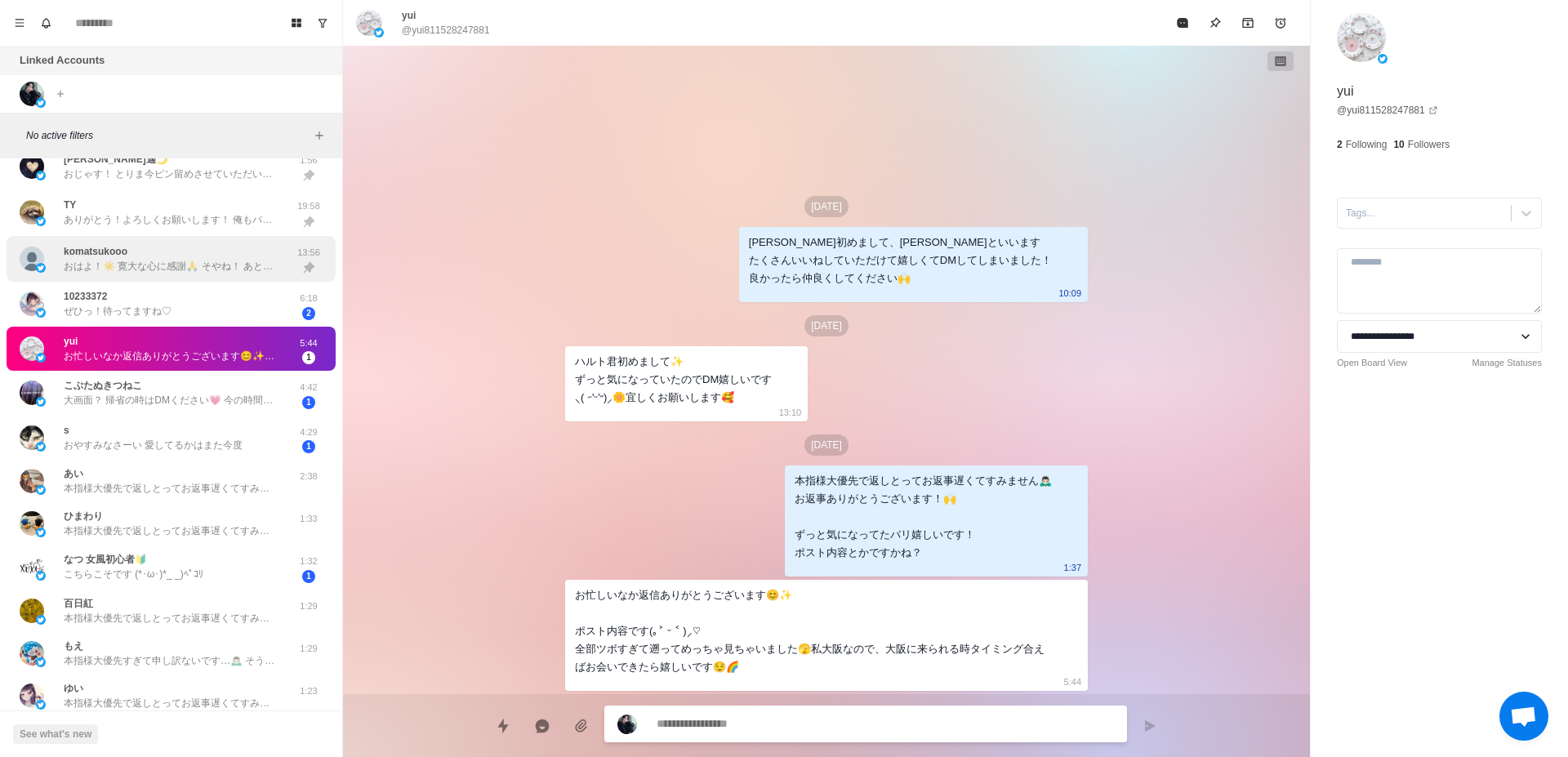
click at [139, 258] on div "komatsukooo おはよ！☀️ 寛大な心に感謝🙏 そやね！ あとは当日のカウンセリングでどんなことするー？とか決めれたら◎" at bounding box center [169, 258] width 212 height 29
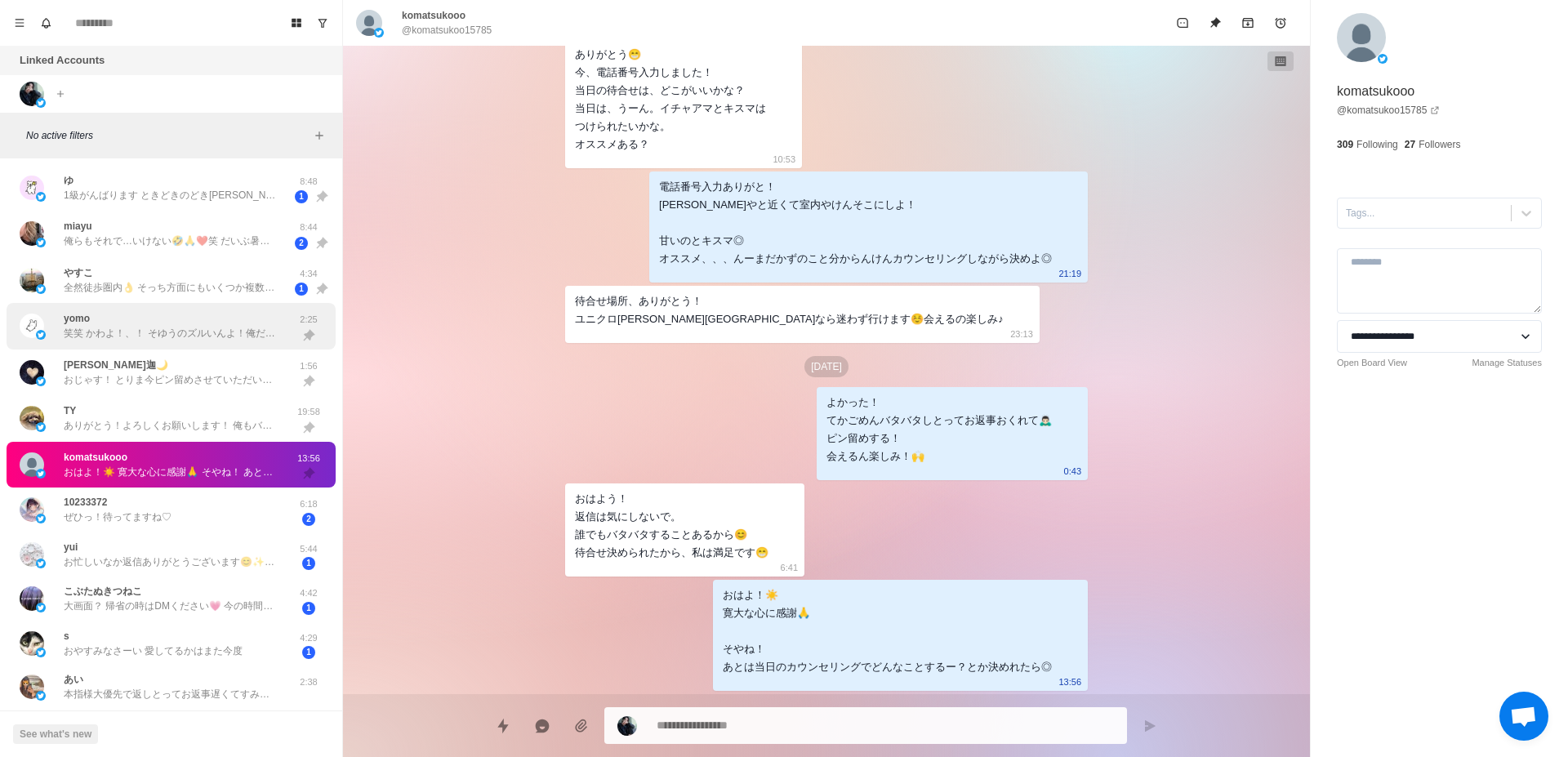
click at [161, 325] on div "yomo 笑笑 かわよ！、！ そゆうのズルいんよ！俺だけ会いたくなるやつやん！" at bounding box center [169, 325] width 212 height 29
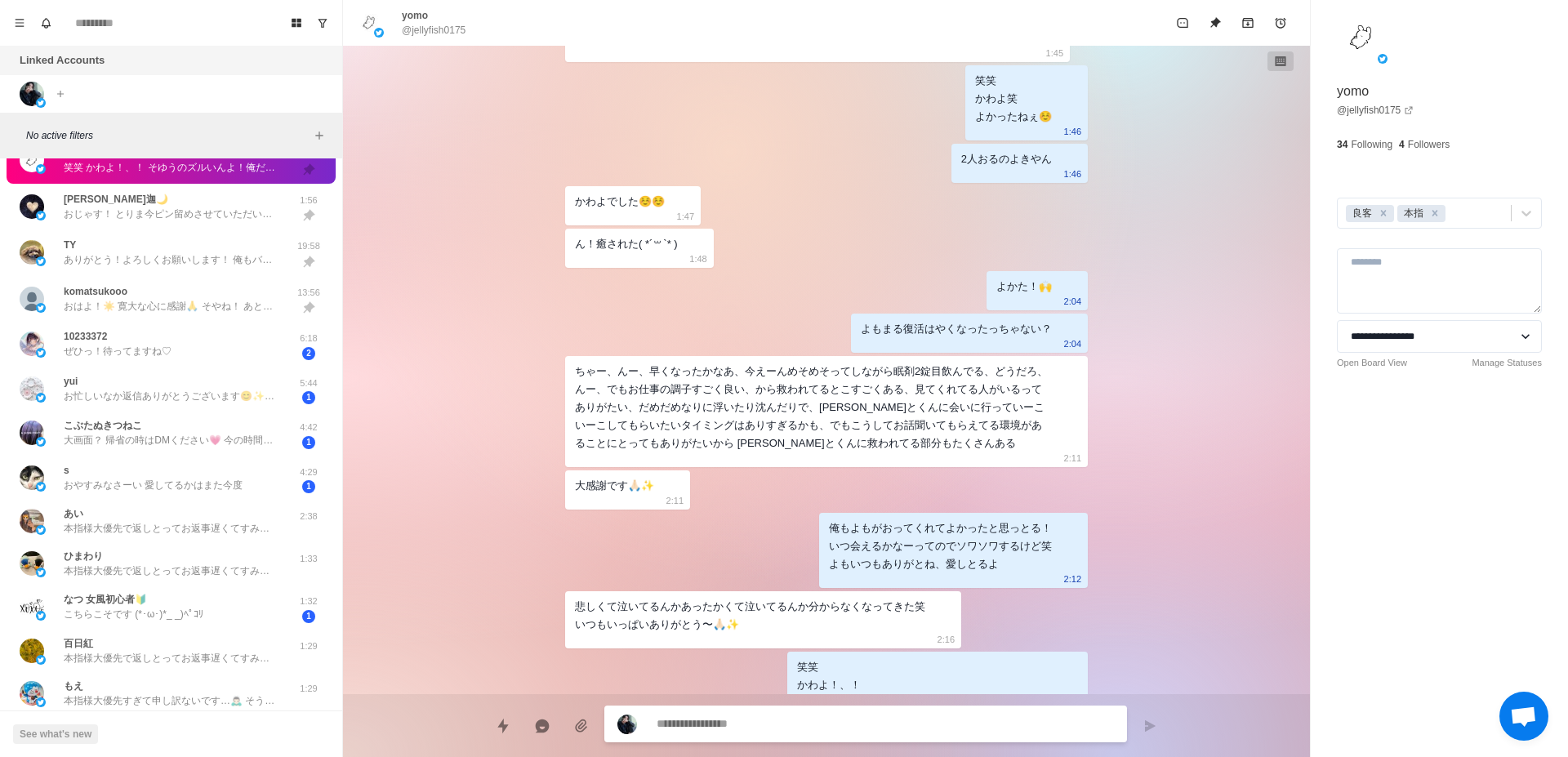
scroll to position [206, 0]
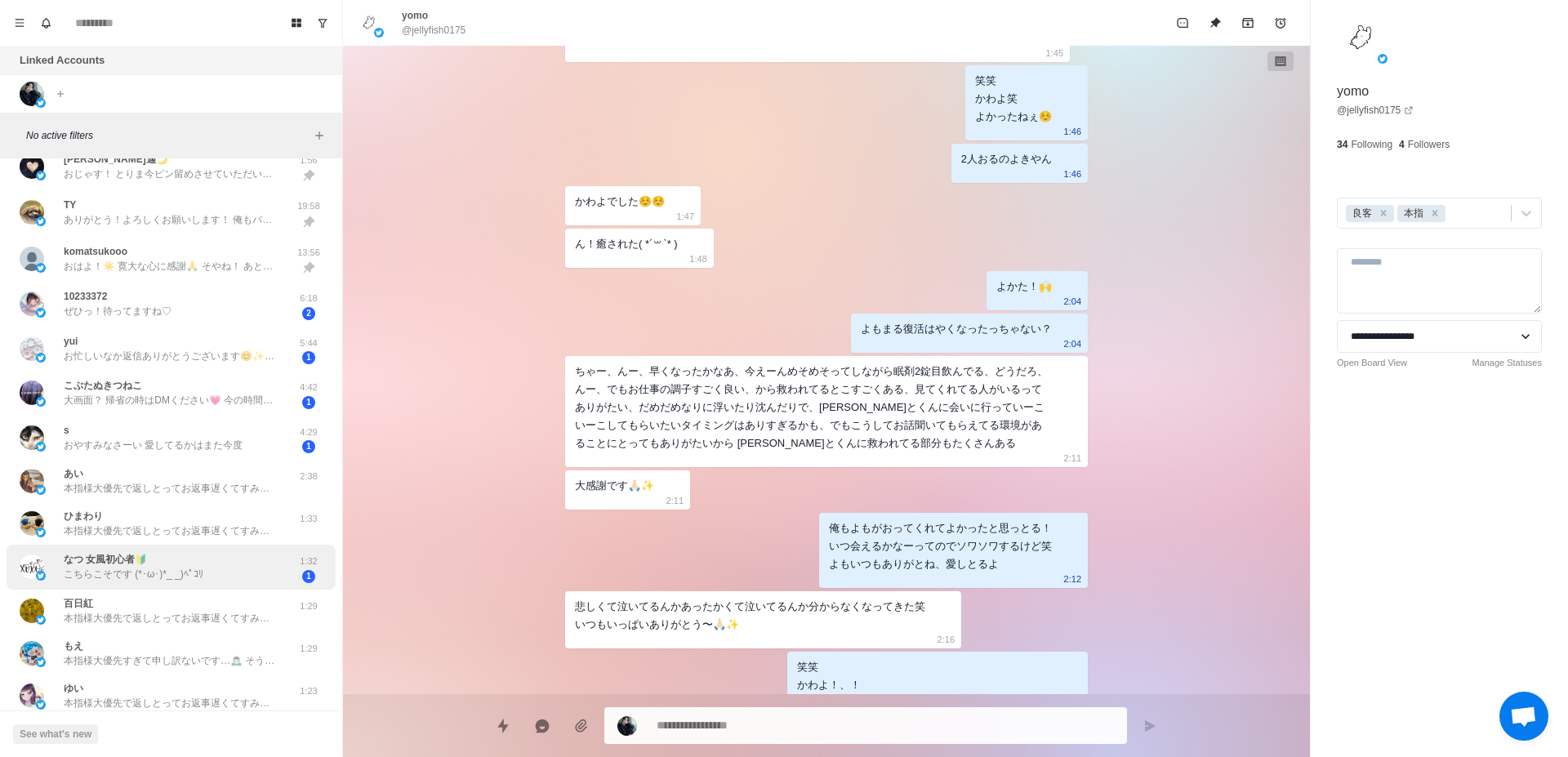
click at [207, 580] on div "なつ 女風初心者🔰 こちらこそです (*･ω･)*_ _)ﾍﾟｺﾘ" at bounding box center [154, 566] width 269 height 32
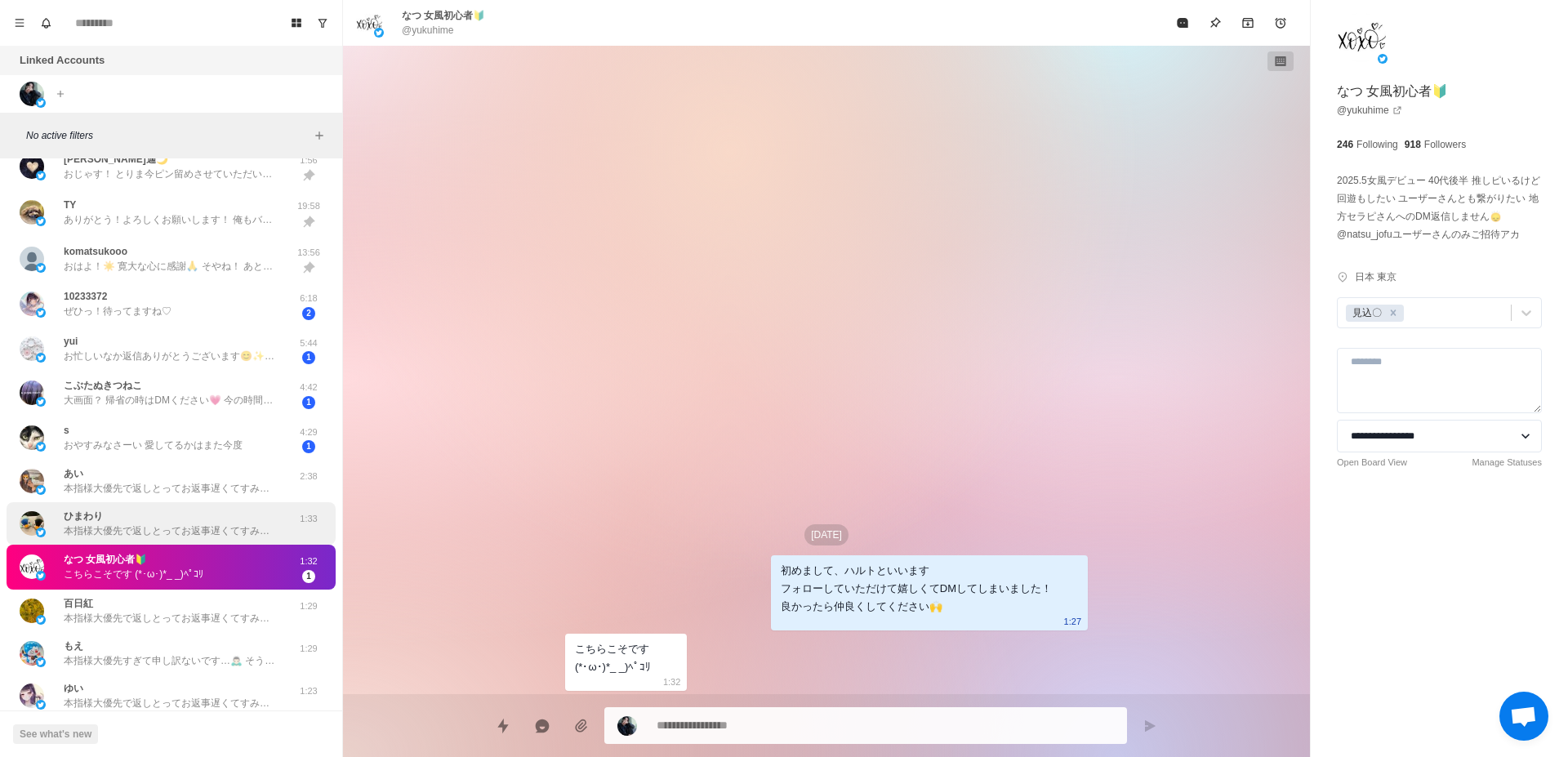
click at [218, 527] on p "本指様大優先で返しとってお返事遅くてすみません🙇🏻‍♂️ お返事ありがとうございます🙌 📮好きは感性合う証拠やと思っとるんでバリ嬉しいです！ ずっと抱きしめと…" at bounding box center [169, 530] width 212 height 15
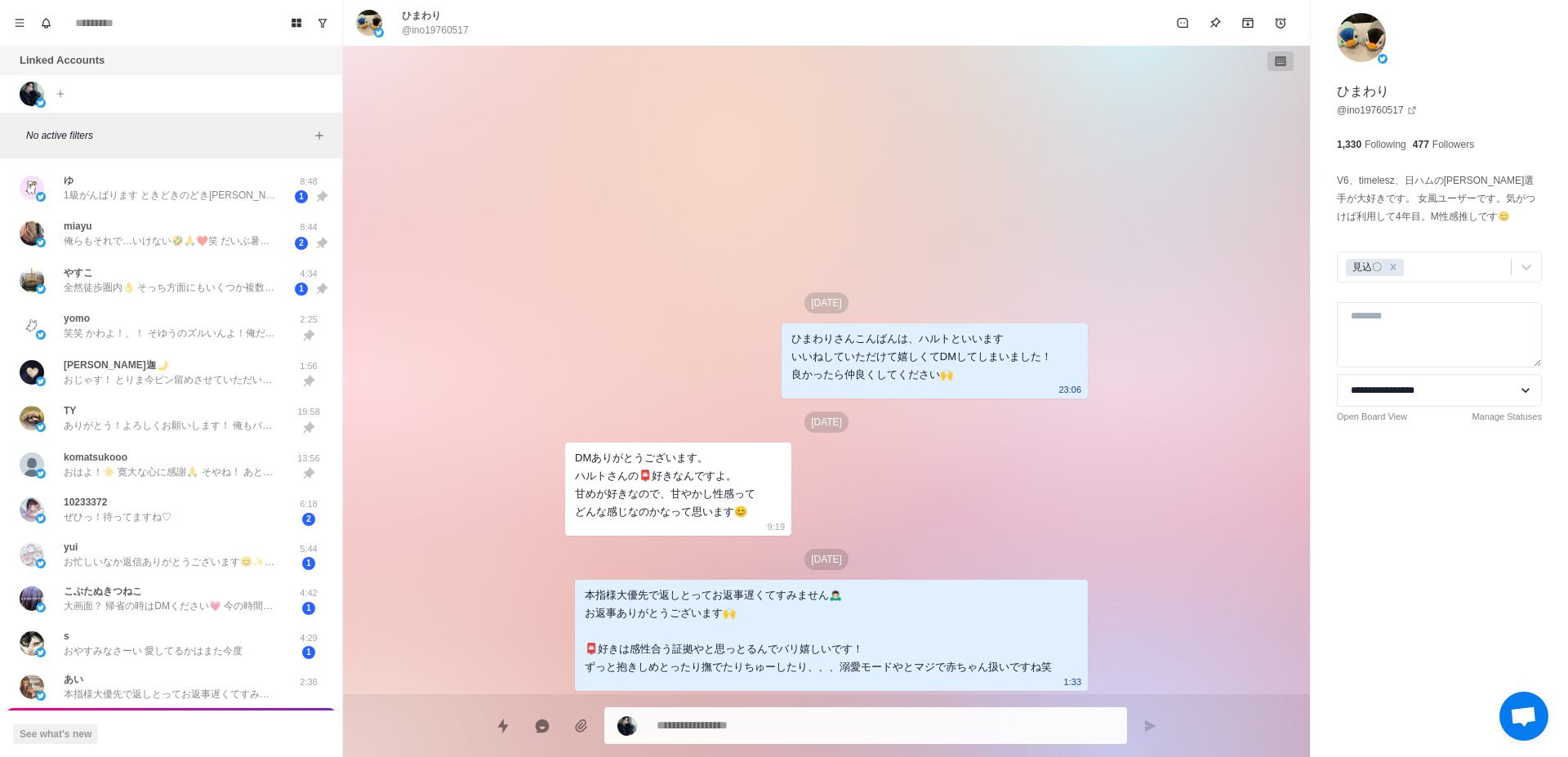
type textarea "*"
